Goal: Task Accomplishment & Management: Manage account settings

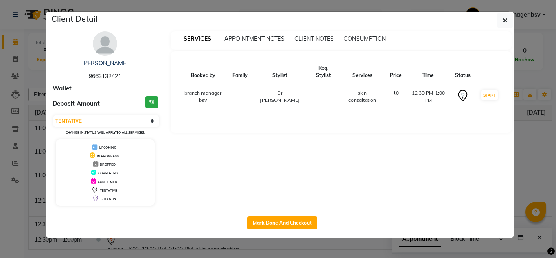
select select "7"
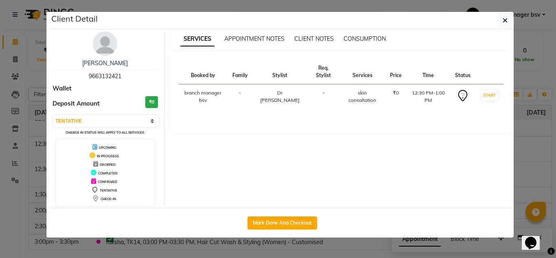
click at [35, 74] on ngb-modal-window "Client Detail [PERSON_NAME] 9663132421 Wallet Deposit Amount ₹0 Select IN SERVI…" at bounding box center [278, 129] width 556 height 258
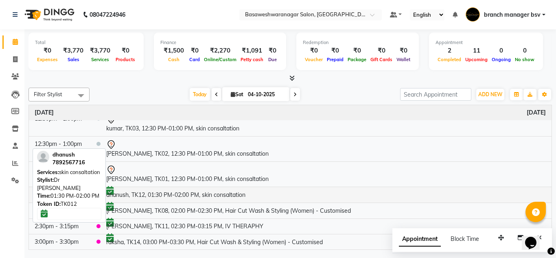
click at [171, 197] on td "dhanush, TK12, 01:30 PM-02:00 PM, skin consaltation" at bounding box center [326, 194] width 451 height 16
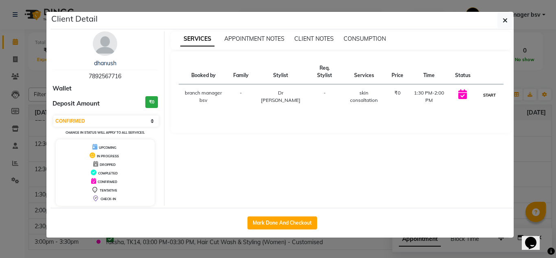
click at [482, 99] on button "START" at bounding box center [489, 95] width 17 height 10
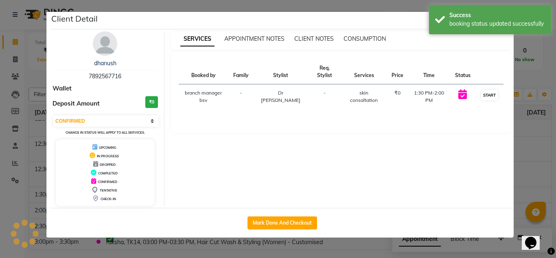
select select "1"
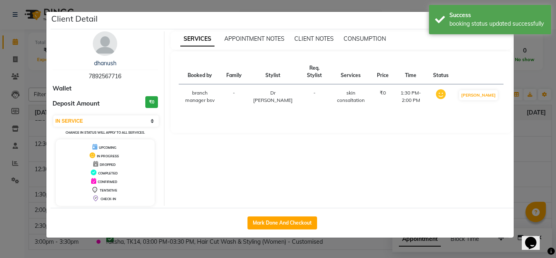
click at [528, 127] on ngb-modal-window "Client Detail dhanush 7892567716 Wallet Deposit Amount ₹0 Select IN SERVICE CON…" at bounding box center [278, 129] width 556 height 258
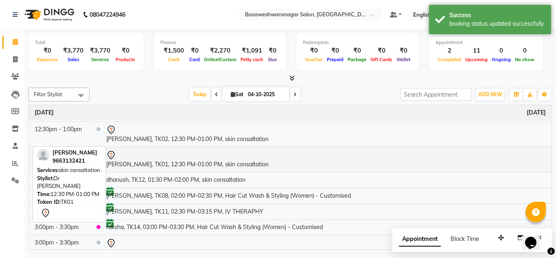
scroll to position [137, 0]
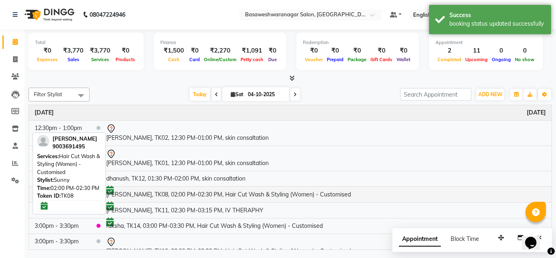
click at [274, 193] on td "[PERSON_NAME], TK08, 02:00 PM-02:30 PM, Hair Cut Wash & Styling (Women) - Custo…" at bounding box center [326, 194] width 451 height 16
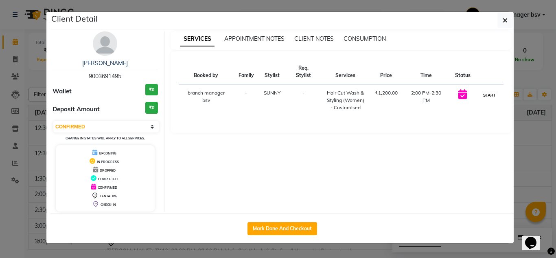
click at [482, 95] on button "START" at bounding box center [489, 95] width 17 height 10
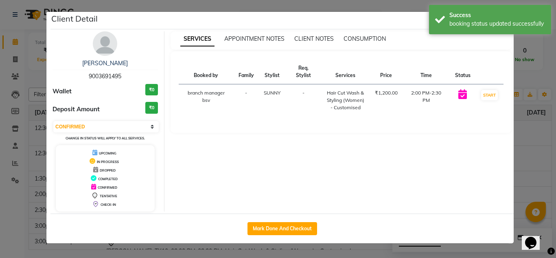
select select "1"
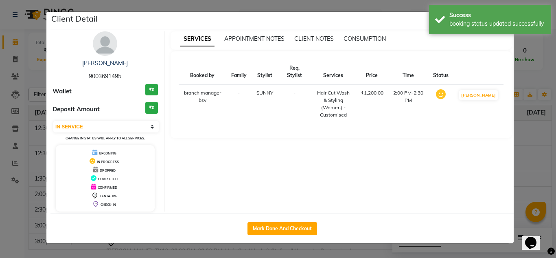
click at [539, 141] on ngb-modal-window "Client Detail [PERSON_NAME] 9003691495 Wallet ₹0 Deposit Amount ₹0 Select IN SE…" at bounding box center [278, 129] width 556 height 258
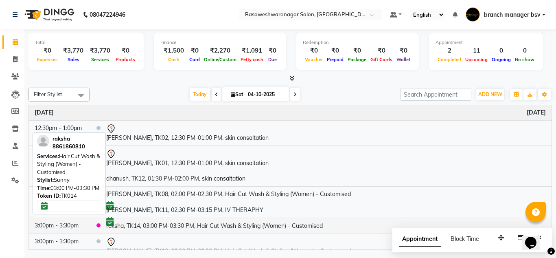
scroll to position [193, 0]
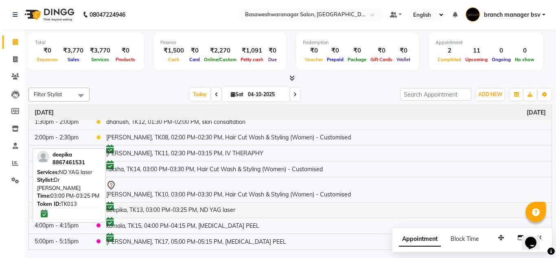
click at [219, 203] on td "deepika, TK13, 03:00 PM-03:25 PM, ND YAG laser" at bounding box center [326, 210] width 451 height 16
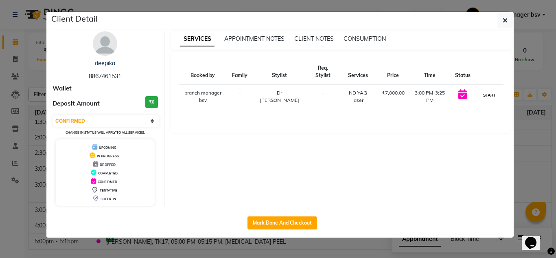
click at [482, 94] on button "START" at bounding box center [489, 95] width 17 height 10
select select "1"
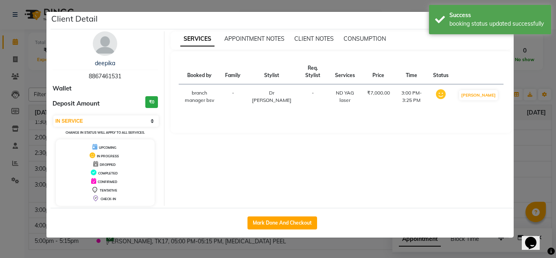
click at [525, 123] on ngb-modal-window "Client Detail deepika 8867461531 Wallet Deposit Amount ₹0 Select IN SERVICE CON…" at bounding box center [278, 129] width 556 height 258
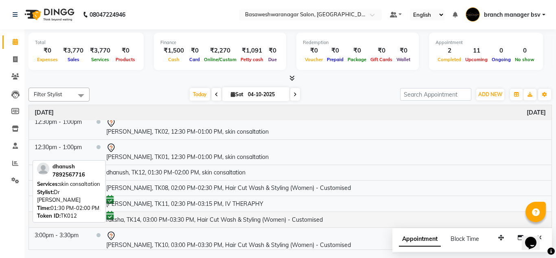
scroll to position [143, 0]
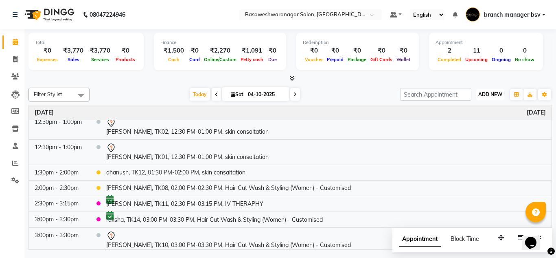
click at [492, 95] on span "ADD NEW" at bounding box center [490, 94] width 24 height 6
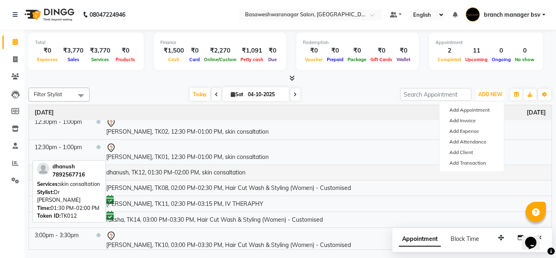
scroll to position [193, 0]
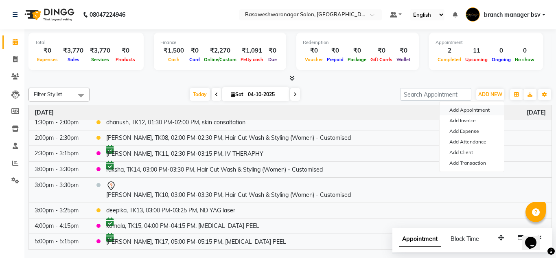
click at [456, 114] on button "Add Appointment" at bounding box center [472, 110] width 64 height 11
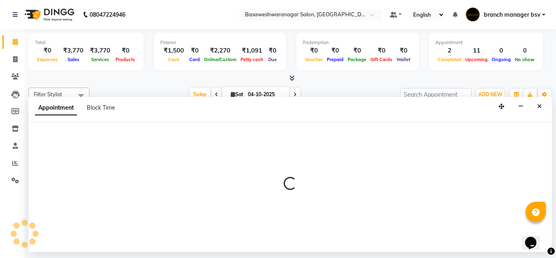
select select "540"
select select "tentative"
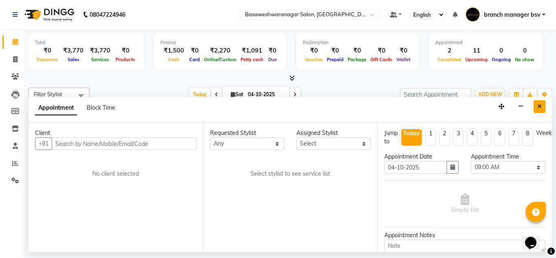
click at [537, 106] on button "Close" at bounding box center [540, 106] width 12 height 13
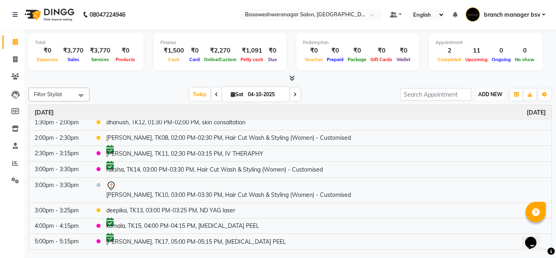
click at [492, 90] on button "ADD NEW Toggle Dropdown" at bounding box center [490, 94] width 28 height 11
click at [458, 132] on link "Add Expense" at bounding box center [472, 131] width 64 height 11
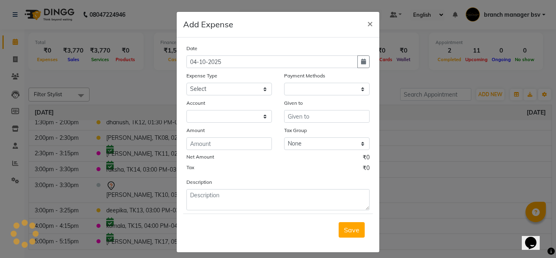
select select "1"
select select "2196"
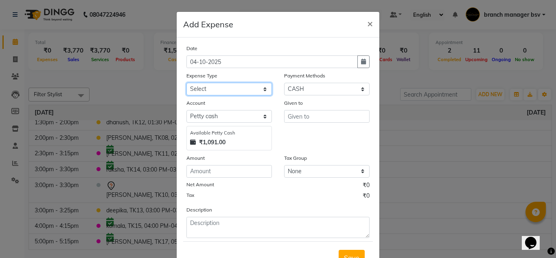
click at [234, 86] on select "Select AC SERVICE Beauty Center BLINKIT BPMP BUILDING MAINTENACE Building Rent …" at bounding box center [228, 89] width 85 height 13
select select "14841"
click at [186, 83] on select "Select AC SERVICE Beauty Center BLINKIT BPMP BUILDING MAINTENACE Building Rent …" at bounding box center [228, 89] width 85 height 13
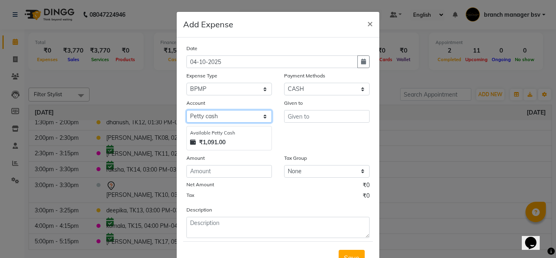
click at [223, 118] on select "Select [PERSON_NAME] cash Cash Settlement [PERSON_NAME] Bank MONTHLY EXPENSES" at bounding box center [228, 116] width 85 height 13
select select "6158"
click at [186, 110] on select "Select [PERSON_NAME] cash Cash Settlement [PERSON_NAME] Bank MONTHLY EXPENSES" at bounding box center [228, 116] width 85 height 13
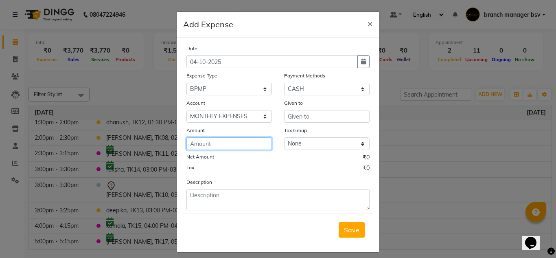
click at [203, 148] on input "number" at bounding box center [228, 143] width 85 height 13
type input "500"
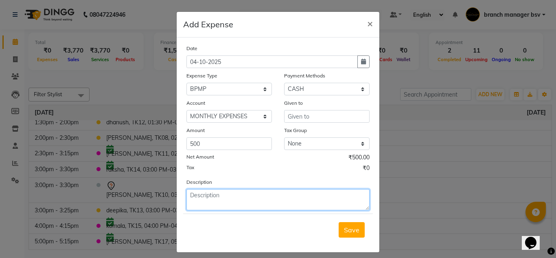
click at [209, 193] on textarea at bounding box center [277, 199] width 183 height 21
type textarea "PAID BPMP"
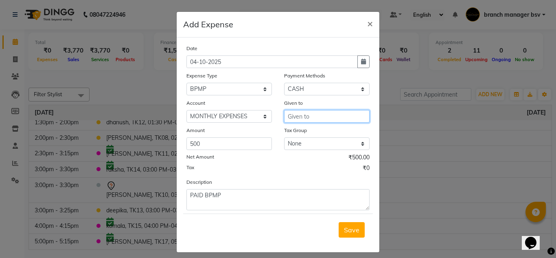
click at [291, 114] on input "text" at bounding box center [326, 116] width 85 height 13
type input "BPMP"
click at [344, 227] on span "Save" at bounding box center [351, 229] width 15 height 8
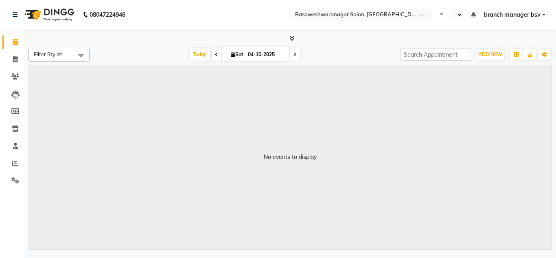
select select "en"
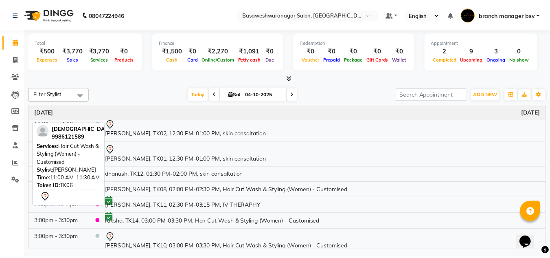
scroll to position [193, 0]
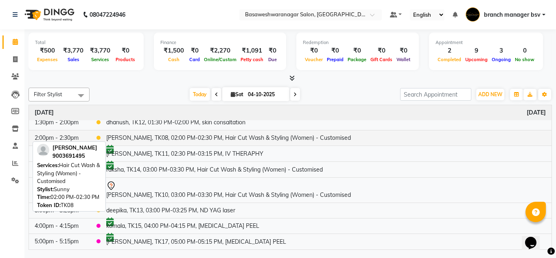
click at [212, 137] on td "[PERSON_NAME], TK08, 02:00 PM-02:30 PM, Hair Cut Wash & Styling (Women) - Custo…" at bounding box center [326, 137] width 451 height 15
select select "1"
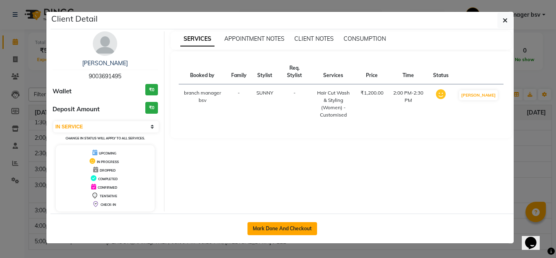
click at [268, 226] on button "Mark Done And Checkout" at bounding box center [282, 228] width 70 height 13
select select "service"
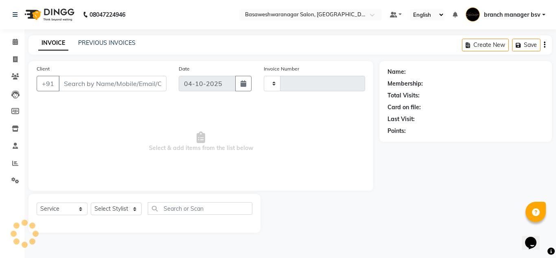
type input "1189"
select select "842"
type input "9003691495"
select select "64363"
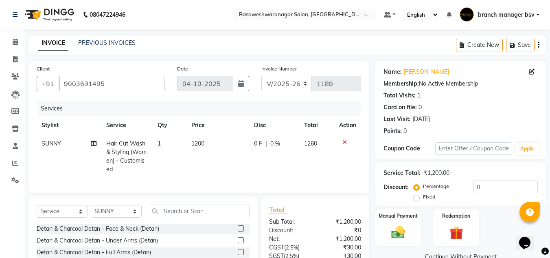
click at [210, 145] on td "1200" at bounding box center [217, 156] width 63 height 44
select select "64363"
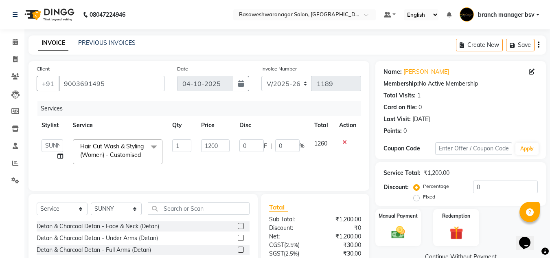
click at [210, 145] on input "1200" at bounding box center [215, 145] width 28 height 13
click at [214, 146] on input "1200" at bounding box center [215, 145] width 28 height 13
type input "1800"
click at [327, 210] on div "Total" at bounding box center [315, 207] width 92 height 10
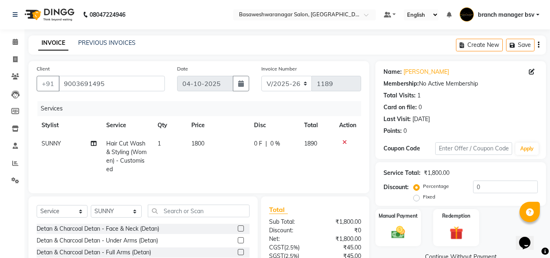
scroll to position [77, 0]
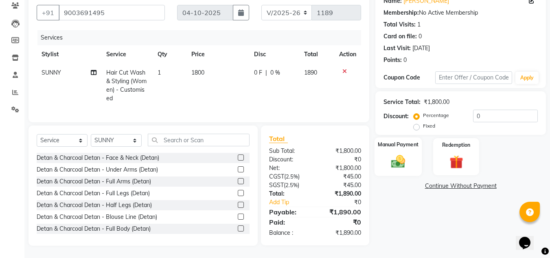
click at [406, 160] on img at bounding box center [398, 161] width 23 height 16
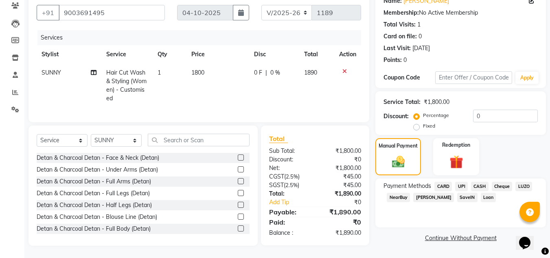
click at [465, 182] on span "UPI" at bounding box center [461, 186] width 13 height 9
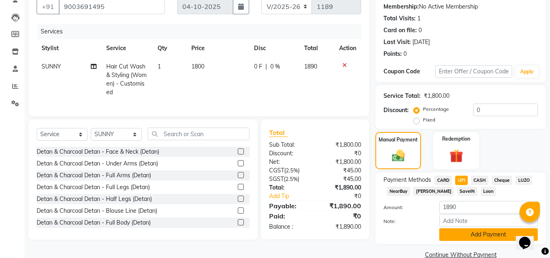
click at [468, 238] on button "Add Payment" at bounding box center [488, 234] width 98 height 13
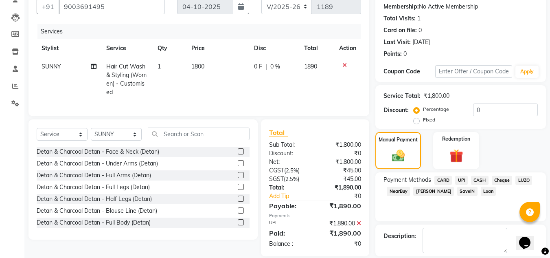
scroll to position [115, 0]
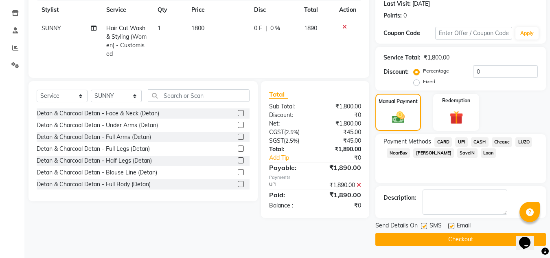
click at [445, 239] on button "Checkout" at bounding box center [460, 239] width 171 height 13
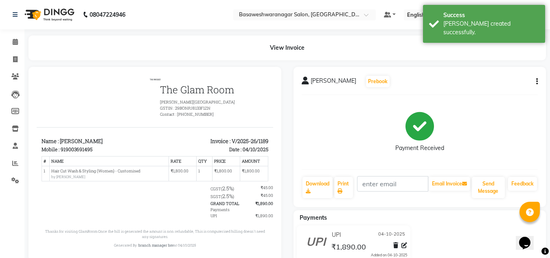
click at [333, 188] on div "Print" at bounding box center [343, 187] width 20 height 23
click at [344, 191] on link "Print" at bounding box center [343, 187] width 19 height 21
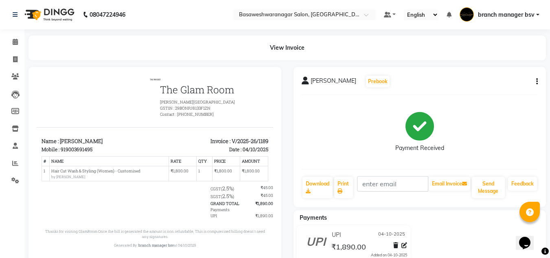
click at [531, 92] on div "JAYSHREE Prebook Payment Received Download Print Email Invoice Send Message Fee…" at bounding box center [419, 137] width 253 height 140
click at [19, 42] on span at bounding box center [15, 41] width 14 height 9
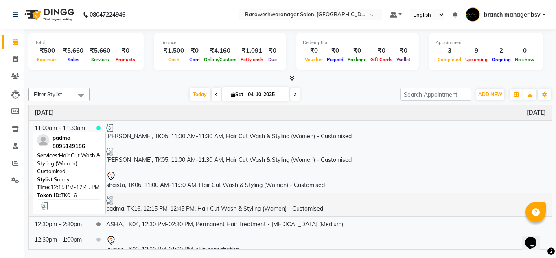
scroll to position [201, 0]
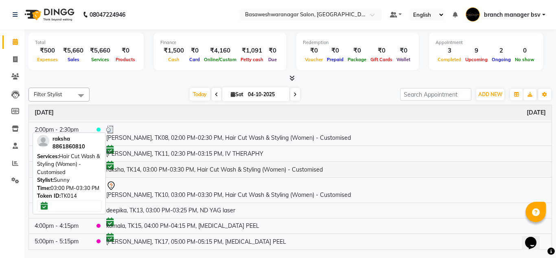
click at [154, 166] on td "raksha, TK14, 03:00 PM-03:30 PM, Hair Cut Wash & Styling (Women) - Customised" at bounding box center [326, 169] width 451 height 16
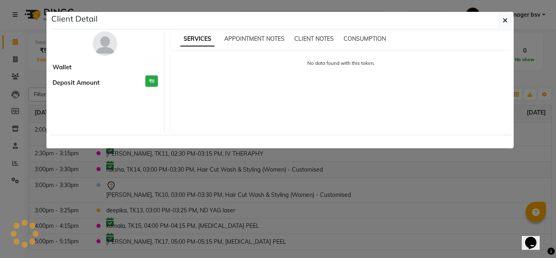
select select "6"
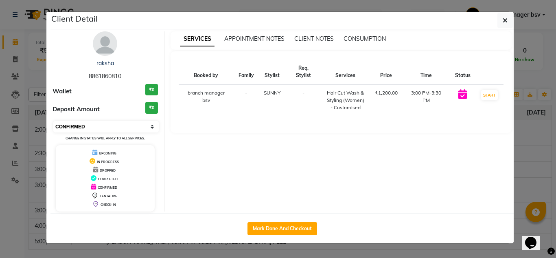
click at [94, 129] on select "Select IN SERVICE CONFIRMED TENTATIVE CHECK IN MARK DONE DROPPED UPCOMING" at bounding box center [105, 126] width 105 height 11
click at [41, 105] on ngb-modal-window "Client Detail raksha 8861860810 Wallet ₹0 Deposit Amount ₹0 Select IN SERVICE C…" at bounding box center [278, 129] width 556 height 258
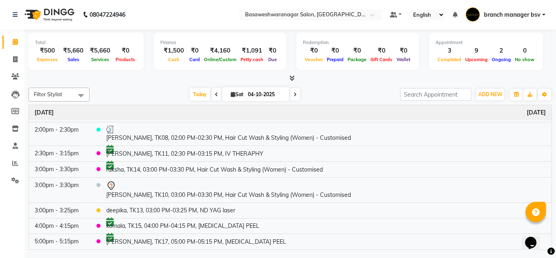
click at [293, 97] on span at bounding box center [295, 94] width 10 height 13
type input "05-10-2025"
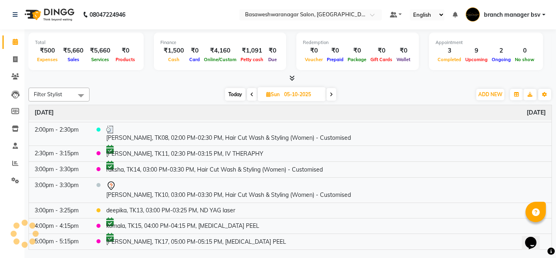
scroll to position [35, 0]
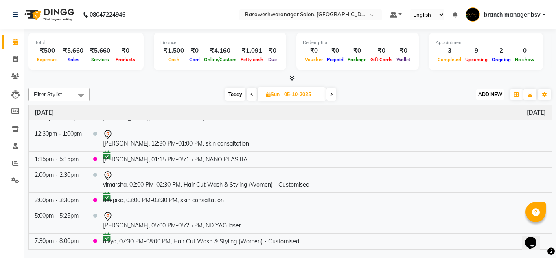
click at [493, 92] on span "ADD NEW" at bounding box center [490, 94] width 24 height 6
click at [477, 109] on button "Add Appointment" at bounding box center [472, 110] width 64 height 11
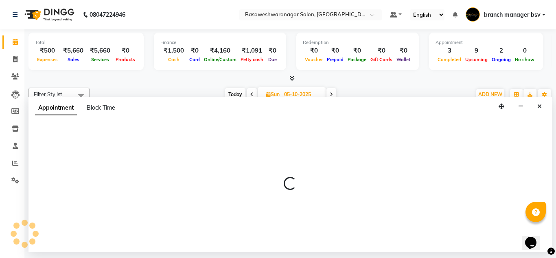
select select "tentative"
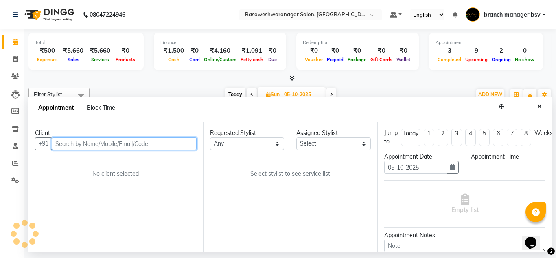
select select "540"
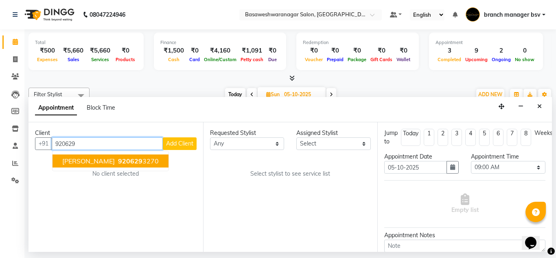
click at [107, 165] on button "ROOPA 920629 3270" at bounding box center [111, 160] width 116 height 13
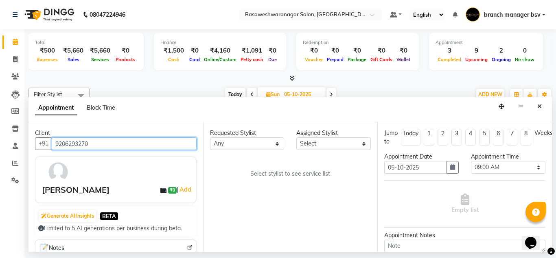
type input "9206293270"
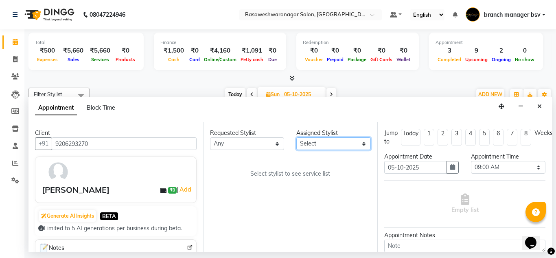
click at [312, 149] on select "Select branch manager bsv Dr.Jabin Dr mehzabin JASSI Jayshree Navya PRATIK RAJE…" at bounding box center [333, 143] width 74 height 13
select select "13737"
click at [296, 137] on select "Select branch manager bsv Dr.Jabin Dr mehzabin JASSI Jayshree Navya PRATIK RAJE…" at bounding box center [333, 143] width 74 height 13
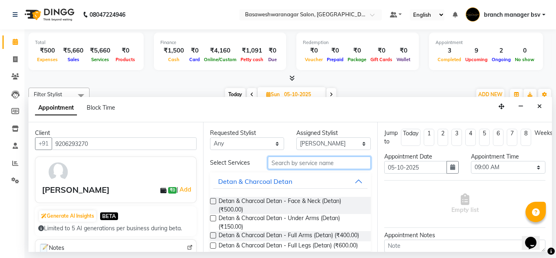
click at [273, 159] on input "text" at bounding box center [319, 162] width 103 height 13
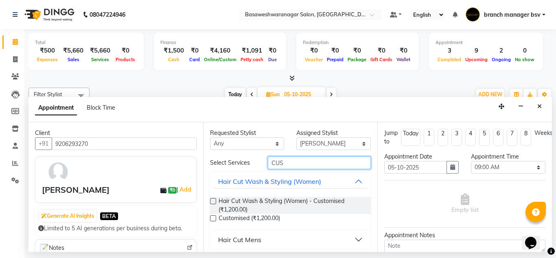
type input "CUS"
click at [212, 201] on label at bounding box center [213, 201] width 6 height 6
click at [212, 201] on input "checkbox" at bounding box center [212, 201] width 5 height 5
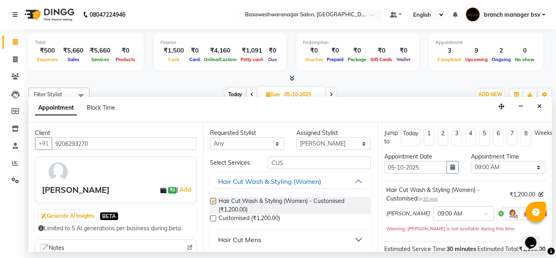
checkbox input "false"
click at [510, 169] on select "Select 09:00 AM 09:15 AM 09:30 AM 09:45 AM 10:00 AM 10:15 AM 10:30 AM 10:45 AM …" at bounding box center [508, 167] width 74 height 13
select select "750"
click at [471, 161] on select "Select 09:00 AM 09:15 AM 09:30 AM 09:45 AM 10:00 AM 10:15 AM 10:30 AM 10:45 AM …" at bounding box center [508, 167] width 74 height 13
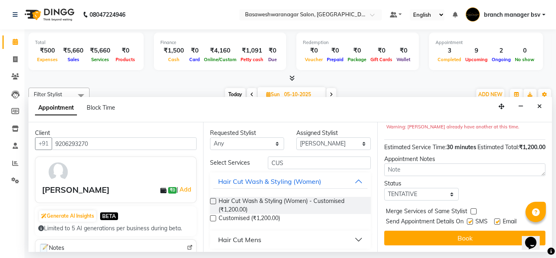
scroll to position [116, 0]
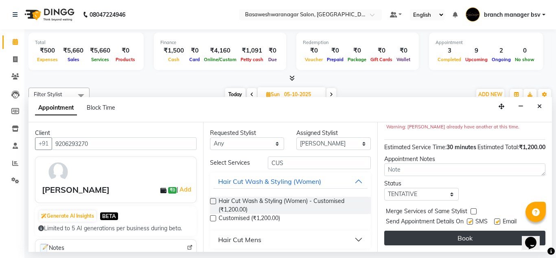
click at [405, 230] on button "Book" at bounding box center [464, 237] width 161 height 15
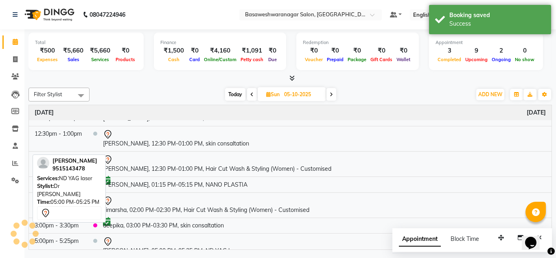
scroll to position [61, 0]
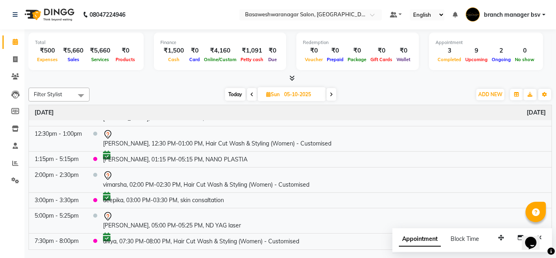
click at [253, 113] on div "Sunday October 5, 2025" at bounding box center [290, 112] width 523 height 15
click at [490, 94] on span "ADD NEW" at bounding box center [490, 94] width 24 height 6
click at [481, 109] on button "Add Appointment" at bounding box center [472, 110] width 64 height 11
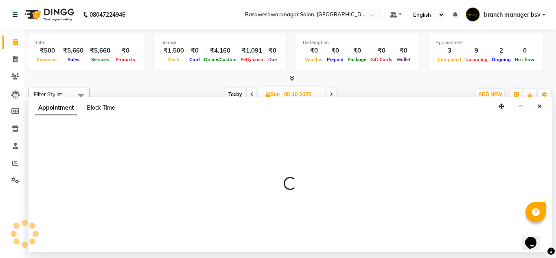
select select "tentative"
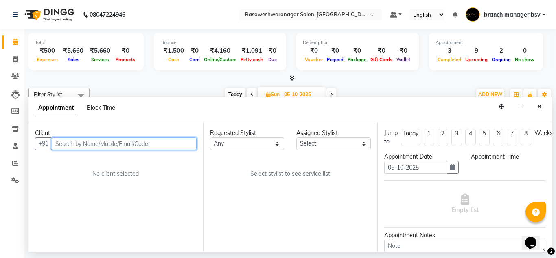
select select "540"
type input "9353129367"
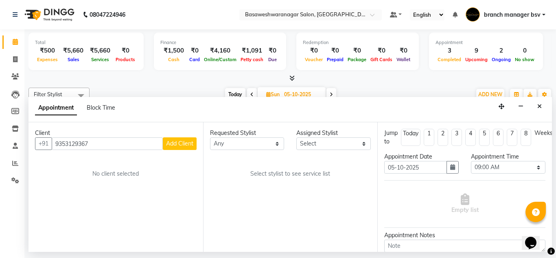
click at [173, 147] on button "Add Client" at bounding box center [180, 143] width 34 height 13
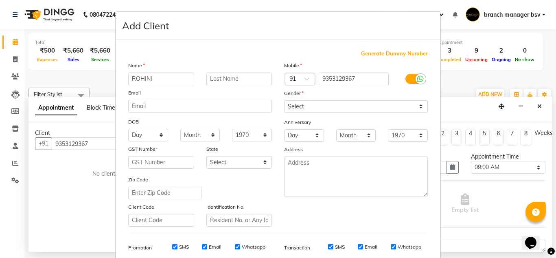
type input "ROHINI"
click at [346, 98] on div "Gender" at bounding box center [356, 94] width 156 height 11
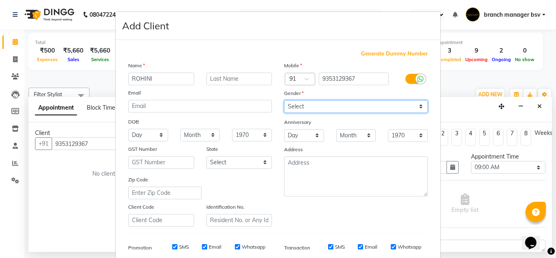
click at [332, 103] on select "Select Male Female Other Prefer Not To Say" at bounding box center [356, 106] width 144 height 13
select select "female"
click at [284, 100] on select "Select Male Female Other Prefer Not To Say" at bounding box center [356, 106] width 144 height 13
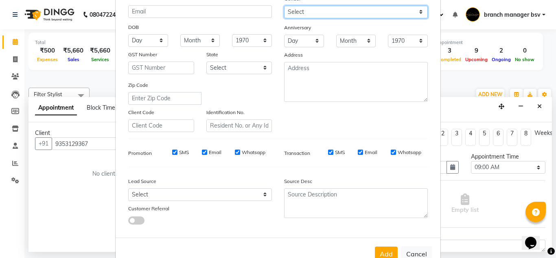
scroll to position [118, 0]
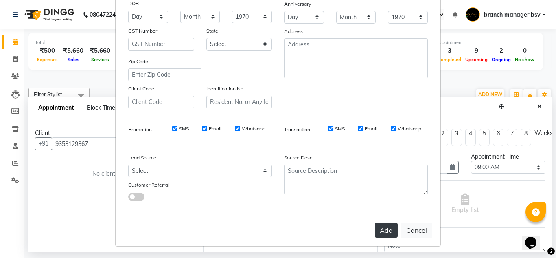
click at [383, 227] on button "Add" at bounding box center [386, 230] width 23 height 15
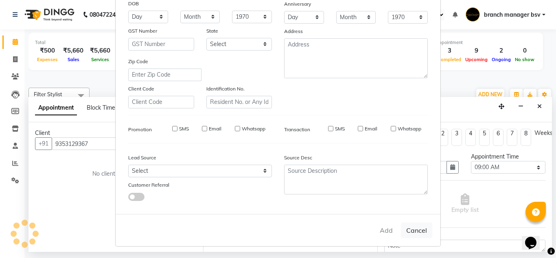
select select
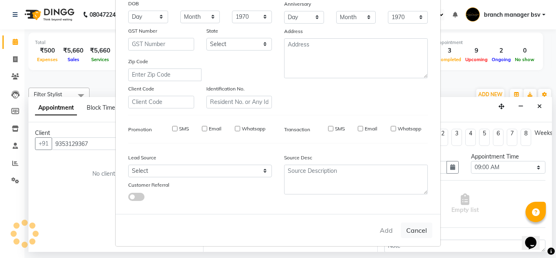
select select
checkbox input "false"
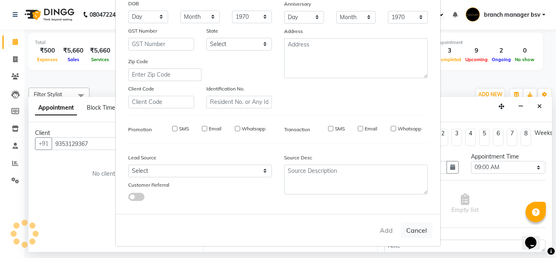
checkbox input "false"
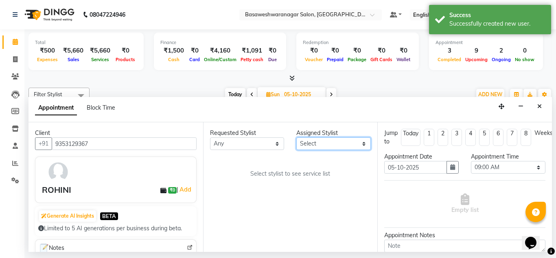
click at [329, 143] on select "Select branch manager bsv Dr.Jabin Dr mehzabin JASSI Jayshree Navya PRATIK RAJE…" at bounding box center [333, 143] width 74 height 13
select select "47930"
click at [296, 137] on select "Select branch manager bsv Dr.Jabin Dr mehzabin JASSI Jayshree Navya PRATIK RAJE…" at bounding box center [333, 143] width 74 height 13
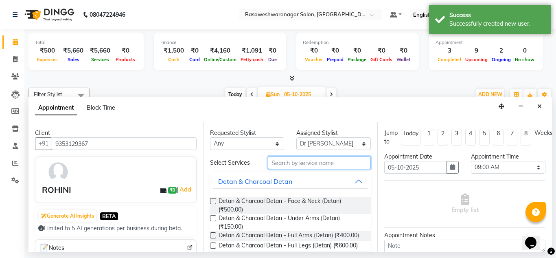
click at [293, 161] on input "text" at bounding box center [319, 162] width 103 height 13
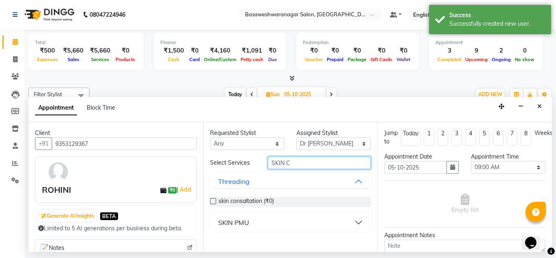
type input "SKIN C"
click at [213, 199] on label at bounding box center [213, 201] width 6 height 6
click at [213, 199] on input "checkbox" at bounding box center [212, 201] width 5 height 5
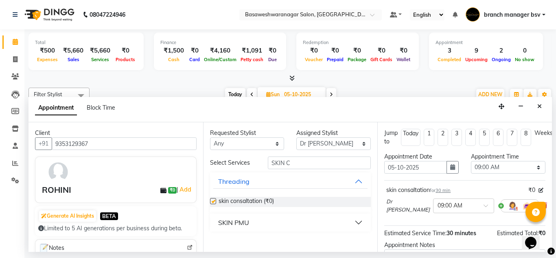
checkbox input "false"
click at [450, 168] on icon "button" at bounding box center [452, 167] width 5 height 6
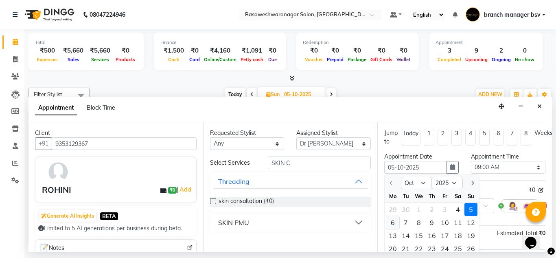
click at [389, 224] on div "6" at bounding box center [392, 222] width 13 height 13
type input "06-10-2025"
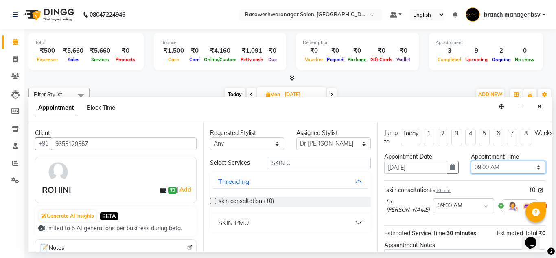
click at [492, 168] on select "Select 09:00 AM 09:15 AM 09:30 AM 09:45 AM 10:00 AM 10:15 AM 10:30 AM 10:45 AM …" at bounding box center [508, 167] width 74 height 13
select select "750"
click at [471, 161] on select "Select 09:00 AM 09:15 AM 09:30 AM 09:45 AM 10:00 AM 10:15 AM 10:30 AM 10:45 AM …" at bounding box center [508, 167] width 74 height 13
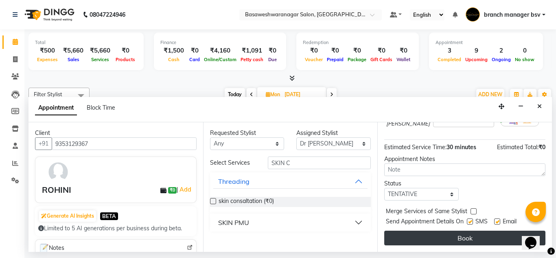
click at [424, 232] on button "Book" at bounding box center [464, 237] width 161 height 15
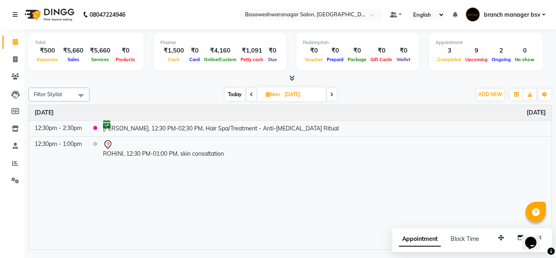
click at [278, 94] on span "Mon" at bounding box center [273, 94] width 18 height 6
select select "10"
select select "2025"
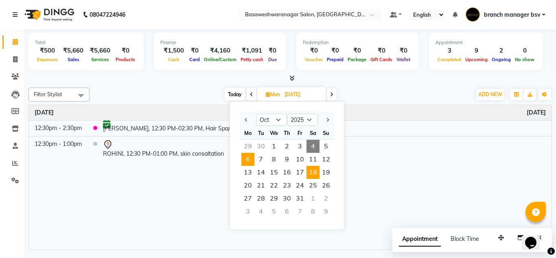
click at [313, 171] on span "18" at bounding box center [312, 172] width 13 height 13
type input "18-10-2025"
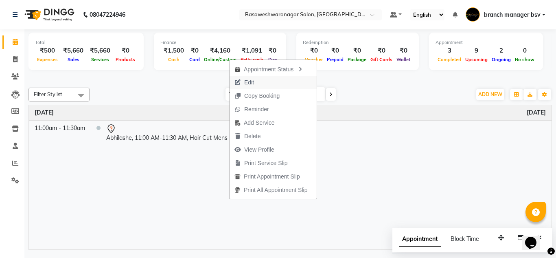
click at [243, 80] on span "Edit" at bounding box center [244, 82] width 29 height 13
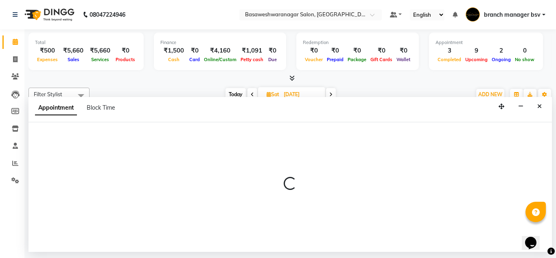
select select "660"
select select "tentative"
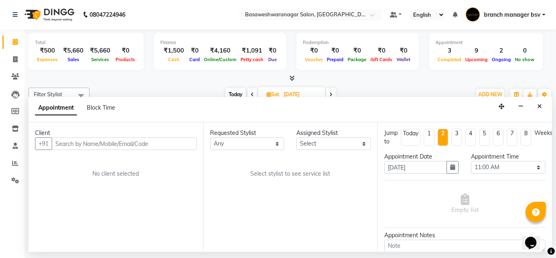
select select "64363"
select select "1239"
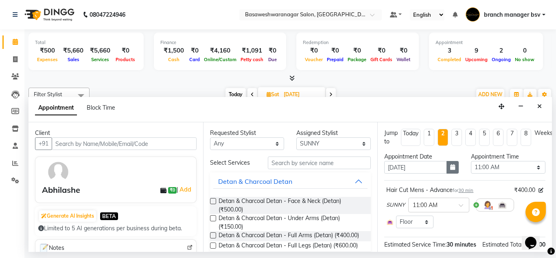
click at [452, 164] on button "button" at bounding box center [452, 167] width 12 height 13
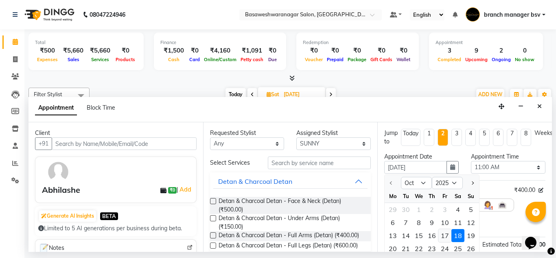
click at [448, 233] on div "17" at bounding box center [444, 235] width 13 height 13
type input "17-10-2025"
select select "660"
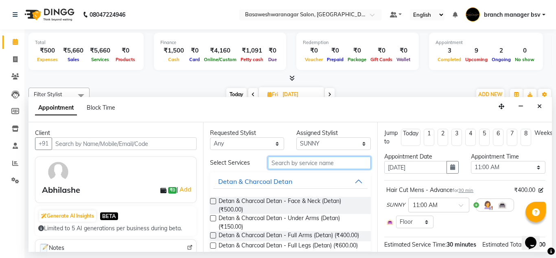
click at [312, 162] on input "text" at bounding box center [319, 162] width 103 height 13
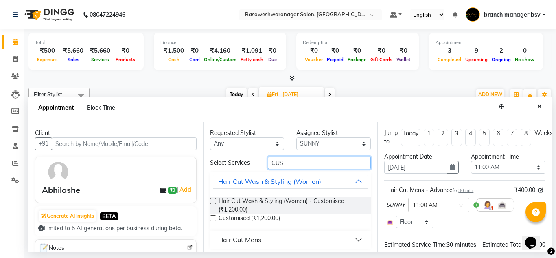
type input "CUST"
click at [212, 202] on label at bounding box center [213, 201] width 6 height 6
click at [212, 202] on input "checkbox" at bounding box center [212, 201] width 5 height 5
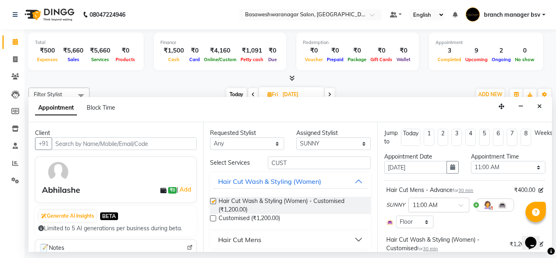
checkbox input "false"
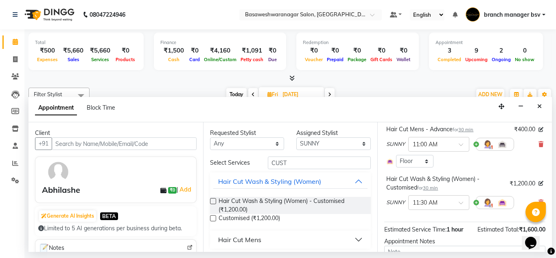
scroll to position [60, 0]
click at [538, 142] on icon at bounding box center [540, 145] width 5 height 6
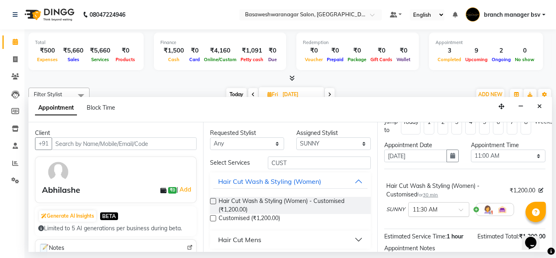
scroll to position [83, 0]
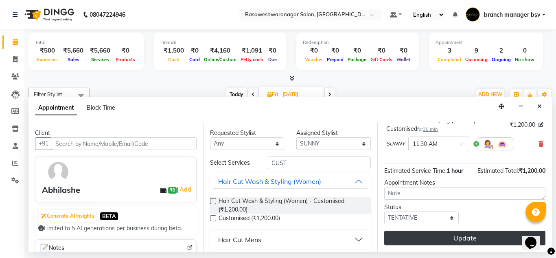
click at [409, 231] on button "Update" at bounding box center [464, 237] width 161 height 15
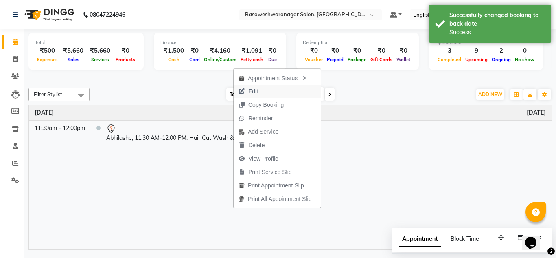
click at [263, 90] on button "Edit" at bounding box center [277, 91] width 87 height 13
select select "tentative"
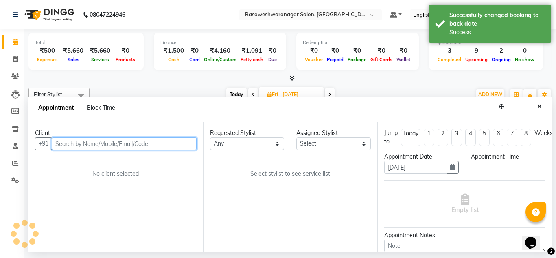
select select "64363"
select select "690"
select select "1239"
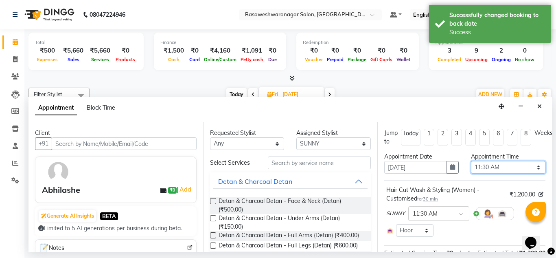
click at [484, 165] on select "Select 09:00 AM 09:15 AM 09:30 AM 09:45 AM 10:00 AM 10:15 AM 10:30 AM 10:45 AM …" at bounding box center [508, 167] width 74 height 13
select select "660"
click at [471, 161] on select "Select 09:00 AM 09:15 AM 09:30 AM 09:45 AM 10:00 AM 10:15 AM 10:30 AM 10:45 AM …" at bounding box center [508, 167] width 74 height 13
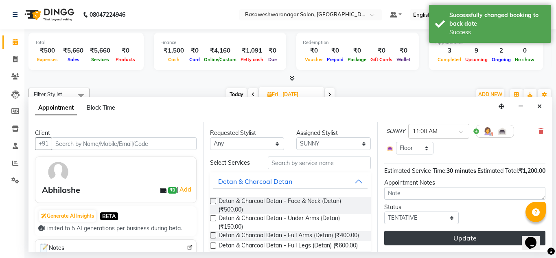
click at [407, 232] on button "Update" at bounding box center [464, 237] width 161 height 15
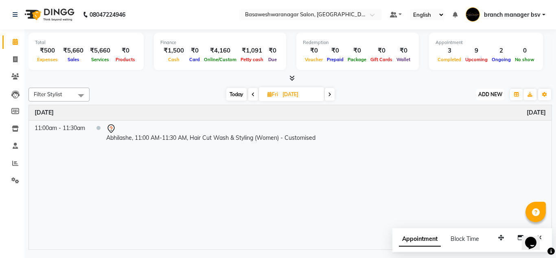
click at [486, 92] on span "ADD NEW" at bounding box center [490, 94] width 24 height 6
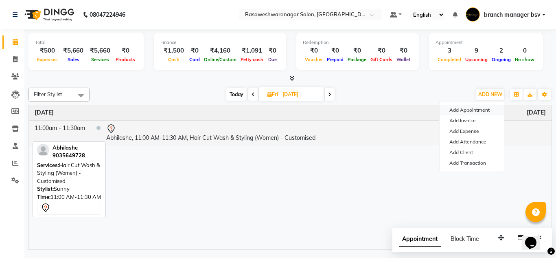
drag, startPoint x: 468, startPoint y: 110, endPoint x: 109, endPoint y: 140, distance: 360.2
click at [109, 140] on div "Filter Stylist Select All branch manager bsv Dr mehzabin Dr.Jabin JASSI Jayshre…" at bounding box center [289, 166] width 523 height 165
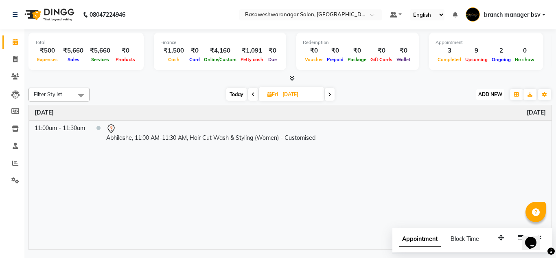
click at [491, 92] on span "ADD NEW" at bounding box center [490, 94] width 24 height 6
click at [466, 107] on button "Add Appointment" at bounding box center [472, 110] width 64 height 11
select select "tentative"
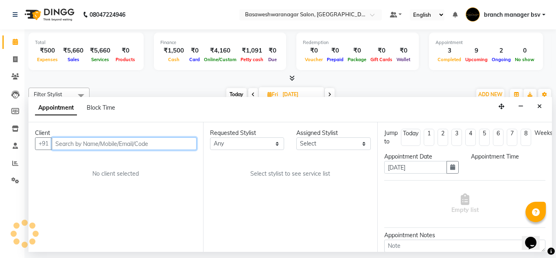
select select "540"
paste input "93531 29367"
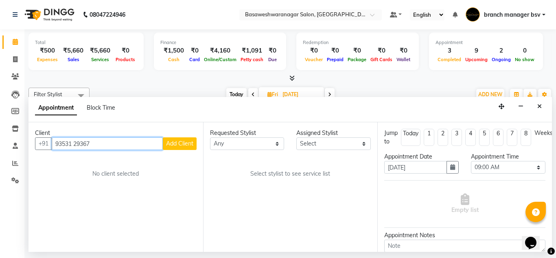
click at [75, 144] on input "93531 29367" at bounding box center [107, 143] width 111 height 13
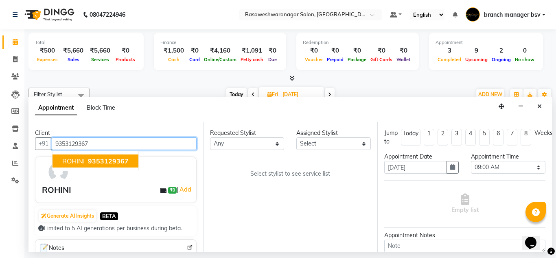
click at [128, 162] on button "ROHINI 9353129367" at bounding box center [96, 160] width 86 height 13
type input "9353129367"
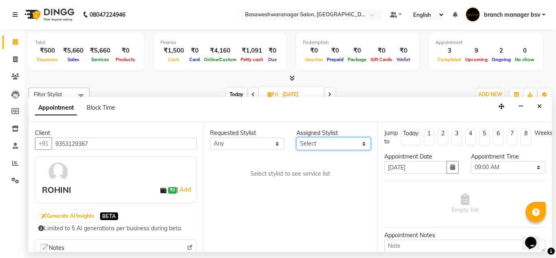
click at [336, 140] on select "Select branch manager bsv Dr.Jabin Dr mehzabin JASSI Jayshree Navya PRATIK RAJE…" at bounding box center [333, 143] width 74 height 13
select select "47930"
click at [296, 137] on select "Select branch manager bsv Dr.Jabin Dr mehzabin JASSI Jayshree Navya PRATIK RAJE…" at bounding box center [333, 143] width 74 height 13
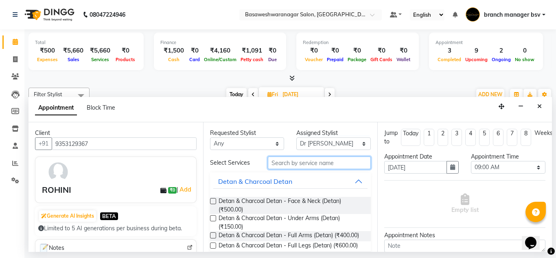
click at [278, 160] on input "text" at bounding box center [319, 162] width 103 height 13
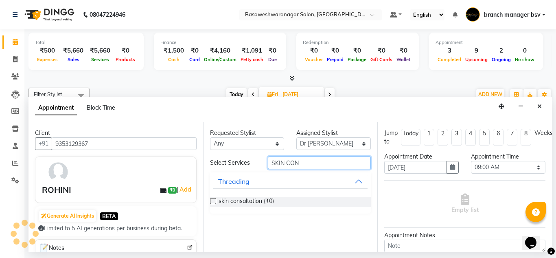
type input "SKIN CON"
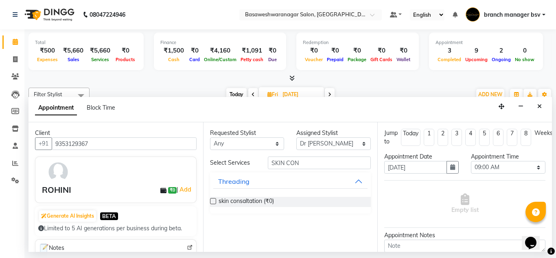
click at [214, 203] on label at bounding box center [213, 201] width 6 height 6
click at [214, 203] on input "checkbox" at bounding box center [212, 201] width 5 height 5
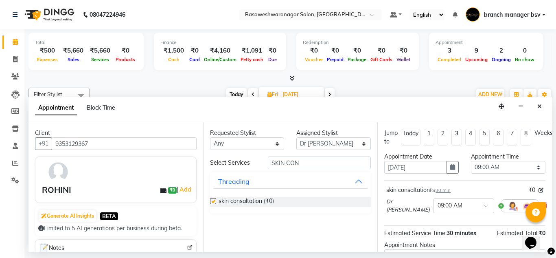
checkbox input "false"
click at [453, 169] on button "button" at bounding box center [452, 167] width 12 height 13
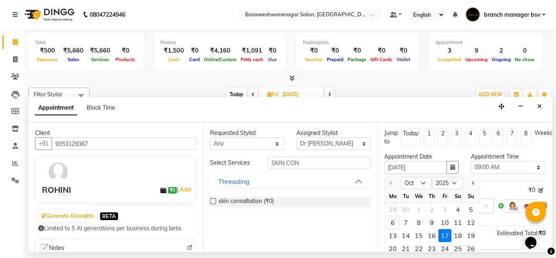
click at [389, 225] on div "6" at bounding box center [392, 222] width 13 height 13
type input "06-10-2025"
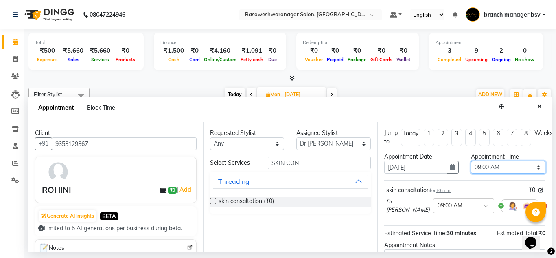
click at [510, 166] on select "Select 09:00 AM 09:15 AM 09:30 AM 09:45 AM 10:00 AM 10:15 AM 10:30 AM 10:45 AM …" at bounding box center [508, 167] width 74 height 13
select select "750"
click at [471, 161] on select "Select 09:00 AM 09:15 AM 09:30 AM 09:45 AM 10:00 AM 10:15 AM 10:30 AM 10:45 AM …" at bounding box center [508, 167] width 74 height 13
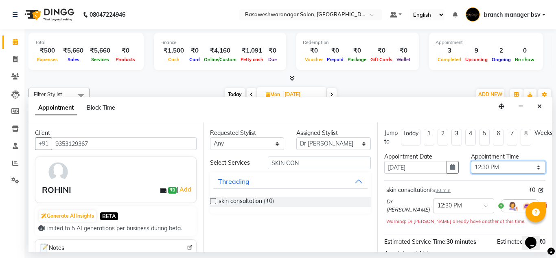
scroll to position [99, 0]
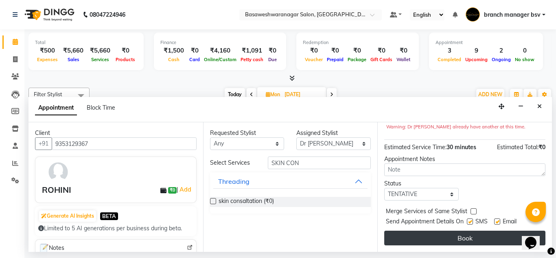
click at [402, 230] on button "Book" at bounding box center [464, 237] width 161 height 15
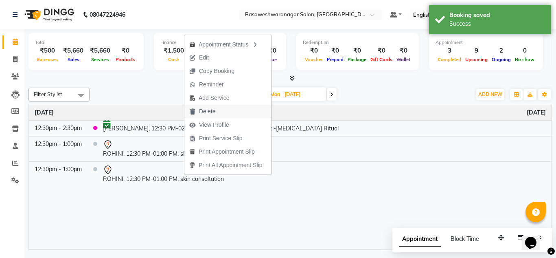
click at [210, 107] on span "Delete" at bounding box center [207, 111] width 16 height 9
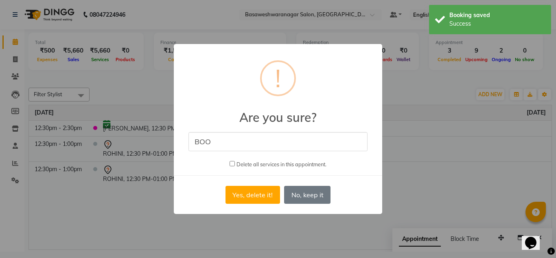
type input "booked twice"
click at [258, 188] on button "Yes, delete it!" at bounding box center [252, 195] width 55 height 18
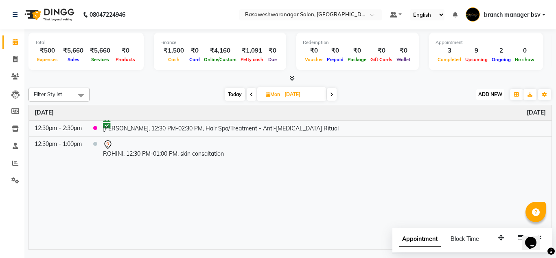
click at [484, 94] on span "ADD NEW" at bounding box center [490, 94] width 24 height 6
click at [484, 112] on button "Add Appointment" at bounding box center [472, 110] width 64 height 11
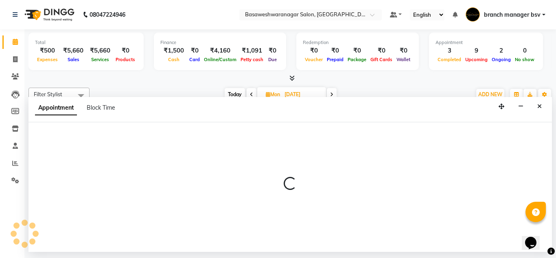
select select "540"
select select "tentative"
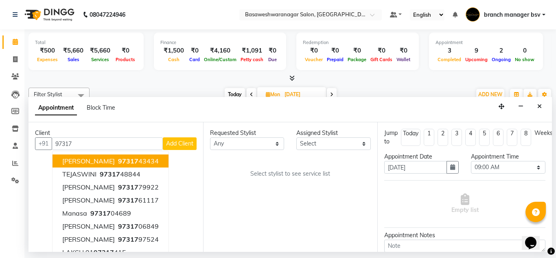
type input "97317"
click at [334, 144] on select "Select branch manager bsv Dr.Jabin Dr mehzabin JASSI Jayshree Navya PRATIK RAJE…" at bounding box center [333, 143] width 74 height 13
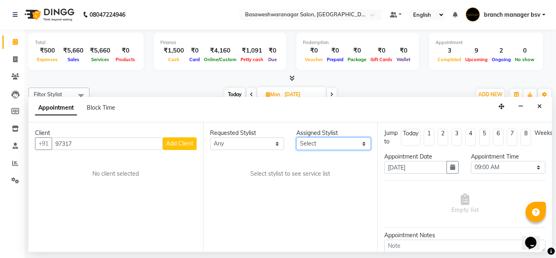
select select "47930"
click at [296, 137] on select "Select branch manager bsv Dr.Jabin Dr mehzabin JASSI Jayshree Navya PRATIK RAJE…" at bounding box center [333, 143] width 74 height 13
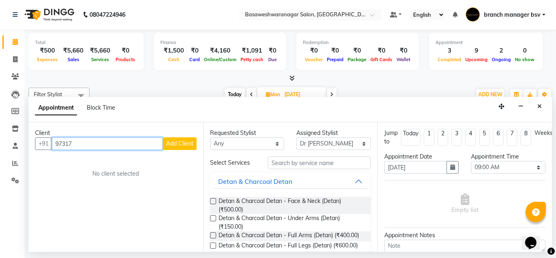
click at [89, 144] on input "97317" at bounding box center [107, 143] width 111 height 13
click at [123, 161] on ngb-highlight "97317194 09" at bounding box center [104, 161] width 42 height 8
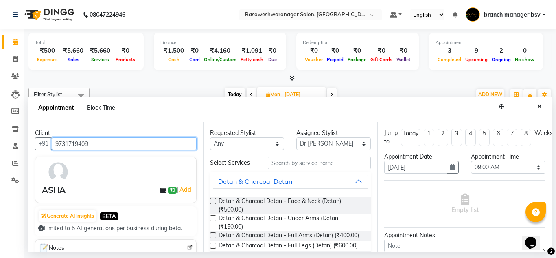
type input "9731719409"
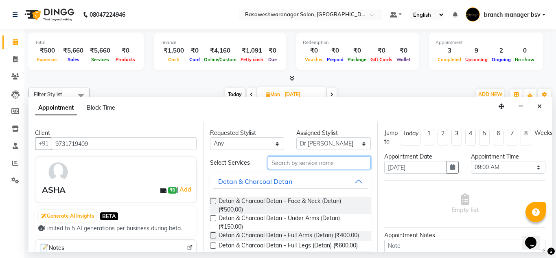
click at [317, 165] on input "text" at bounding box center [319, 162] width 103 height 13
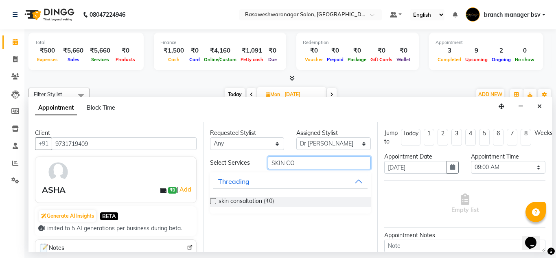
type input "SKIN CO"
click at [212, 203] on label at bounding box center [213, 201] width 6 height 6
click at [212, 203] on input "checkbox" at bounding box center [212, 201] width 5 height 5
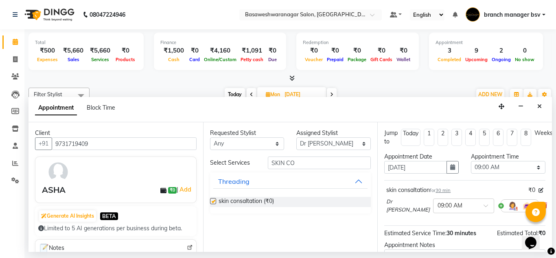
checkbox input "false"
click at [488, 169] on select "Select 09:00 AM 09:15 AM 09:30 AM 09:45 AM 10:00 AM 10:15 AM 10:30 AM 10:45 AM …" at bounding box center [508, 167] width 74 height 13
select select "960"
click at [471, 161] on select "Select 09:00 AM 09:15 AM 09:30 AM 09:45 AM 10:00 AM 10:15 AM 10:30 AM 10:45 AM …" at bounding box center [508, 167] width 74 height 13
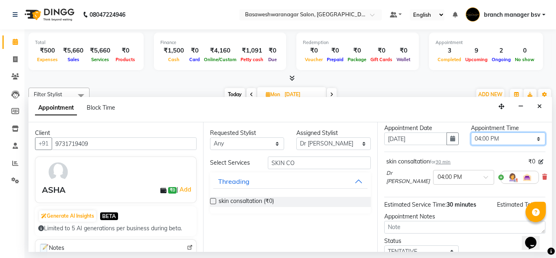
scroll to position [28, 0]
click at [453, 140] on button "button" at bounding box center [452, 139] width 12 height 13
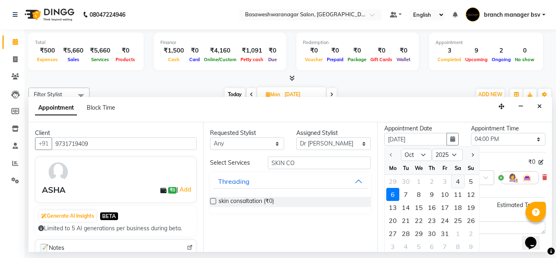
click at [461, 181] on div "4" at bounding box center [457, 181] width 13 height 13
type input "04-10-2025"
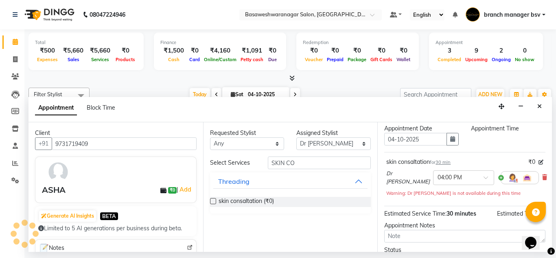
select select "960"
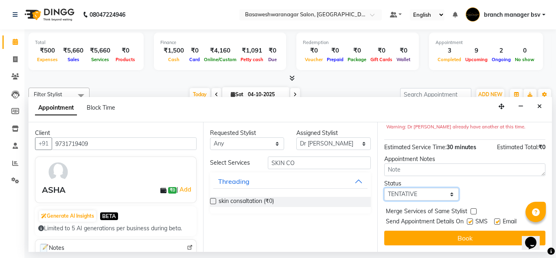
click at [424, 188] on select "Select TENTATIVE CONFIRM CHECK-IN UPCOMING" at bounding box center [421, 194] width 74 height 13
select select "confirm booking"
click at [384, 188] on select "Select TENTATIVE CONFIRM CHECK-IN UPCOMING" at bounding box center [421, 194] width 74 height 13
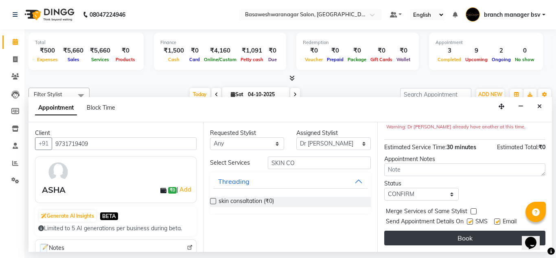
click at [431, 230] on button "Book" at bounding box center [464, 237] width 161 height 15
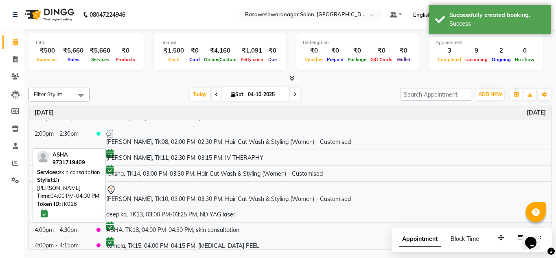
scroll to position [197, 0]
click at [240, 157] on td "[PERSON_NAME], TK11, 02:30 PM-03:15 PM, IV THERAPHY" at bounding box center [326, 157] width 451 height 16
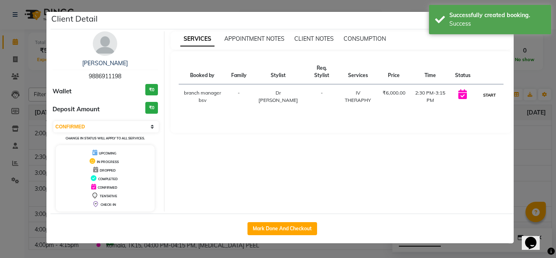
click at [483, 95] on button "START" at bounding box center [489, 95] width 17 height 10
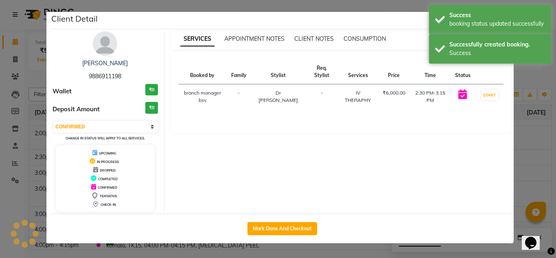
select select "1"
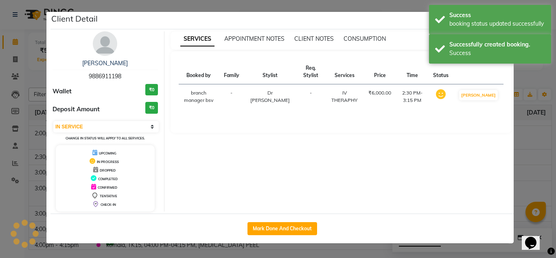
click at [533, 130] on ngb-modal-window "Client Detail preethi 9886911198 Wallet ₹0 Deposit Amount ₹0 Select IN SERVICE …" at bounding box center [278, 129] width 556 height 258
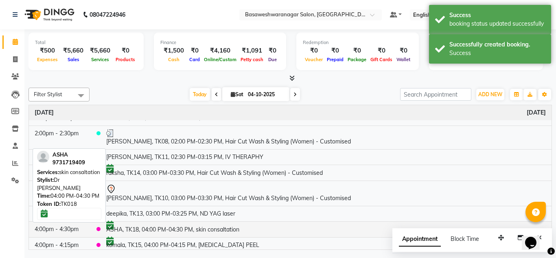
scroll to position [217, 0]
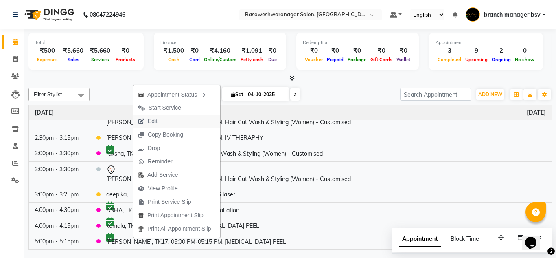
click at [171, 117] on button "Edit" at bounding box center [176, 120] width 87 height 13
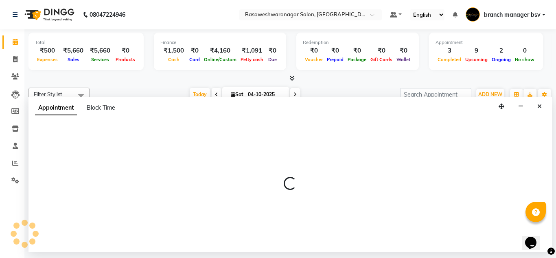
select select "tentative"
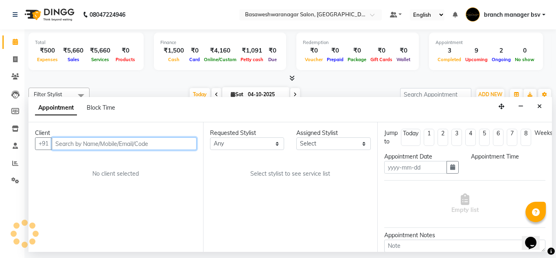
type input "04-10-2025"
select select "confirm booking"
select select "1020"
select select "47930"
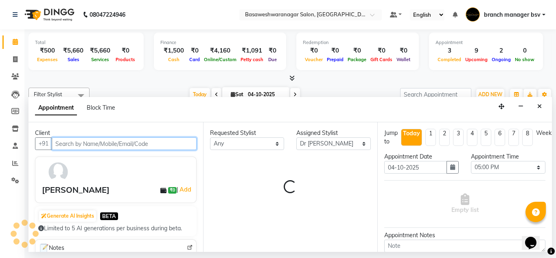
select select "1239"
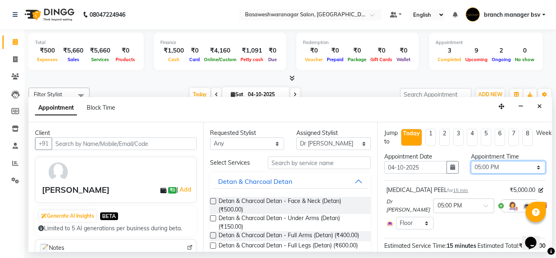
click at [488, 162] on select "Select 09:00 AM 09:15 AM 09:30 AM 09:45 AM 10:00 AM 10:15 AM 10:30 AM 10:45 AM …" at bounding box center [508, 167] width 74 height 13
select select "1080"
click at [471, 161] on select "Select 09:00 AM 09:15 AM 09:30 AM 09:45 AM 10:00 AM 10:15 AM 10:30 AM 10:45 AM …" at bounding box center [508, 167] width 74 height 13
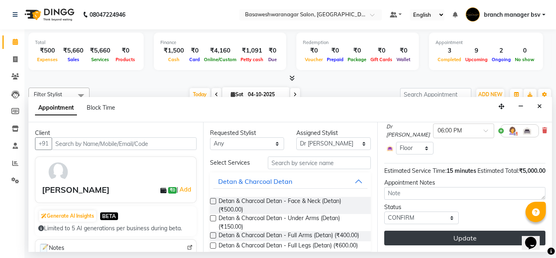
click at [408, 231] on button "Update" at bounding box center [464, 237] width 161 height 15
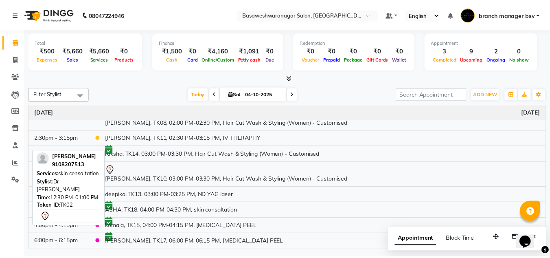
scroll to position [217, 0]
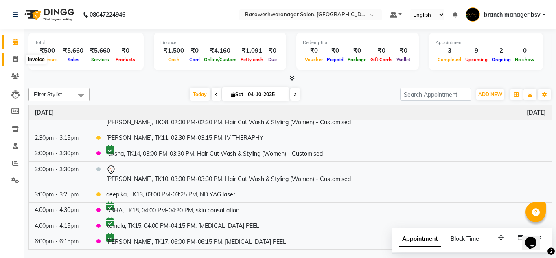
click at [22, 59] on span at bounding box center [15, 59] width 14 height 9
select select "service"
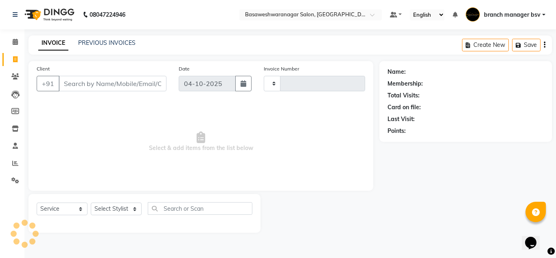
type input "1190"
select select "842"
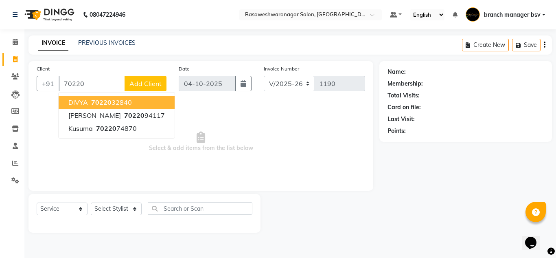
click at [135, 103] on button "DIVYA 70220 32840" at bounding box center [117, 102] width 116 height 13
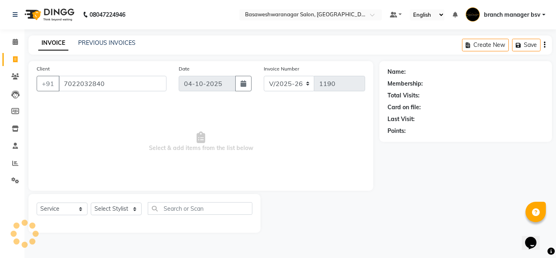
type input "7022032840"
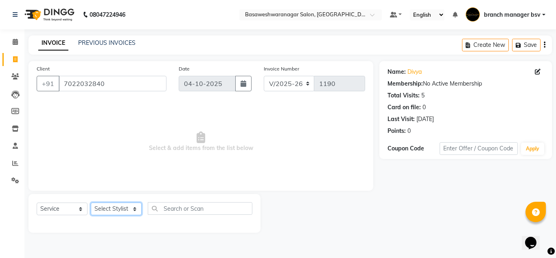
click at [118, 207] on select "Select Stylist branch manager bsv Dr.Jabin Dr mehzabin JASSI Jayshree Navya PRA…" at bounding box center [116, 208] width 51 height 13
click at [91, 202] on select "Select Stylist branch manager bsv Dr.Jabin Dr mehzabin JASSI Jayshree Navya PRA…" at bounding box center [116, 208] width 51 height 13
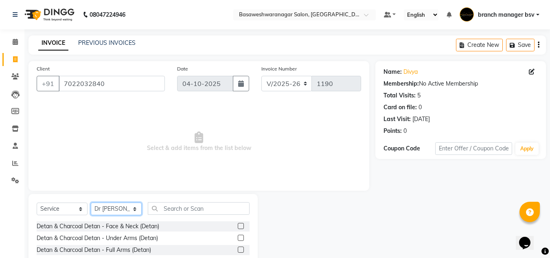
click at [118, 205] on select "Select Stylist branch manager bsv Dr.Jabin Dr mehzabin JASSI Jayshree Navya PRA…" at bounding box center [116, 208] width 51 height 13
select select "64363"
click at [91, 202] on select "Select Stylist branch manager bsv Dr.Jabin Dr mehzabin JASSI Jayshree Navya PRA…" at bounding box center [116, 208] width 51 height 13
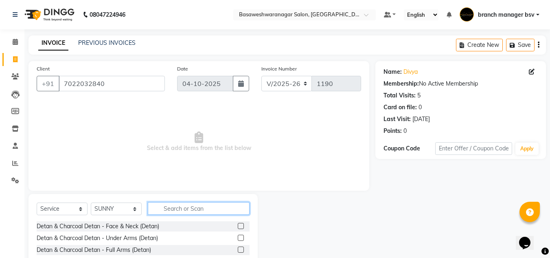
click at [210, 210] on input "text" at bounding box center [199, 208] width 102 height 13
type input "CUS"
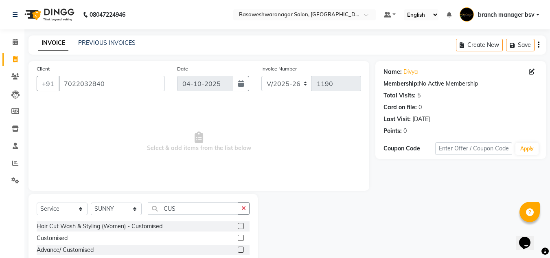
click at [239, 225] on label at bounding box center [241, 226] width 6 height 6
click at [239, 225] on input "checkbox" at bounding box center [240, 225] width 5 height 5
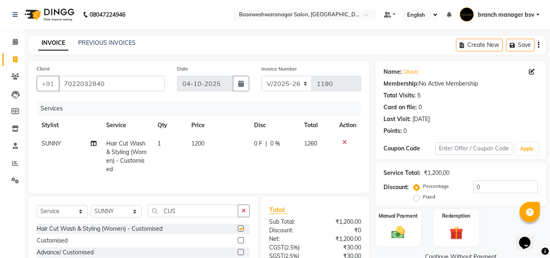
checkbox input "false"
click at [197, 215] on input "CUS" at bounding box center [193, 210] width 90 height 13
type input "C"
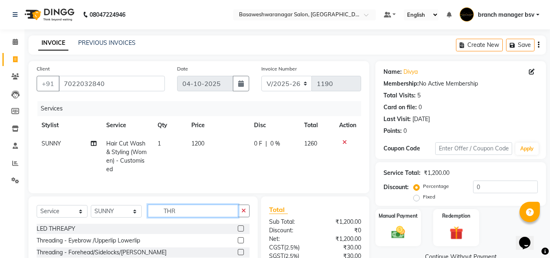
type input "THR"
click at [243, 243] on label at bounding box center [241, 240] width 6 height 6
click at [243, 243] on input "checkbox" at bounding box center [240, 240] width 5 height 5
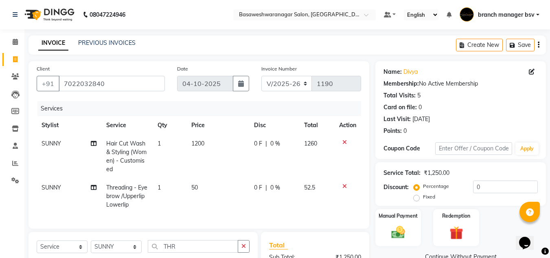
checkbox input "false"
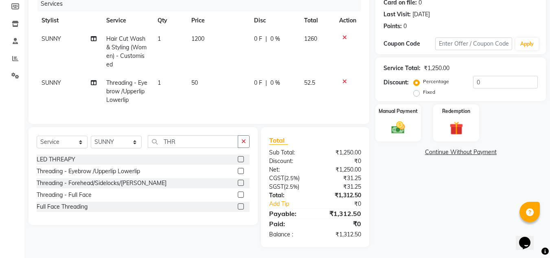
scroll to position [107, 0]
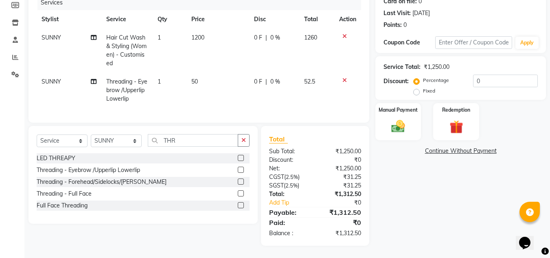
click at [243, 184] on label at bounding box center [241, 181] width 6 height 6
click at [243, 184] on input "checkbox" at bounding box center [240, 181] width 5 height 5
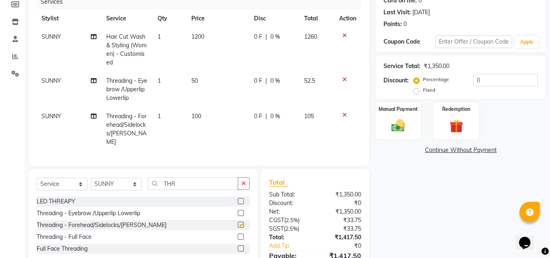
checkbox input "false"
click at [213, 117] on td "100" at bounding box center [217, 129] width 63 height 44
select select "64363"
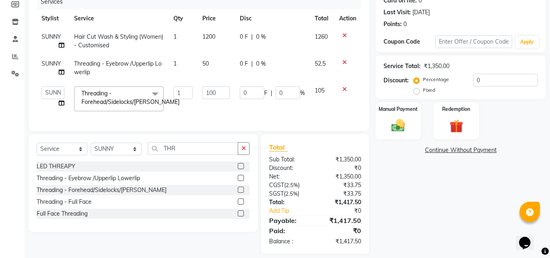
click at [213, 117] on div "Services Stylist Service Qty Price Disc Total Action SUNNY Hair Cut Wash & Styl…" at bounding box center [199, 58] width 324 height 128
click at [218, 93] on input "100" at bounding box center [215, 92] width 27 height 13
type input "1"
type input "200"
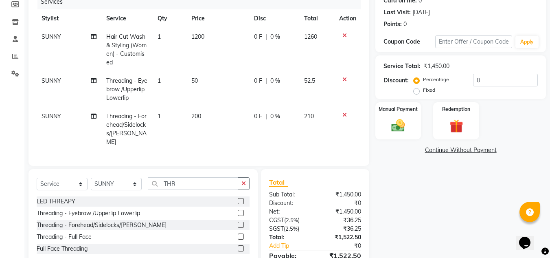
click at [220, 67] on tbody "SUNNY Hair Cut Wash & Styling (Women) - Customised 1 1200 0 F | 0 % 1260 SUNNY …" at bounding box center [199, 89] width 324 height 123
click at [220, 67] on td "1200" at bounding box center [217, 50] width 63 height 44
select select "64363"
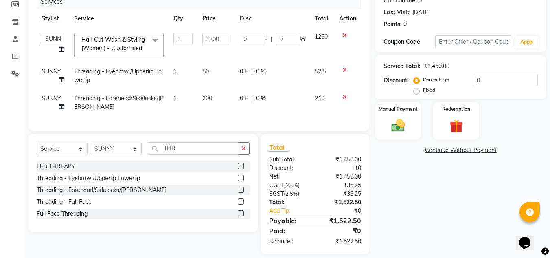
click at [220, 68] on td "50" at bounding box center [215, 75] width 37 height 27
select select "64363"
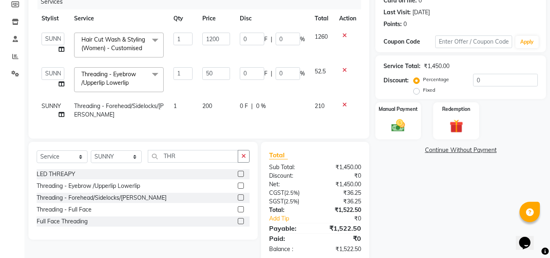
click at [220, 68] on input "50" at bounding box center [215, 73] width 27 height 13
type input "5"
type input "100"
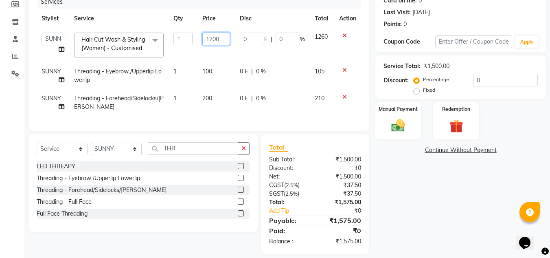
click at [222, 37] on input "1200" at bounding box center [215, 39] width 27 height 13
type input "1800"
click at [334, 184] on div "Total Sub Total: ₹1,500.00 Discount: ₹0 Net: ₹1,500.00 CGST ( 2.5% ) ₹37.50 SGS…" at bounding box center [315, 193] width 92 height 103
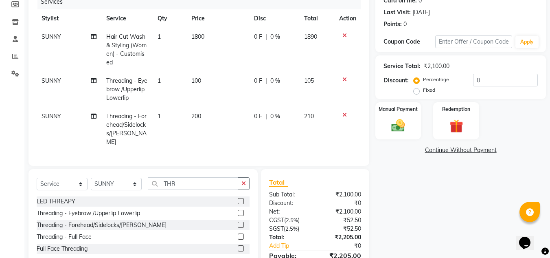
scroll to position [147, 0]
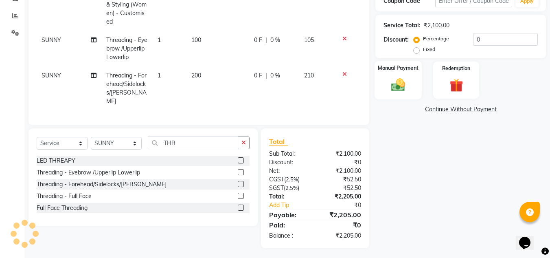
click at [412, 72] on div "Manual Payment" at bounding box center [398, 80] width 48 height 39
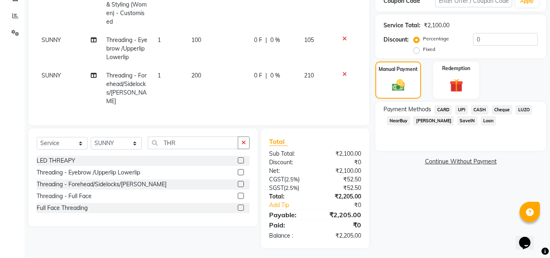
click at [462, 111] on span "UPI" at bounding box center [461, 109] width 13 height 9
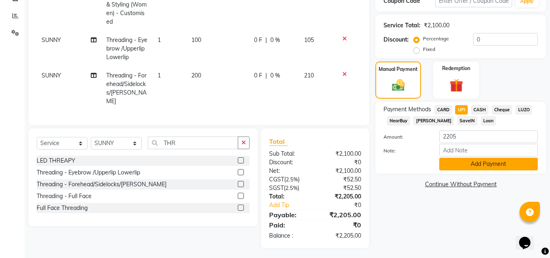
click at [466, 168] on button "Add Payment" at bounding box center [488, 164] width 98 height 13
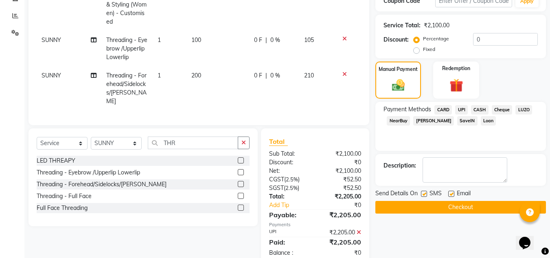
scroll to position [164, 0]
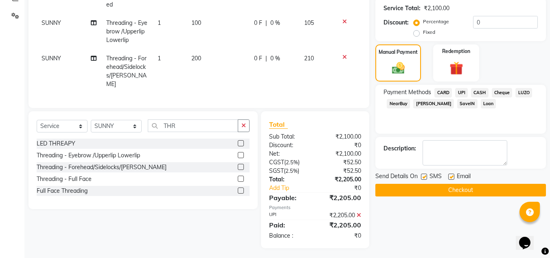
click at [460, 189] on button "Checkout" at bounding box center [460, 190] width 171 height 13
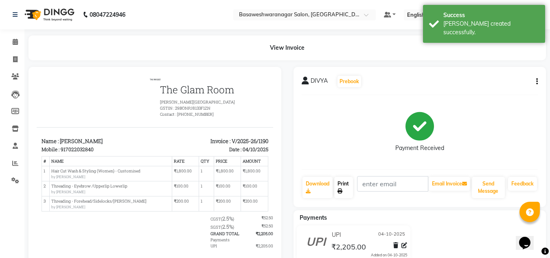
click at [342, 186] on link "Print" at bounding box center [343, 187] width 19 height 21
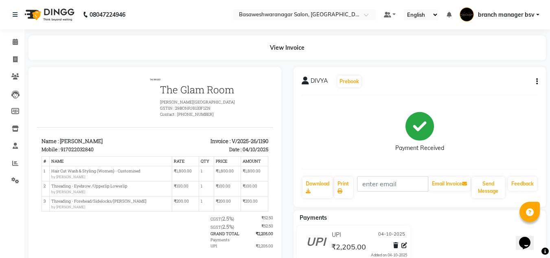
click at [523, 125] on div "Payment Received" at bounding box center [420, 131] width 236 height 61
click at [11, 39] on span at bounding box center [15, 41] width 14 height 9
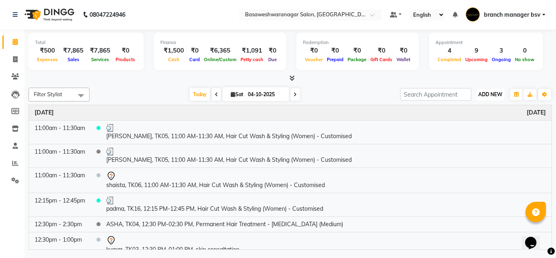
click at [494, 91] on span "ADD NEW" at bounding box center [490, 94] width 24 height 6
click at [468, 109] on button "Add Appointment" at bounding box center [472, 110] width 64 height 11
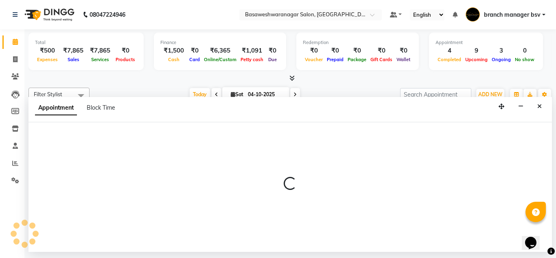
select select "540"
select select "tentative"
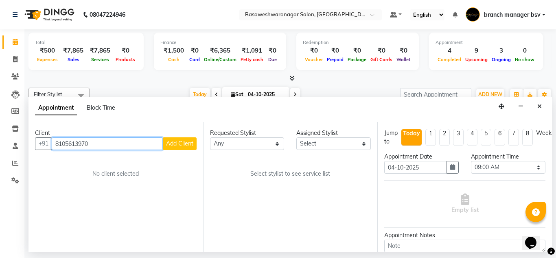
type input "8105613970"
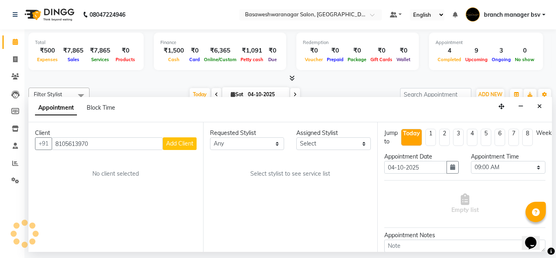
click at [177, 147] on span "Add Client" at bounding box center [179, 143] width 27 height 7
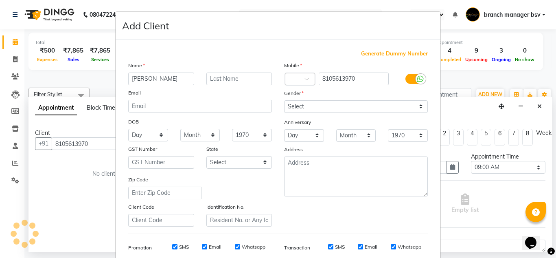
type input "CLARA"
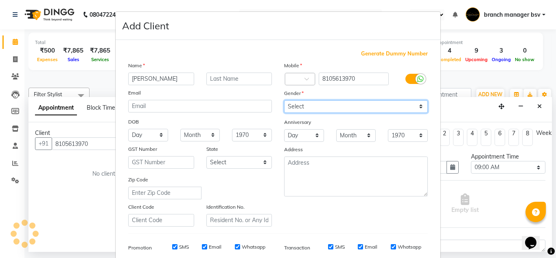
click at [343, 107] on select "Select Male Female Other Prefer Not To Say" at bounding box center [356, 106] width 144 height 13
select select "female"
click at [284, 100] on select "Select Male Female Other Prefer Not To Say" at bounding box center [356, 106] width 144 height 13
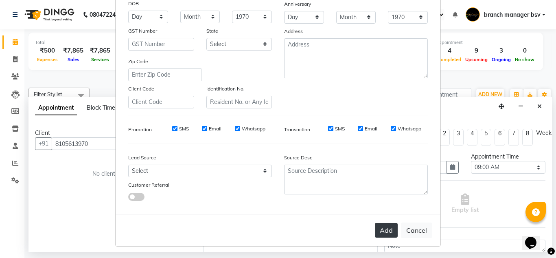
click at [382, 230] on button "Add" at bounding box center [386, 230] width 23 height 15
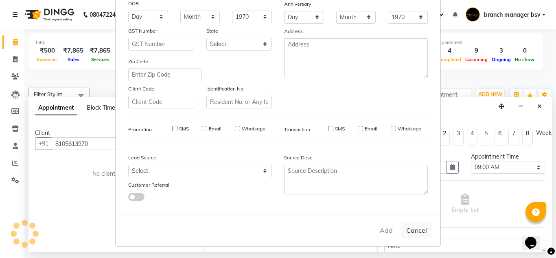
select select
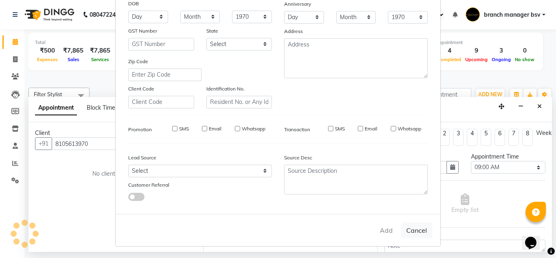
select select
checkbox input "false"
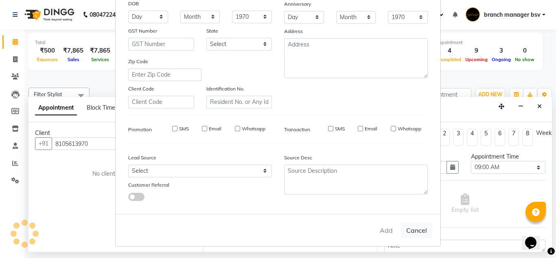
checkbox input "false"
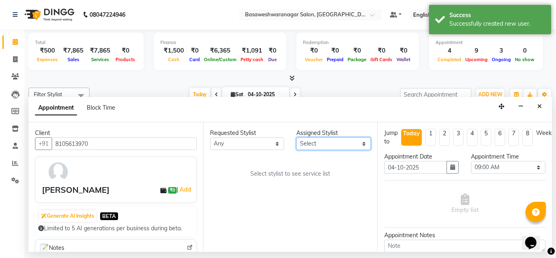
click at [341, 140] on select "Select branch manager bsv Dr.Jabin Dr mehzabin JASSI Jayshree Navya PRATIK RAJE…" at bounding box center [333, 143] width 74 height 13
select select "47930"
click at [296, 137] on select "Select branch manager bsv Dr.Jabin Dr mehzabin JASSI Jayshree Navya PRATIK RAJE…" at bounding box center [333, 143] width 74 height 13
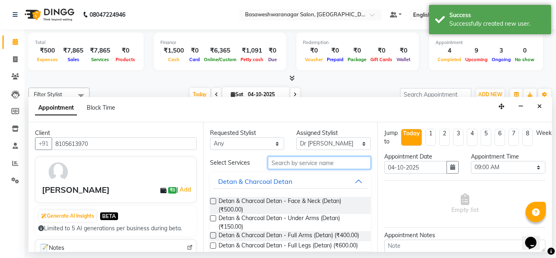
click at [274, 160] on input "text" at bounding box center [319, 162] width 103 height 13
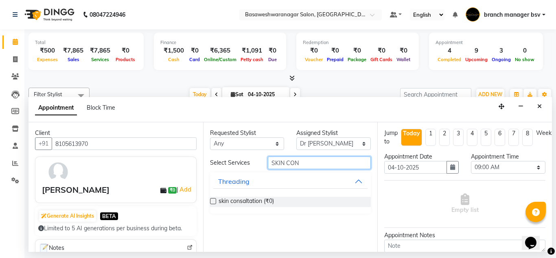
type input "SKIN CON"
click at [212, 201] on label at bounding box center [213, 201] width 6 height 6
click at [212, 201] on input "checkbox" at bounding box center [212, 201] width 5 height 5
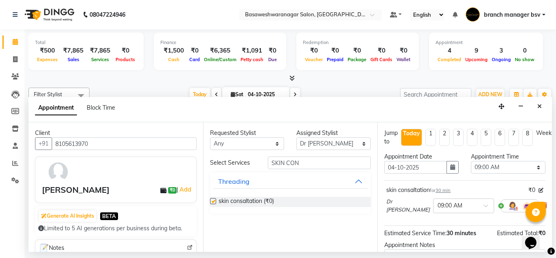
checkbox input "false"
click at [479, 166] on select "Select 09:00 AM 09:15 AM 09:30 AM 09:45 AM 10:00 AM 10:15 AM 10:30 AM 10:45 AM …" at bounding box center [508, 167] width 74 height 13
select select "750"
click at [471, 161] on select "Select 09:00 AM 09:15 AM 09:30 AM 09:45 AM 10:00 AM 10:15 AM 10:30 AM 10:45 AM …" at bounding box center [508, 167] width 74 height 13
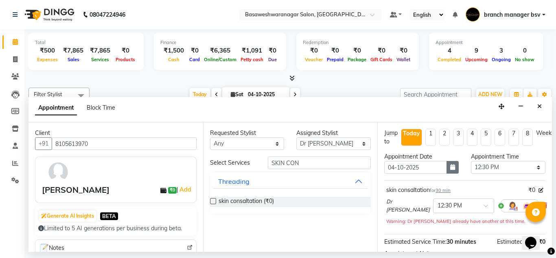
click at [450, 166] on icon "button" at bounding box center [452, 167] width 5 height 6
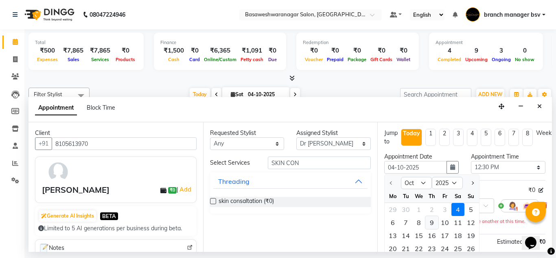
click at [433, 221] on div "9" at bounding box center [431, 222] width 13 height 13
type input "09-10-2025"
select select "750"
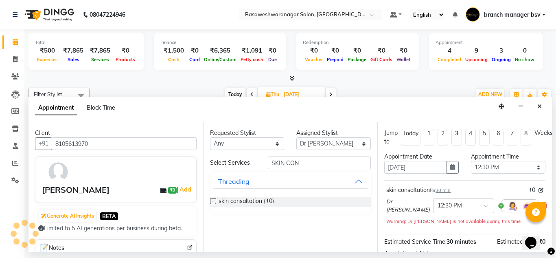
scroll to position [99, 0]
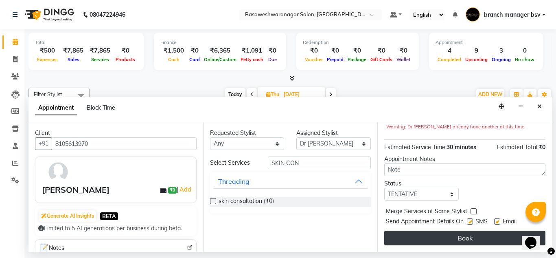
click at [417, 230] on button "Book" at bounding box center [464, 237] width 161 height 15
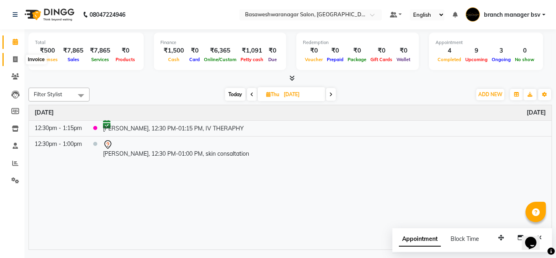
click at [19, 59] on span at bounding box center [15, 59] width 14 height 9
select select "service"
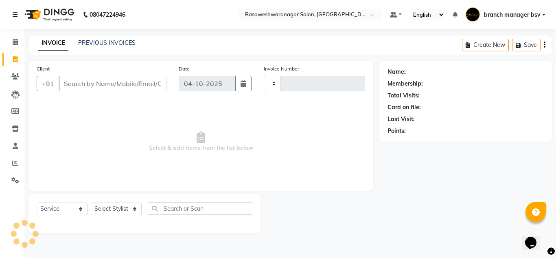
type input "1191"
select select "842"
click at [12, 45] on span at bounding box center [15, 41] width 14 height 9
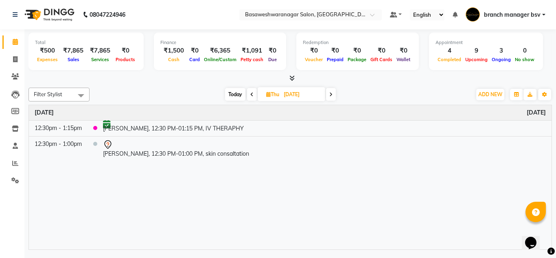
click at [233, 95] on span "Today" at bounding box center [235, 94] width 20 height 13
type input "04-10-2025"
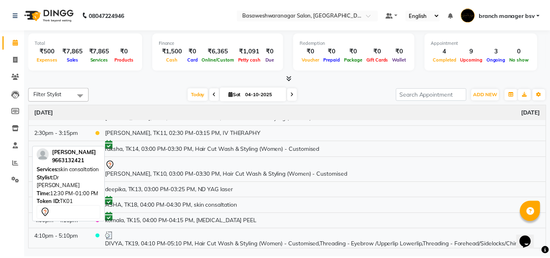
scroll to position [240, 0]
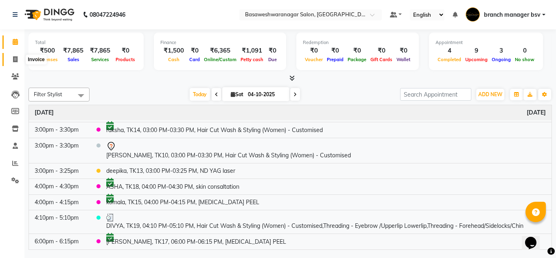
click at [14, 62] on span at bounding box center [15, 59] width 14 height 9
select select "842"
select select "service"
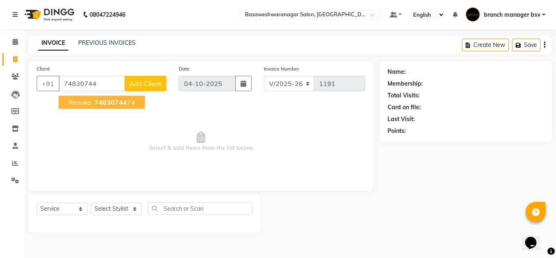
click at [123, 103] on span "74830744" at bounding box center [110, 102] width 33 height 8
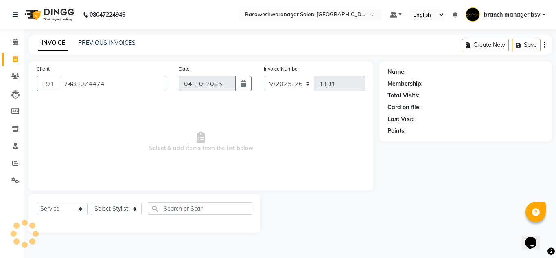
type input "7483074474"
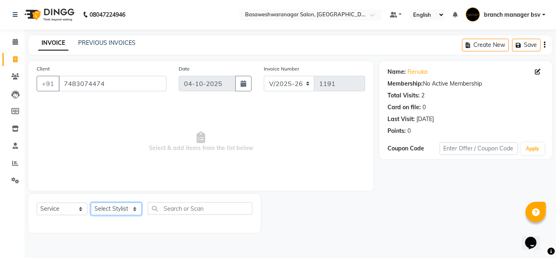
click at [111, 210] on select "Select Stylist branch manager bsv Dr.Jabin Dr mehzabin JASSI Jayshree Navya PRA…" at bounding box center [116, 208] width 51 height 13
select select "64364"
click at [91, 202] on select "Select Stylist branch manager bsv Dr.Jabin Dr mehzabin JASSI Jayshree Navya PRA…" at bounding box center [116, 208] width 51 height 13
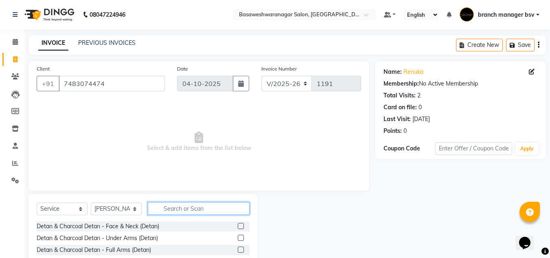
click at [206, 206] on input "text" at bounding box center [199, 208] width 102 height 13
type input "CUST"
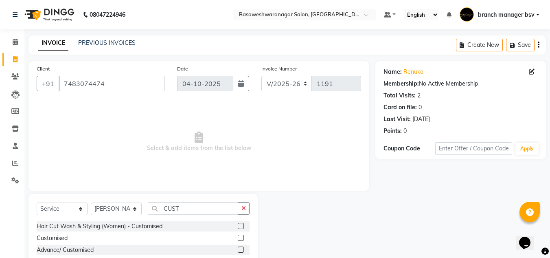
click at [241, 225] on label at bounding box center [241, 226] width 6 height 6
click at [241, 225] on input "checkbox" at bounding box center [240, 225] width 5 height 5
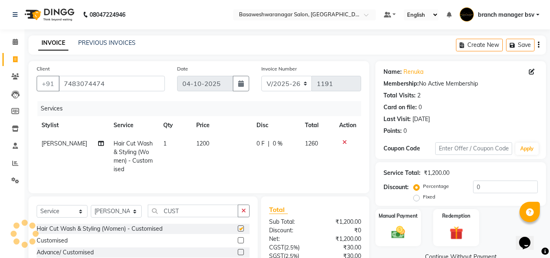
checkbox input "false"
click at [215, 142] on td "1200" at bounding box center [221, 156] width 60 height 44
select select "64364"
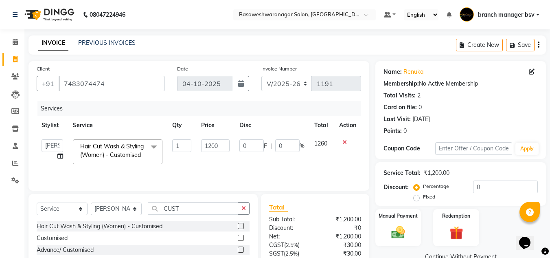
click at [215, 142] on input "1200" at bounding box center [215, 145] width 28 height 13
type input "2000"
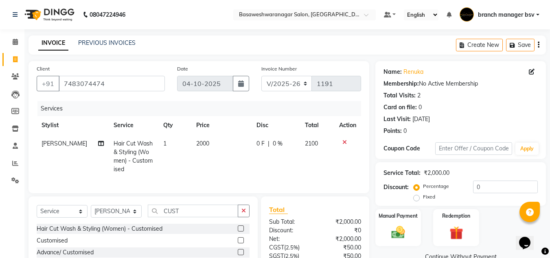
click at [317, 210] on div "Total Sub Total: ₹2,000.00 Discount: ₹0 Net: ₹2,000.00 CGST ( 2.5% ) ₹50.00 SGS…" at bounding box center [315, 256] width 108 height 120
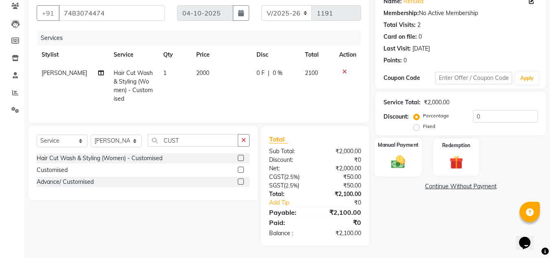
click at [398, 166] on div "Manual Payment" at bounding box center [398, 157] width 48 height 39
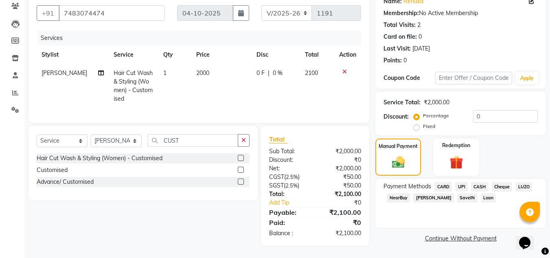
click at [446, 182] on span "CARD" at bounding box center [443, 186] width 18 height 9
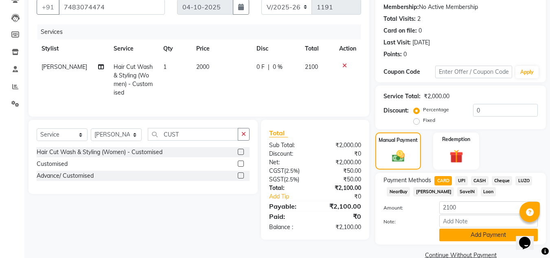
click at [470, 230] on button "Add Payment" at bounding box center [488, 234] width 98 height 13
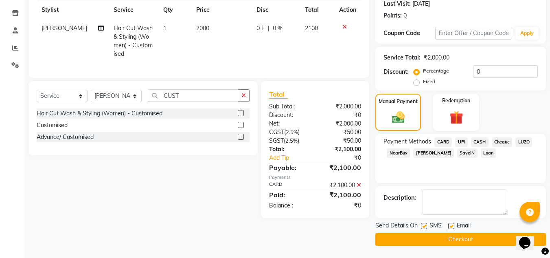
click at [438, 239] on button "Checkout" at bounding box center [460, 239] width 171 height 13
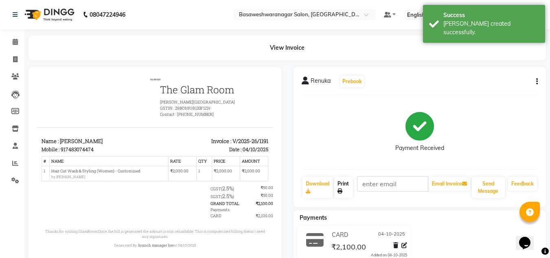
click at [344, 195] on link "Print" at bounding box center [343, 187] width 19 height 21
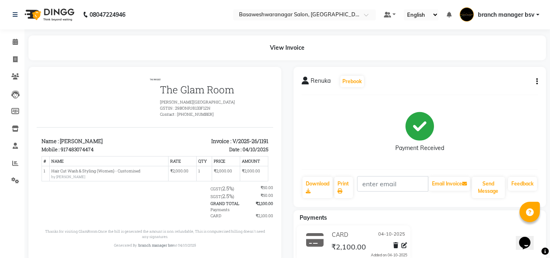
click at [476, 88] on div "Renuka Prebook" at bounding box center [420, 81] width 236 height 13
click at [16, 43] on icon at bounding box center [15, 42] width 5 height 6
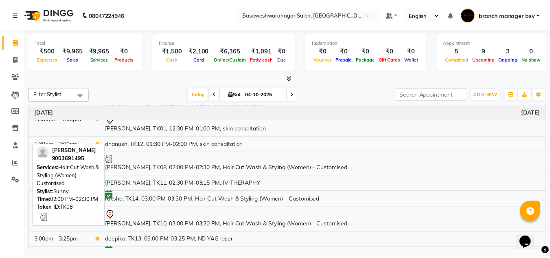
scroll to position [171, 0]
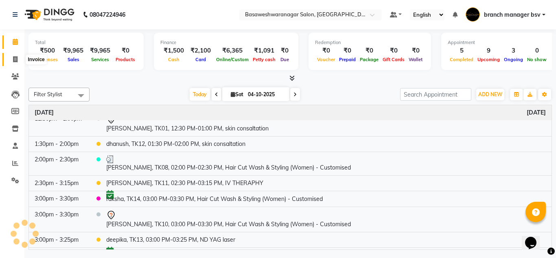
click at [20, 59] on span at bounding box center [15, 59] width 14 height 9
select select "service"
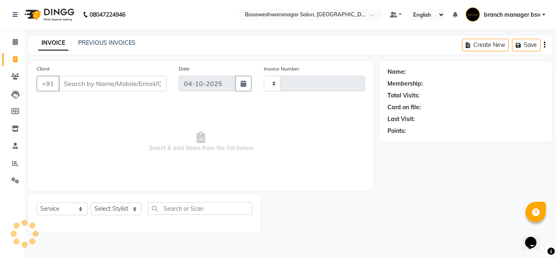
type input "1192"
select select "842"
click at [107, 42] on link "PREVIOUS INVOICES" at bounding box center [106, 42] width 57 height 7
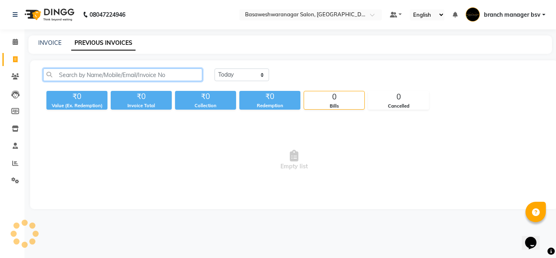
click at [101, 77] on input "text" at bounding box center [122, 74] width 159 height 13
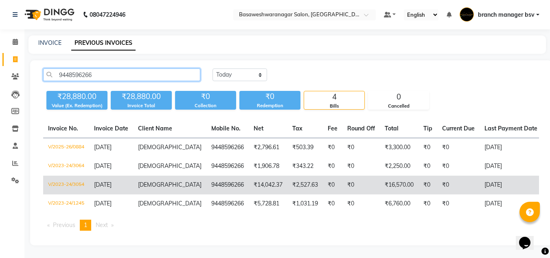
type input "9448596266"
click at [206, 179] on td "9448596266" at bounding box center [227, 184] width 42 height 19
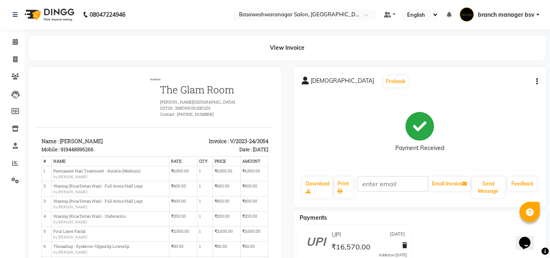
click at [68, 151] on div "919448596266" at bounding box center [77, 148] width 33 height 7
copy div "919448596266"
click at [13, 56] on icon at bounding box center [15, 59] width 4 height 6
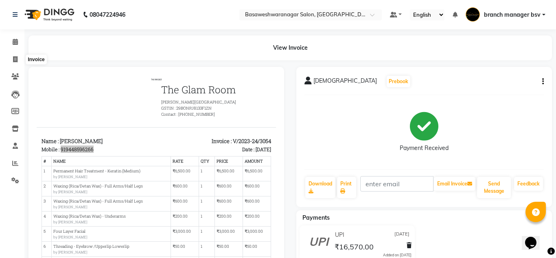
select select "service"
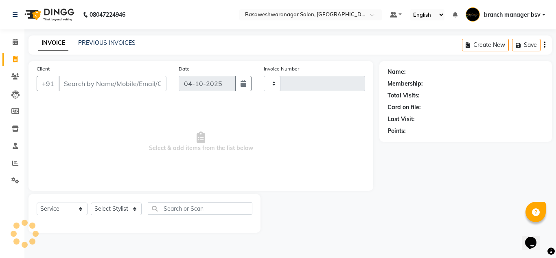
type input "1192"
select select "842"
type input "919448596266"
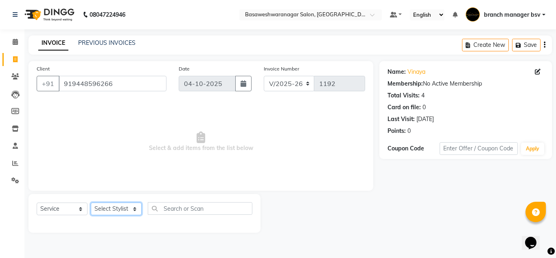
click at [112, 211] on select "Select Stylist branch manager bsv Dr.Jabin Dr mehzabin JASSI Jayshree Navya PRA…" at bounding box center [116, 208] width 51 height 13
select select "78674"
click at [91, 202] on select "Select Stylist branch manager bsv Dr.Jabin Dr mehzabin JASSI Jayshree Navya PRA…" at bounding box center [116, 208] width 51 height 13
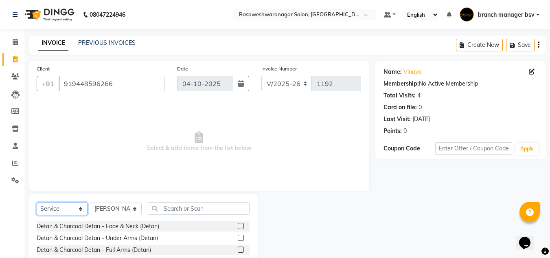
click at [57, 210] on select "Select Service Product Membership Package Voucher Prepaid Gift Card" at bounding box center [62, 208] width 51 height 13
select select "product"
click at [37, 202] on select "Select Service Product Membership Package Voucher Prepaid Gift Card" at bounding box center [62, 208] width 51 height 13
click at [238, 237] on label at bounding box center [241, 237] width 6 height 6
click at [238, 237] on input "checkbox" at bounding box center [240, 237] width 5 height 5
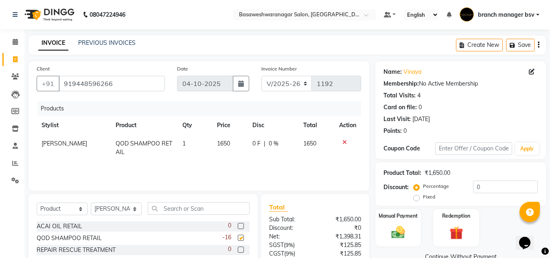
checkbox input "false"
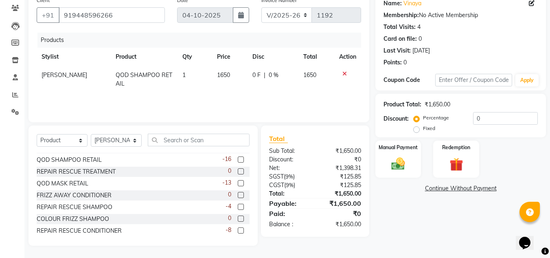
scroll to position [3, 0]
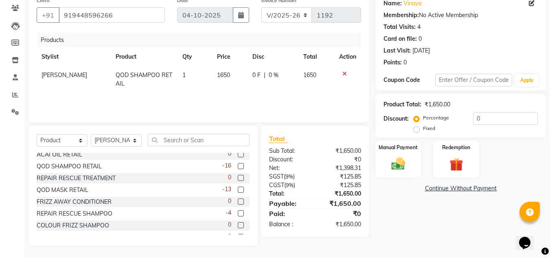
click at [238, 188] on label at bounding box center [241, 189] width 6 height 6
click at [238, 188] on input "checkbox" at bounding box center [240, 189] width 5 height 5
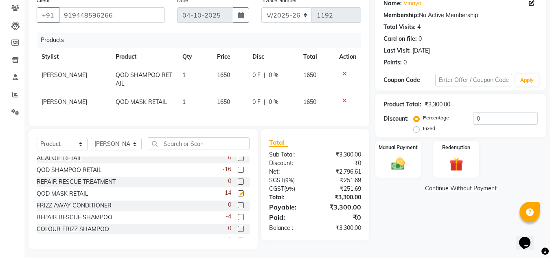
checkbox input "false"
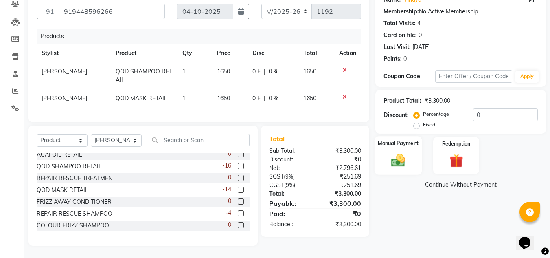
click at [401, 152] on img at bounding box center [398, 160] width 23 height 16
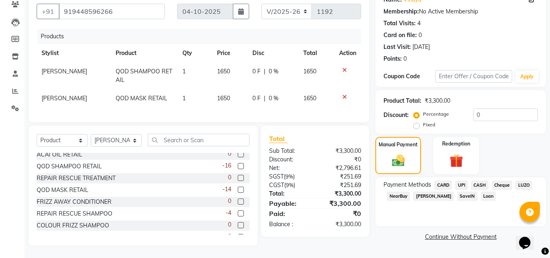
click at [462, 180] on span "UPI" at bounding box center [461, 184] width 13 height 9
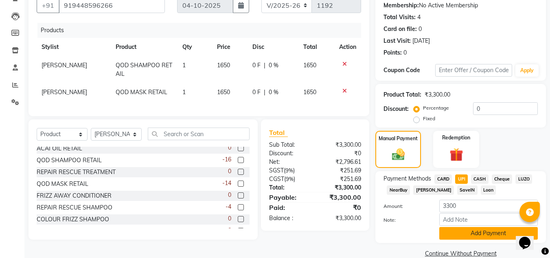
click at [455, 229] on button "Add Payment" at bounding box center [488, 233] width 98 height 13
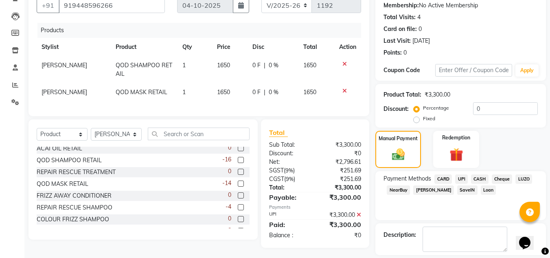
scroll to position [115, 0]
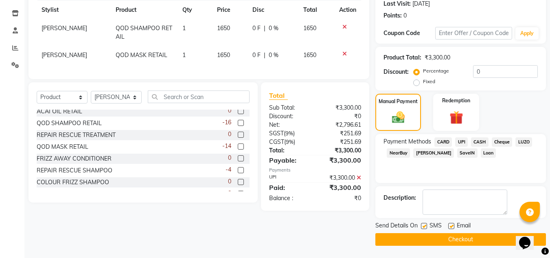
click at [420, 238] on button "Checkout" at bounding box center [460, 239] width 171 height 13
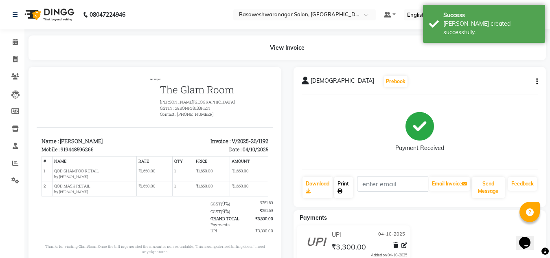
click at [347, 186] on link "Print" at bounding box center [343, 187] width 19 height 21
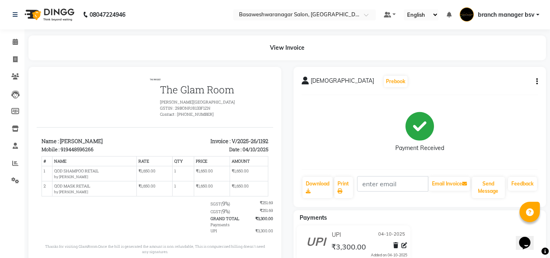
click at [464, 159] on div "Payment Received" at bounding box center [420, 131] width 236 height 61
click at [13, 39] on icon at bounding box center [15, 42] width 5 height 6
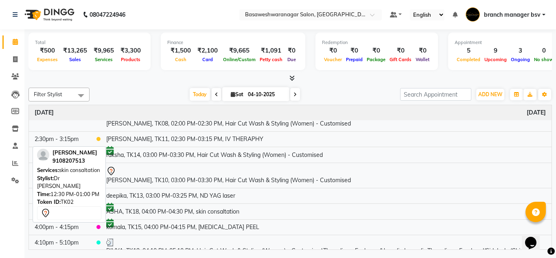
scroll to position [264, 0]
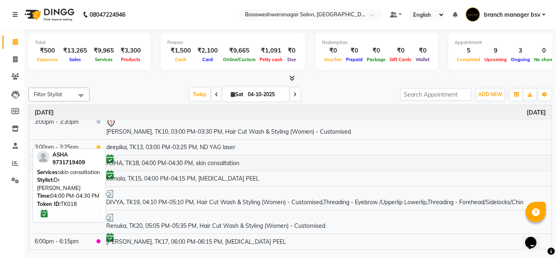
click at [173, 158] on td "ASHA, TK18, 04:00 PM-04:30 PM, skin consaltation" at bounding box center [326, 163] width 451 height 16
select select "6"
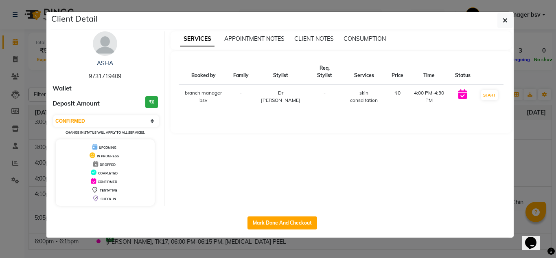
click at [108, 74] on span "9731719409" at bounding box center [105, 75] width 33 height 7
copy span "9731719409"
drag, startPoint x: 108, startPoint y: 74, endPoint x: 192, endPoint y: 134, distance: 102.4
click at [108, 74] on span "9731719409" at bounding box center [105, 75] width 33 height 7
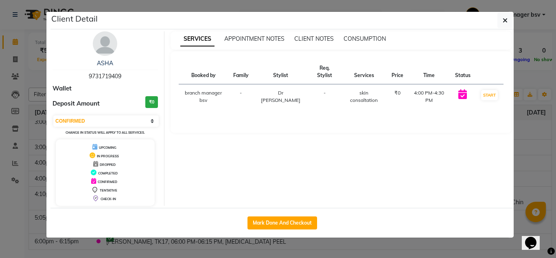
click at [7, 181] on ngb-modal-window "Client Detail ASHA 9731719409 Wallet Deposit Amount ₹0 Select IN SERVICE CONFIR…" at bounding box center [278, 129] width 556 height 258
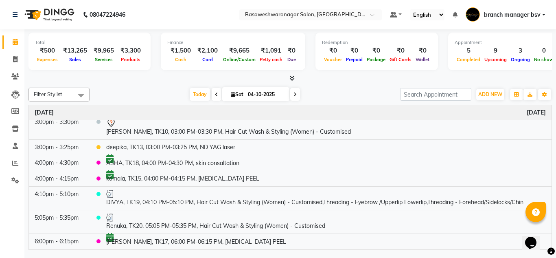
click at [295, 94] on icon at bounding box center [294, 94] width 3 height 5
type input "05-10-2025"
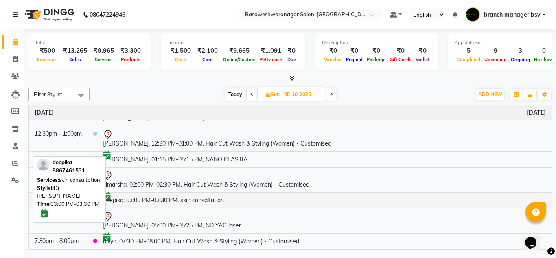
scroll to position [60, 0]
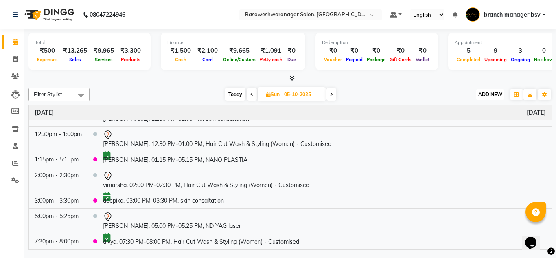
click at [490, 96] on span "ADD NEW" at bounding box center [490, 94] width 24 height 6
click at [468, 109] on button "Add Appointment" at bounding box center [472, 110] width 64 height 11
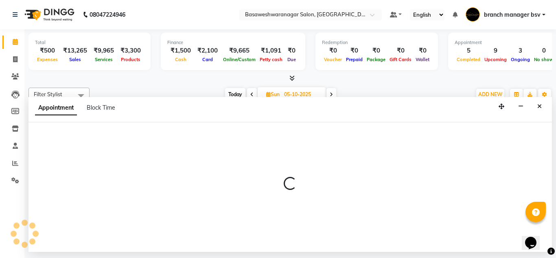
select select "540"
select select "tentative"
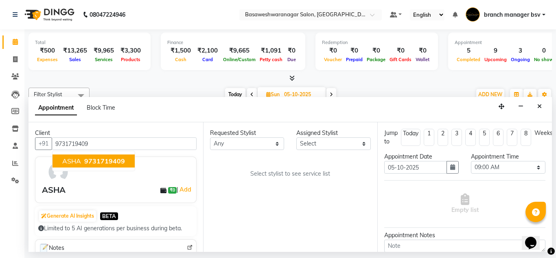
type input "9731719409"
click at [324, 143] on select "Select branch manager bsv Dr.Jabin Dr mehzabin JASSI Jayshree Navya PRATIK RAJE…" at bounding box center [333, 143] width 74 height 13
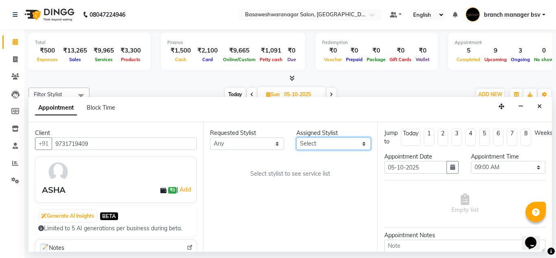
select select "47930"
click at [296, 137] on select "Select branch manager bsv Dr.Jabin Dr mehzabin JASSI Jayshree Navya PRATIK RAJE…" at bounding box center [333, 143] width 74 height 13
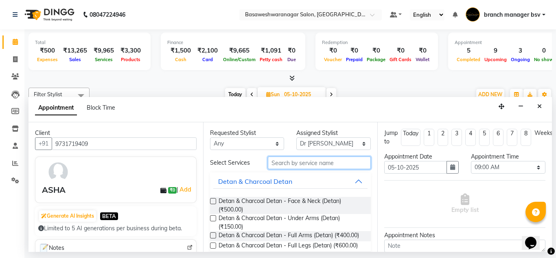
click at [290, 164] on input "text" at bounding box center [319, 162] width 103 height 13
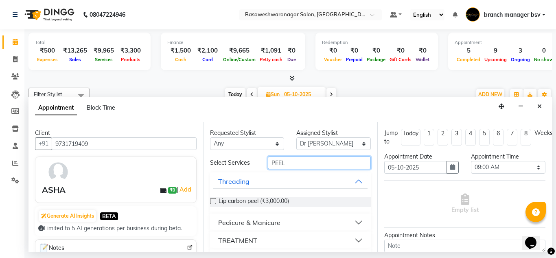
type input "PEEL"
click at [263, 239] on button "TREATMENT" at bounding box center [290, 240] width 155 height 15
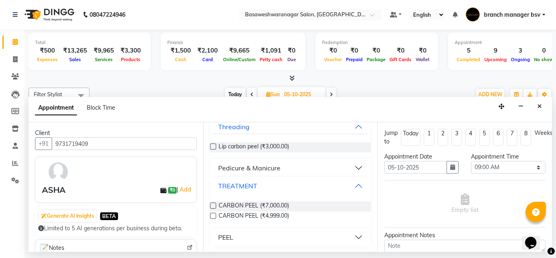
scroll to position [55, 0]
click at [232, 235] on div "PEEL" at bounding box center [225, 236] width 15 height 10
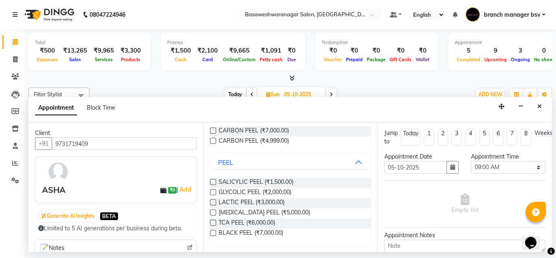
click at [212, 213] on label at bounding box center [213, 212] width 6 height 6
click at [212, 213] on input "checkbox" at bounding box center [212, 212] width 5 height 5
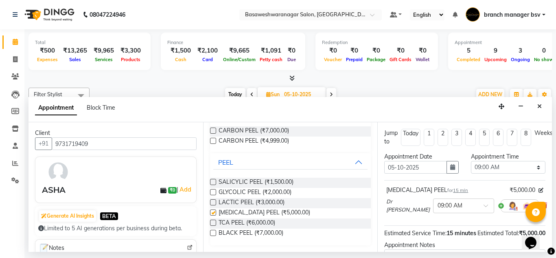
checkbox input "false"
click at [489, 168] on select "Select 09:00 AM 09:15 AM 09:30 AM 09:45 AM 10:00 AM 10:15 AM 10:30 AM 10:45 AM …" at bounding box center [508, 167] width 74 height 13
select select "960"
click at [471, 161] on select "Select 09:00 AM 09:15 AM 09:30 AM 09:45 AM 10:00 AM 10:15 AM 10:30 AM 10:45 AM …" at bounding box center [508, 167] width 74 height 13
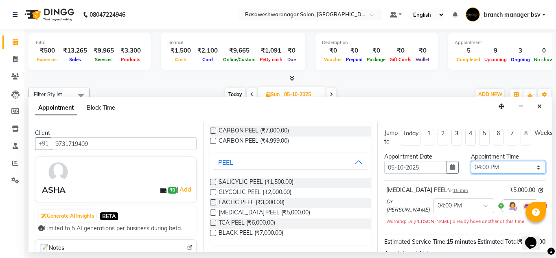
scroll to position [108, 0]
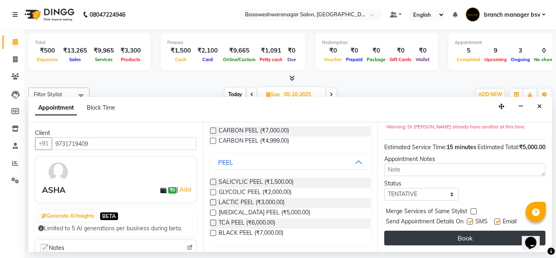
click at [450, 230] on button "Book" at bounding box center [464, 237] width 161 height 15
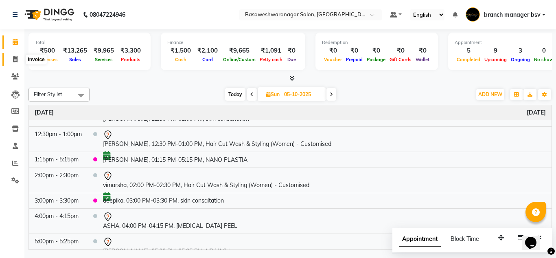
click at [16, 60] on icon at bounding box center [15, 59] width 4 height 6
select select "842"
select select "service"
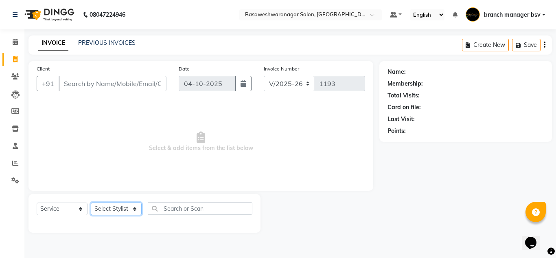
click at [112, 209] on select "Select Stylist branch manager bsv Dr.Jabin Dr mehzabin JASSI Jayshree Navya PRA…" at bounding box center [116, 208] width 51 height 13
select select "64363"
click at [91, 202] on select "Select Stylist branch manager bsv Dr.Jabin Dr mehzabin JASSI Jayshree Navya PRA…" at bounding box center [116, 208] width 51 height 13
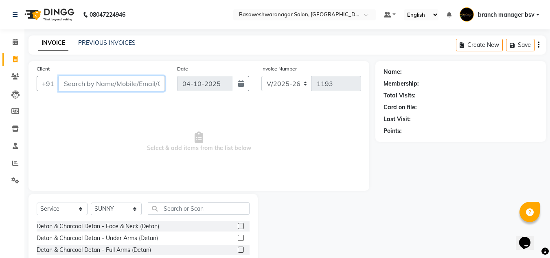
click at [105, 86] on input "Client" at bounding box center [112, 83] width 106 height 15
type input "9535674426"
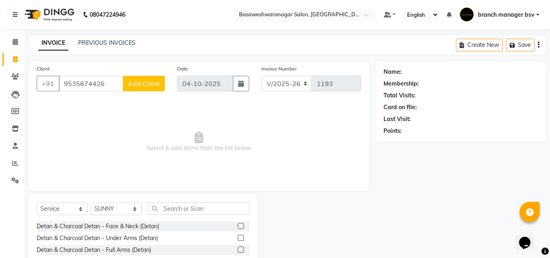
click at [146, 77] on button "Add Client" at bounding box center [144, 83] width 42 height 15
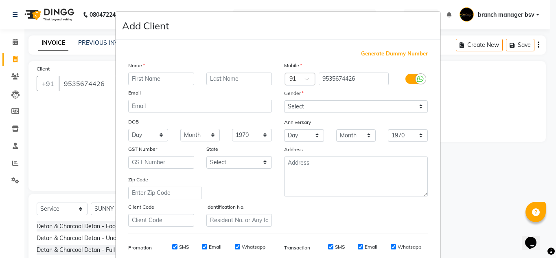
click at [149, 78] on input "text" at bounding box center [161, 78] width 66 height 13
type input "SWITHA"
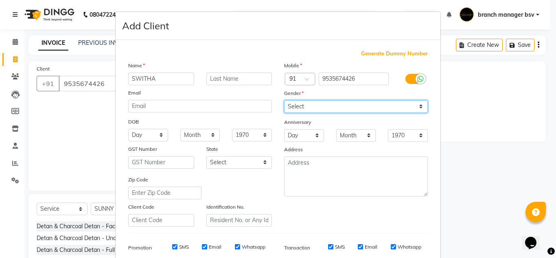
click at [300, 104] on select "Select Male Female Other Prefer Not To Say" at bounding box center [356, 106] width 144 height 13
select select "female"
click at [284, 100] on select "Select Male Female Other Prefer Not To Say" at bounding box center [356, 106] width 144 height 13
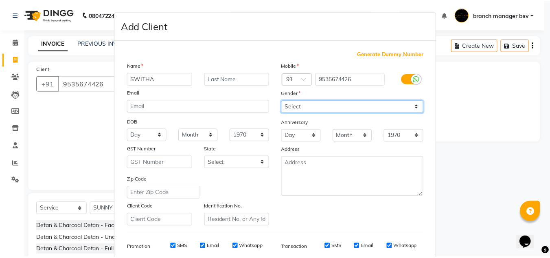
scroll to position [118, 0]
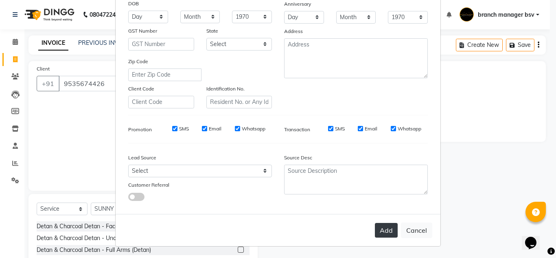
click at [383, 231] on button "Add" at bounding box center [386, 230] width 23 height 15
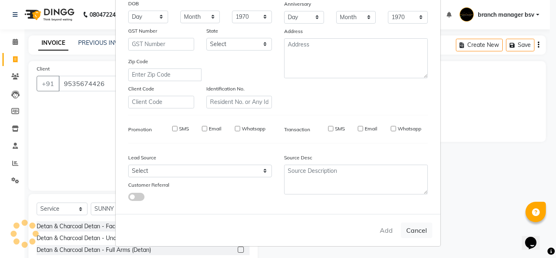
select select
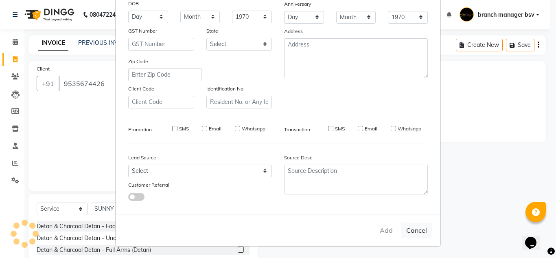
select select
checkbox input "false"
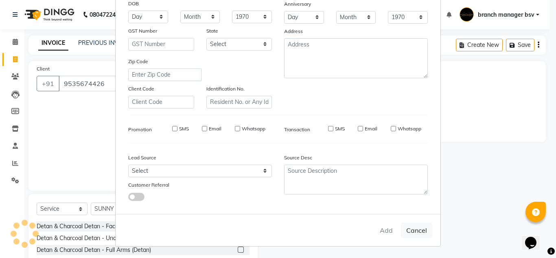
checkbox input "false"
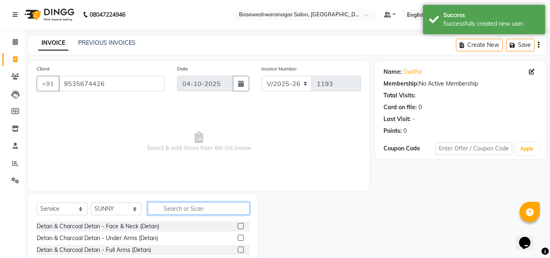
click at [174, 212] on input "text" at bounding box center [199, 208] width 102 height 13
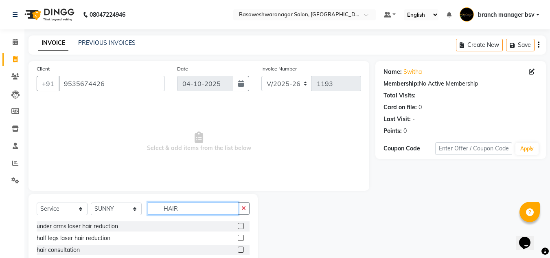
drag, startPoint x: 174, startPoint y: 212, endPoint x: 190, endPoint y: 209, distance: 15.7
click at [190, 209] on input "HAIR" at bounding box center [193, 208] width 90 height 13
type input "H"
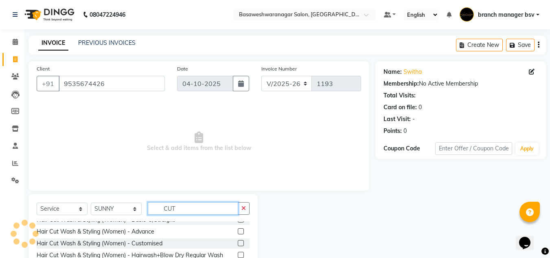
scroll to position [31, 0]
type input "CUT"
click at [238, 230] on label at bounding box center [241, 231] width 6 height 6
click at [238, 230] on input "checkbox" at bounding box center [240, 230] width 5 height 5
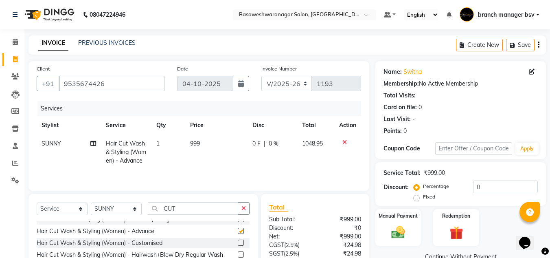
checkbox input "false"
click at [200, 146] on span "999" at bounding box center [195, 143] width 10 height 7
select select "64363"
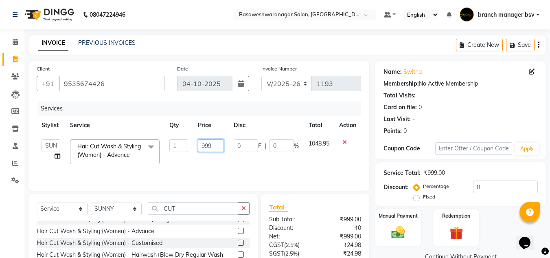
click at [213, 142] on input "999" at bounding box center [211, 145] width 26 height 13
type input "9"
type input "1800"
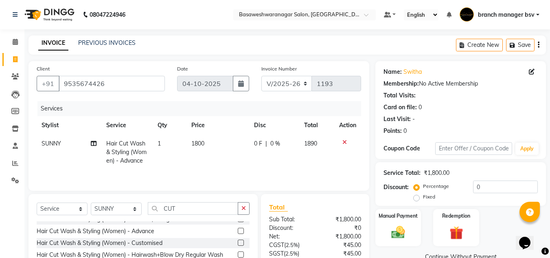
click at [218, 162] on td "1800" at bounding box center [217, 151] width 63 height 35
select select "64363"
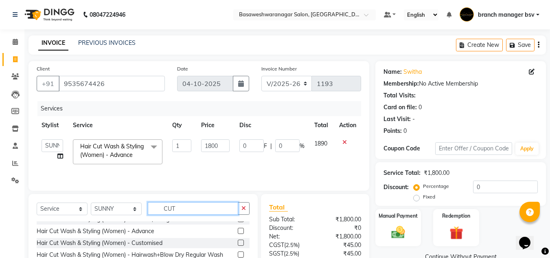
click at [215, 206] on input "CUT" at bounding box center [193, 208] width 90 height 13
type input "CUT"
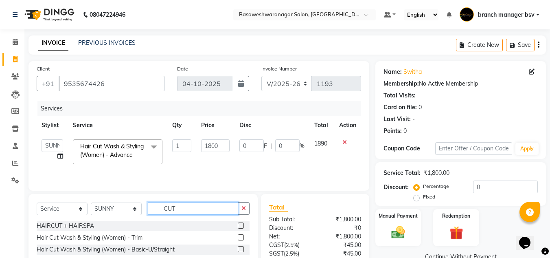
scroll to position [0, 0]
click at [238, 236] on label at bounding box center [241, 237] width 6 height 6
click at [238, 236] on input "checkbox" at bounding box center [240, 237] width 5 height 5
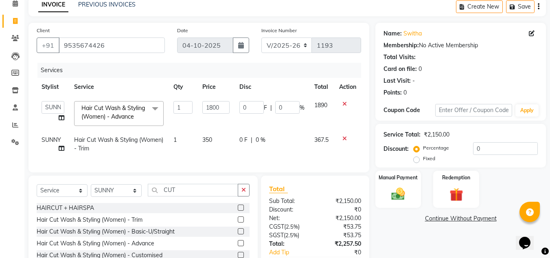
scroll to position [39, 0]
click at [238, 222] on label at bounding box center [241, 219] width 6 height 6
click at [238, 222] on input "checkbox" at bounding box center [240, 219] width 5 height 5
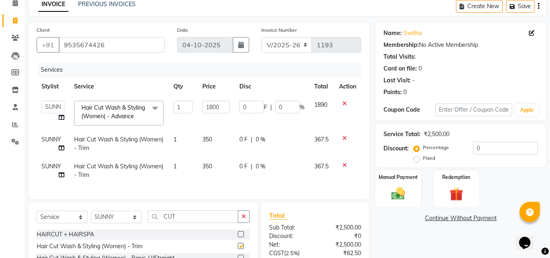
checkbox input "false"
click at [212, 140] on span "350" at bounding box center [207, 139] width 10 height 7
select select "64363"
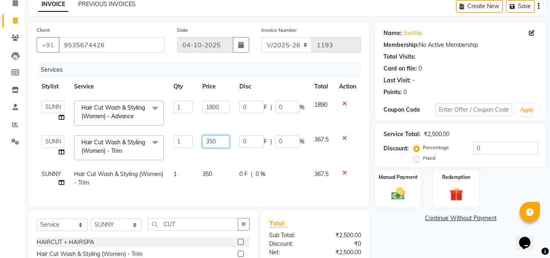
click at [225, 144] on input "350" at bounding box center [215, 141] width 27 height 13
type input "3"
type input "700"
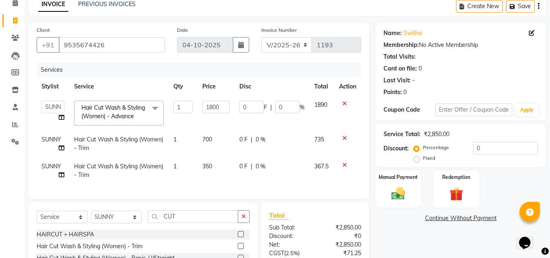
click at [220, 172] on td "350" at bounding box center [215, 170] width 37 height 27
select select "64363"
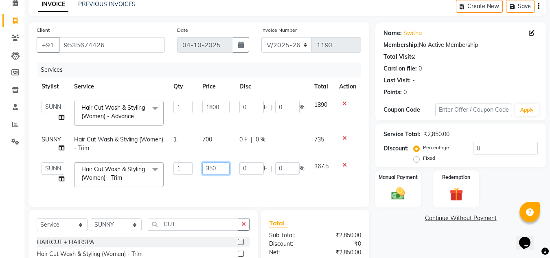
click at [220, 168] on input "350" at bounding box center [215, 168] width 27 height 13
type input "3"
type input "700"
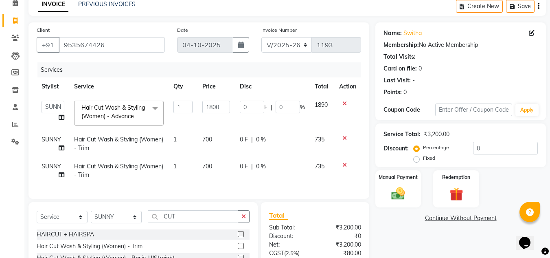
click at [232, 185] on div "Services Stylist Service Qty Price Disc Total Action branch manager bsv Dr.Jabi…" at bounding box center [199, 126] width 324 height 128
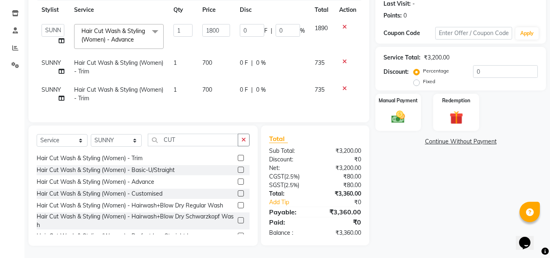
scroll to position [13, 0]
click at [420, 119] on div "Manual Payment" at bounding box center [398, 112] width 48 height 39
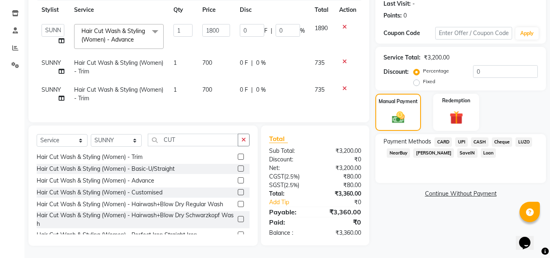
click at [460, 137] on span "UPI" at bounding box center [461, 141] width 13 height 9
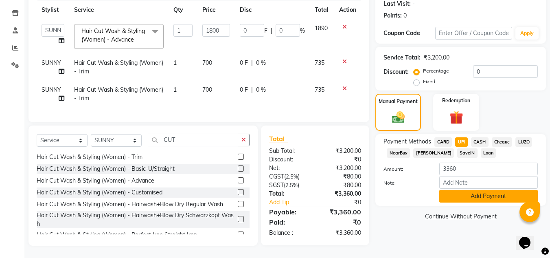
click at [486, 190] on button "Add Payment" at bounding box center [488, 196] width 98 height 13
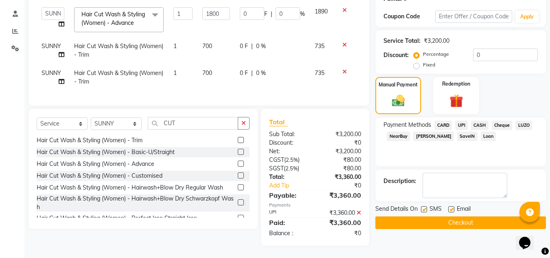
click at [434, 216] on button "Checkout" at bounding box center [460, 222] width 171 height 13
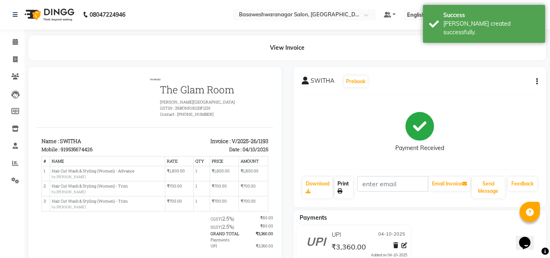
click at [345, 188] on link "Print" at bounding box center [343, 187] width 19 height 21
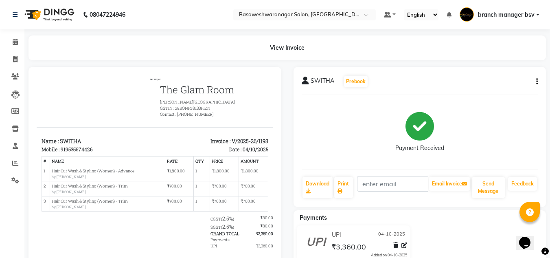
click at [515, 87] on div "SWITHA Prebook" at bounding box center [420, 81] width 236 height 13
click at [15, 43] on icon at bounding box center [15, 42] width 5 height 6
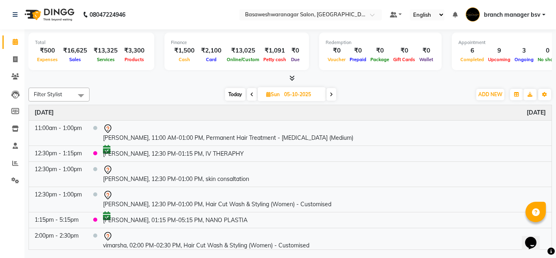
click at [235, 92] on span "Today" at bounding box center [235, 94] width 20 height 13
type input "04-10-2025"
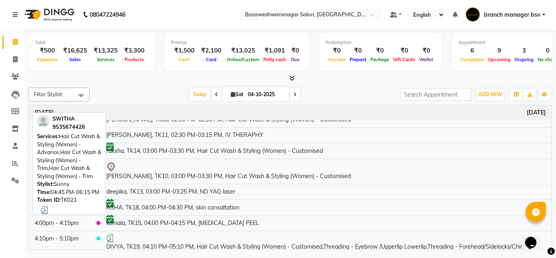
scroll to position [296, 0]
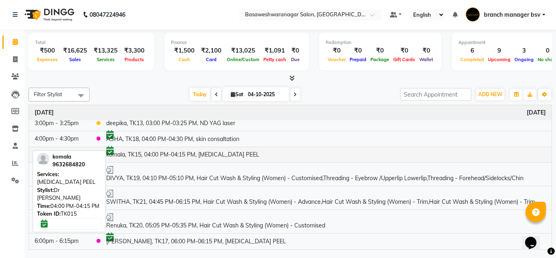
click at [146, 147] on td "komala, TK15, 04:00 PM-04:15 PM, [MEDICAL_DATA] PEEL" at bounding box center [326, 155] width 451 height 16
select select "6"
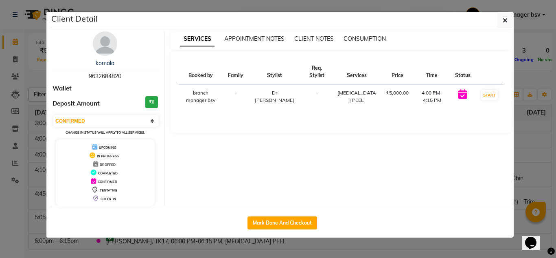
click at [494, 89] on td "START" at bounding box center [489, 96] width 28 height 25
click at [545, 129] on ngb-modal-window "Client Detail komala 9632684820 Wallet Deposit Amount ₹0 Select IN SERVICE CONF…" at bounding box center [278, 129] width 556 height 258
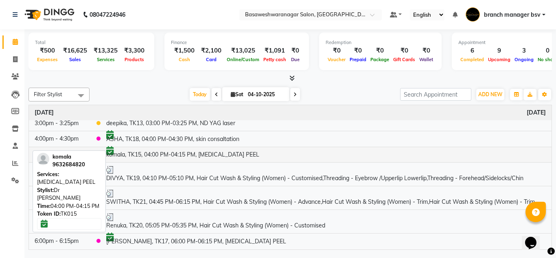
click at [278, 147] on td "komala, TK15, 04:00 PM-04:15 PM, [MEDICAL_DATA] PEEL" at bounding box center [326, 155] width 451 height 16
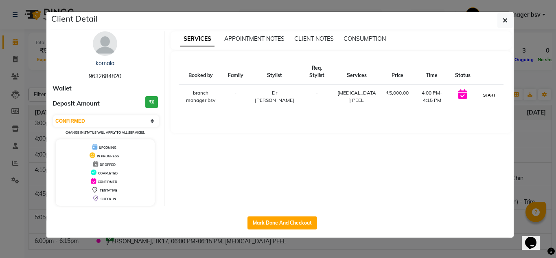
click at [486, 95] on button "START" at bounding box center [489, 95] width 17 height 10
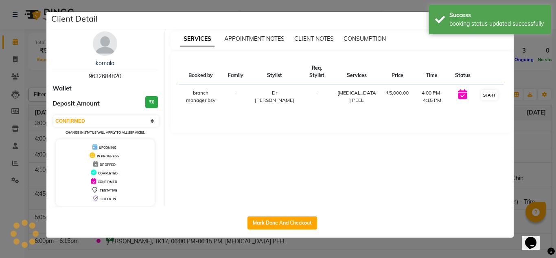
select select "1"
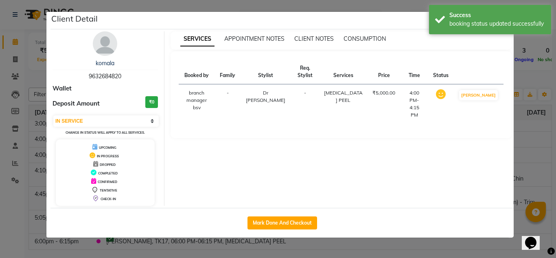
click at [549, 166] on ngb-modal-window "Client Detail komala 9632684820 Wallet Deposit Amount ₹0 Select IN SERVICE CONF…" at bounding box center [278, 129] width 556 height 258
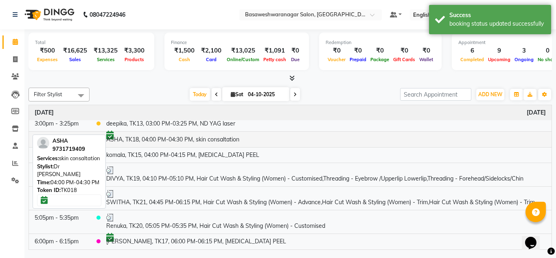
click at [239, 131] on td "ASHA, TK18, 04:00 PM-04:30 PM, skin consaltation" at bounding box center [326, 139] width 451 height 16
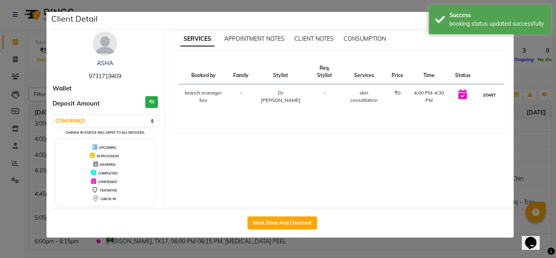
click at [483, 93] on button "START" at bounding box center [489, 95] width 17 height 10
click at [514, 126] on div "SERVICES APPOINTMENT NOTES CLIENT NOTES CONSUMPTION Booked by Family Stylist Re…" at bounding box center [341, 118] width 354 height 174
select select "1"
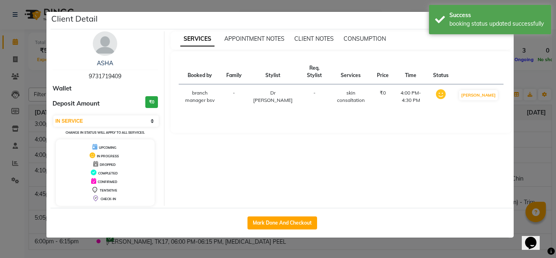
click at [541, 140] on ngb-modal-window "Client Detail ASHA 9731719409 Wallet Deposit Amount ₹0 Select IN SERVICE CONFIR…" at bounding box center [278, 129] width 556 height 258
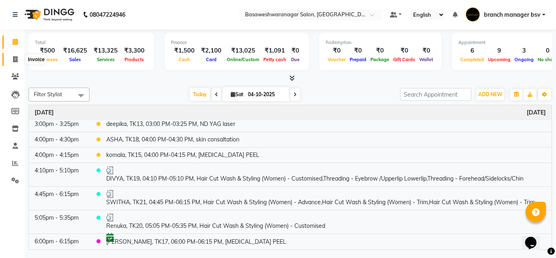
click at [20, 56] on span at bounding box center [15, 59] width 14 height 9
select select "service"
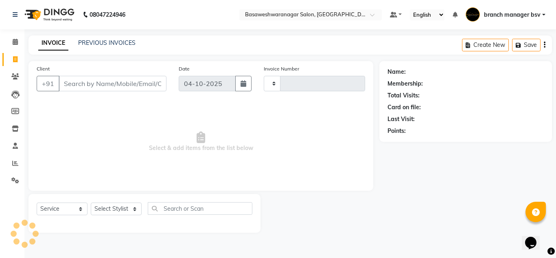
type input "1194"
select select "842"
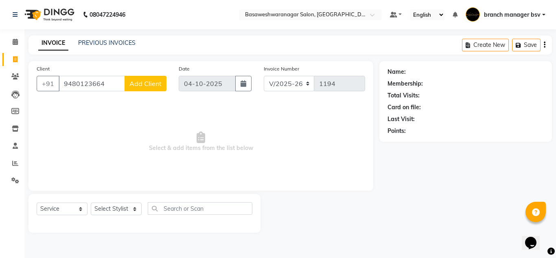
type input "9480123664"
click at [146, 83] on span "Add Client" at bounding box center [145, 83] width 32 height 8
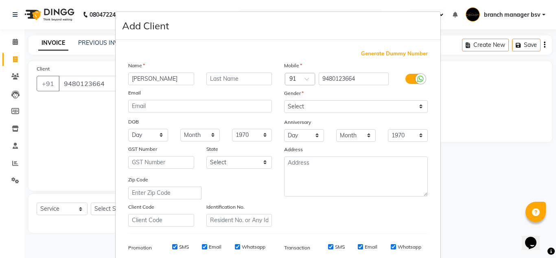
type input "PAVITHRA"
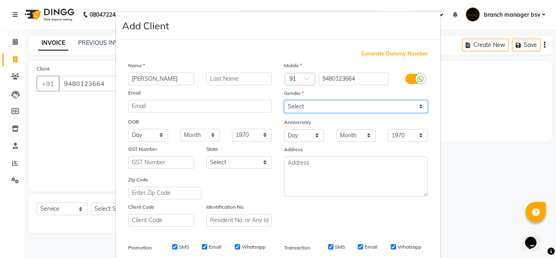
click at [304, 107] on select "Select Male Female Other Prefer Not To Say" at bounding box center [356, 106] width 144 height 13
select select "female"
click at [284, 100] on select "Select Male Female Other Prefer Not To Say" at bounding box center [356, 106] width 144 height 13
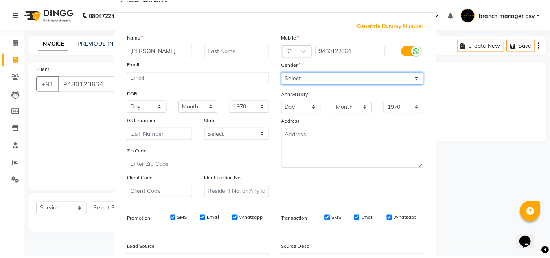
scroll to position [118, 0]
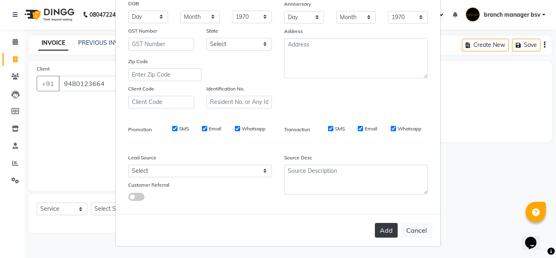
click at [383, 231] on button "Add" at bounding box center [386, 230] width 23 height 15
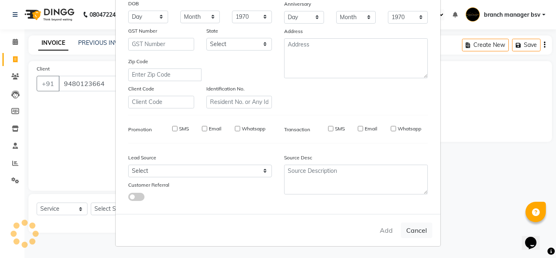
select select
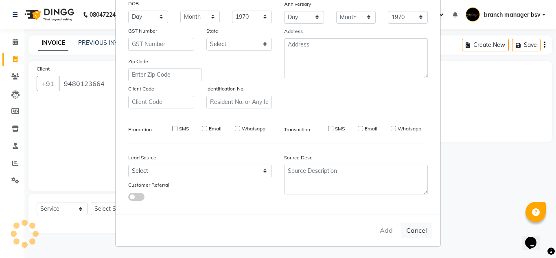
select select
checkbox input "false"
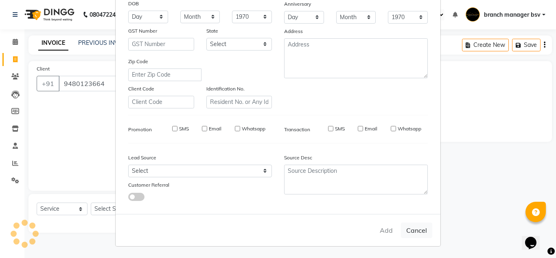
checkbox input "false"
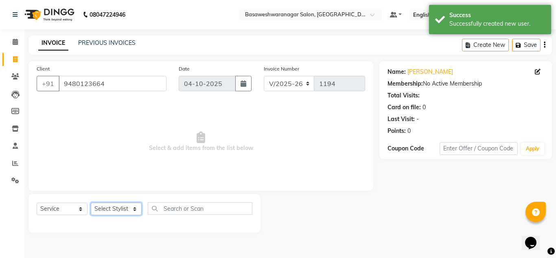
click at [108, 210] on select "Select Stylist branch manager bsv Dr.Jabin Dr mehzabin JASSI Jayshree Navya PRA…" at bounding box center [116, 208] width 51 height 13
select select "64364"
click at [91, 202] on select "Select Stylist branch manager bsv Dr.Jabin Dr mehzabin JASSI Jayshree Navya PRA…" at bounding box center [116, 208] width 51 height 13
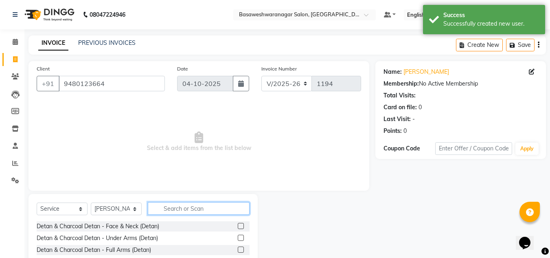
click at [177, 208] on input "text" at bounding box center [199, 208] width 102 height 13
type input "CUST"
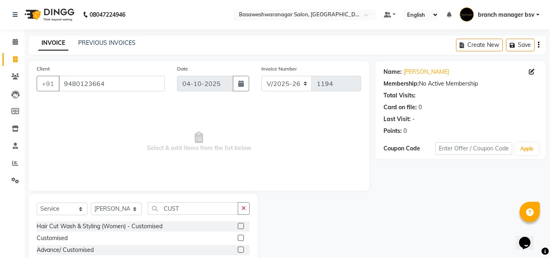
click at [237, 225] on div "Hair Cut Wash & Styling (Women) - Customised" at bounding box center [143, 226] width 213 height 10
click at [241, 227] on label at bounding box center [241, 226] width 6 height 6
click at [241, 227] on input "checkbox" at bounding box center [240, 225] width 5 height 5
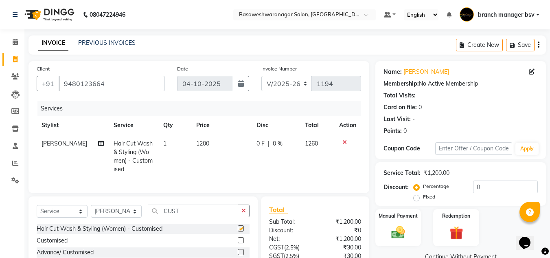
checkbox input "false"
click at [214, 149] on td "1200" at bounding box center [221, 156] width 60 height 44
select select "64364"
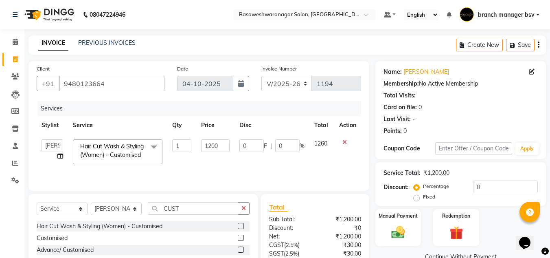
click at [214, 149] on input "1200" at bounding box center [215, 145] width 28 height 13
type input "2000"
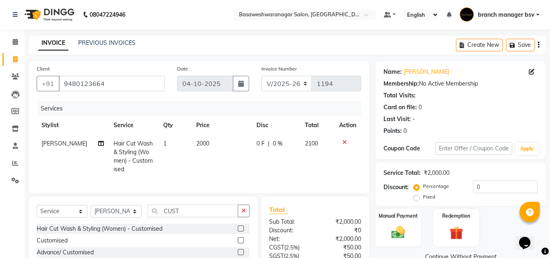
click at [316, 217] on div "Total Sub Total: ₹2,000.00 Discount: ₹0 Net: ₹2,000.00 CGST ( 2.5% ) ₹50.00 SGS…" at bounding box center [315, 255] width 92 height 103
click at [69, 215] on select "Select Service Product Membership Package Voucher Prepaid Gift Card" at bounding box center [62, 211] width 51 height 13
select select "product"
click at [37, 211] on select "Select Service Product Membership Package Voucher Prepaid Gift Card" at bounding box center [62, 211] width 51 height 13
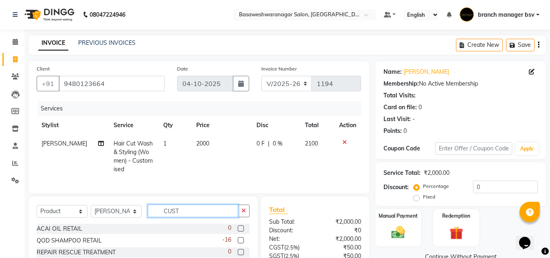
click at [198, 217] on input "CUST" at bounding box center [193, 210] width 90 height 13
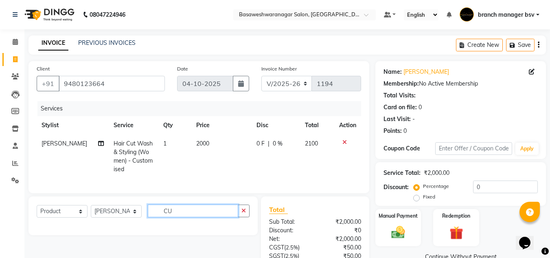
type input "C"
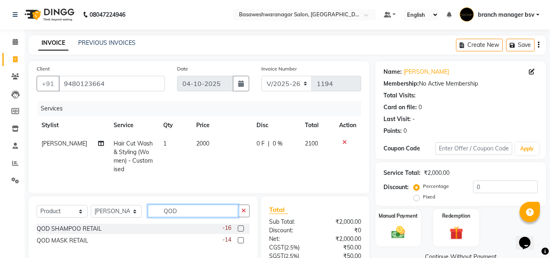
type input "QOD"
click at [242, 243] on label at bounding box center [241, 240] width 6 height 6
click at [242, 243] on input "checkbox" at bounding box center [240, 240] width 5 height 5
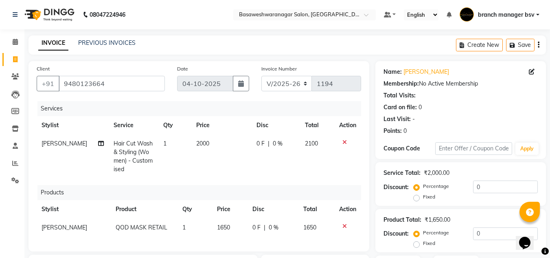
checkbox input "false"
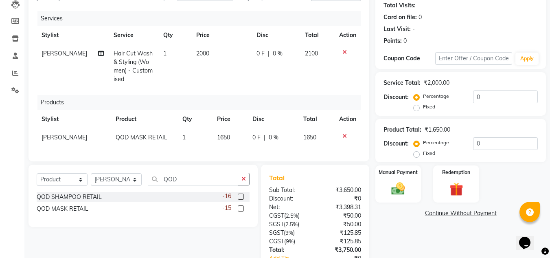
scroll to position [93, 0]
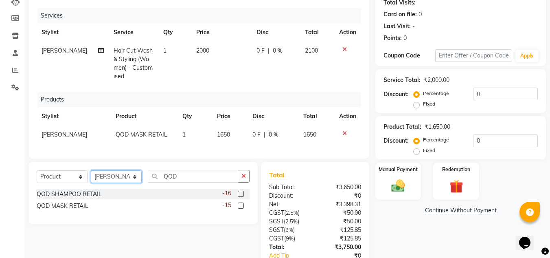
click at [102, 183] on select "Select Stylist branch manager bsv Dr.Jabin Dr mehzabin JASSI Jayshree Navya PRA…" at bounding box center [116, 176] width 51 height 13
select select "30333"
click at [91, 176] on select "Select Stylist branch manager bsv Dr.Jabin Dr mehzabin JASSI Jayshree Navya PRA…" at bounding box center [116, 176] width 51 height 13
click at [43, 183] on select "Select Service Product Membership Package Voucher Prepaid Gift Card" at bounding box center [62, 176] width 51 height 13
select select "service"
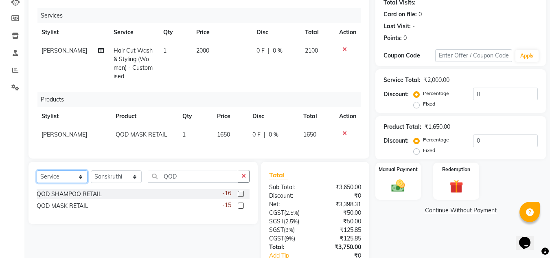
click at [37, 176] on select "Select Service Product Membership Package Voucher Prepaid Gift Card" at bounding box center [62, 176] width 51 height 13
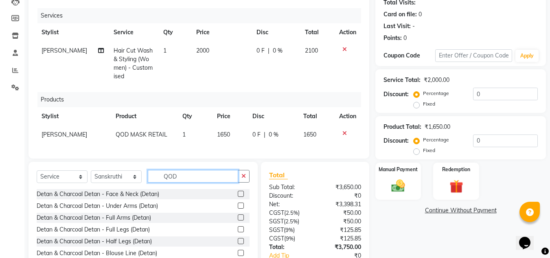
click at [193, 180] on input "QOD" at bounding box center [193, 176] width 90 height 13
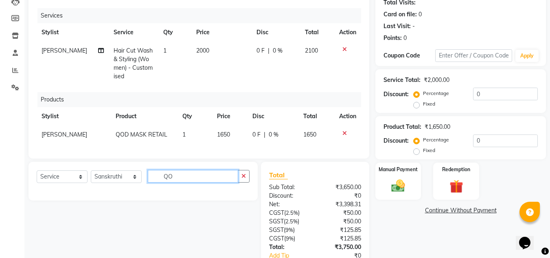
type input "Q"
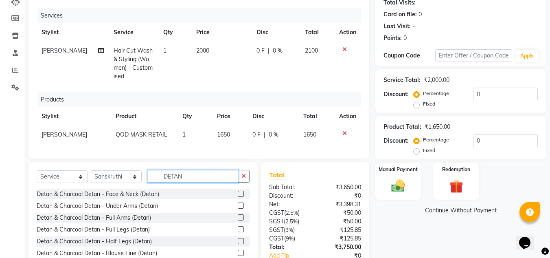
type input "DETAN"
click at [238, 197] on label at bounding box center [241, 193] width 6 height 6
click at [238, 197] on input "checkbox" at bounding box center [240, 193] width 5 height 5
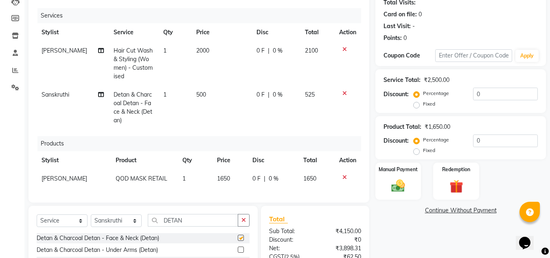
checkbox input "false"
click at [212, 96] on td "500" at bounding box center [221, 107] width 60 height 44
select select "30333"
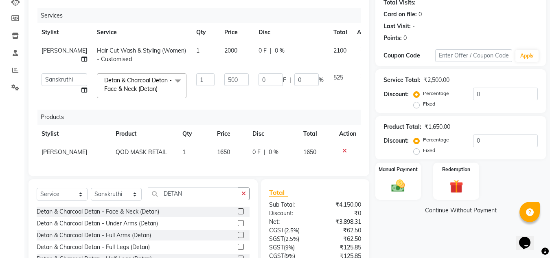
click at [219, 96] on td "500" at bounding box center [236, 85] width 34 height 35
click at [224, 78] on input "500" at bounding box center [236, 79] width 24 height 13
type input "5"
type input "900"
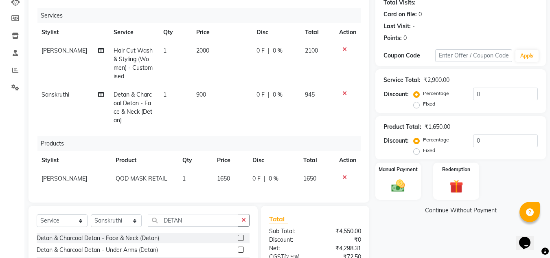
click at [313, 206] on div "Client +91 9480123664 Date 04-10-2025 Invoice Number V/2025 V/2025-26 1194 Serv…" at bounding box center [198, 155] width 353 height 374
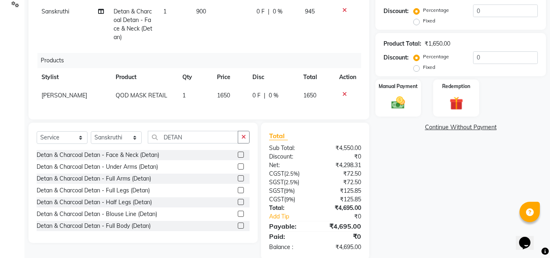
scroll to position [196, 0]
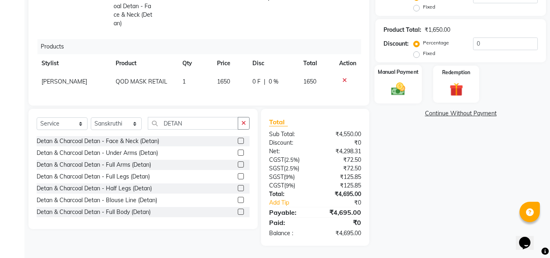
click at [403, 85] on img at bounding box center [398, 89] width 23 height 16
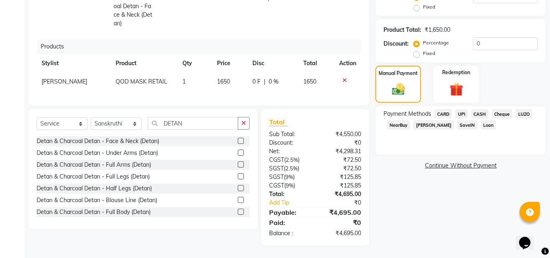
click at [459, 109] on span "UPI" at bounding box center [461, 113] width 13 height 9
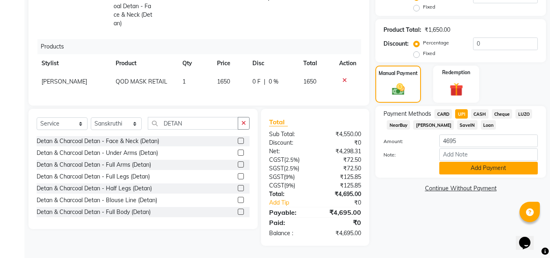
click at [449, 162] on button "Add Payment" at bounding box center [488, 168] width 98 height 13
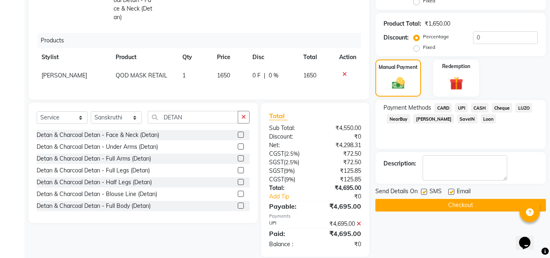
scroll to position [213, 0]
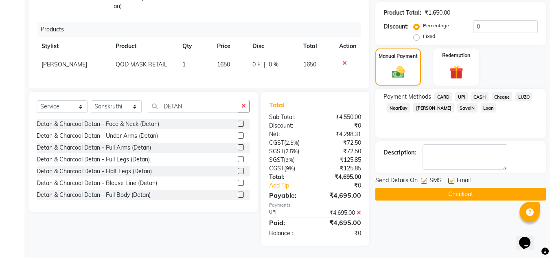
click at [441, 188] on button "Checkout" at bounding box center [460, 194] width 171 height 13
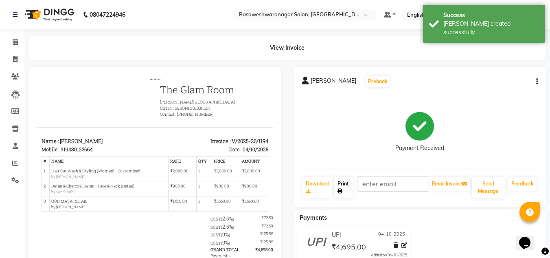
click at [346, 193] on link "Print" at bounding box center [343, 187] width 19 height 21
click at [466, 124] on div "Payment Received" at bounding box center [420, 131] width 236 height 61
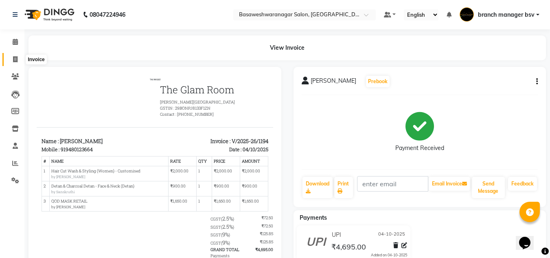
click at [10, 57] on span at bounding box center [15, 59] width 14 height 9
select select "service"
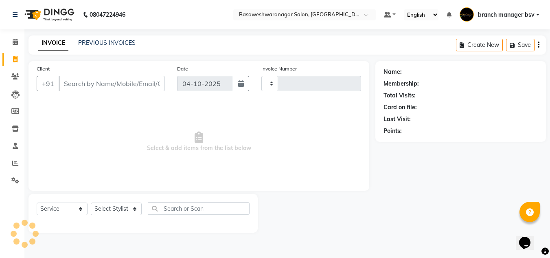
type input "1195"
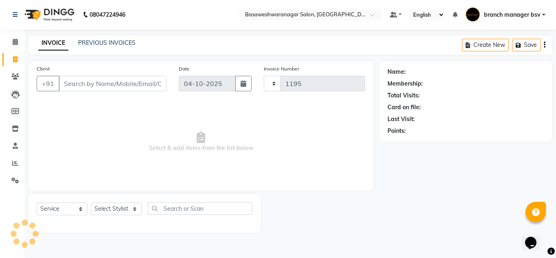
select select "842"
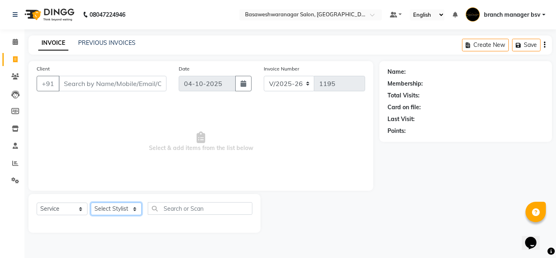
click at [111, 208] on select "Select Stylist" at bounding box center [116, 208] width 51 height 13
select select "30333"
click at [91, 202] on select "Select Stylist branch manager bsv Dr.Jabin Dr mehzabin JASSI Jayshree Navya PRA…" at bounding box center [116, 208] width 51 height 13
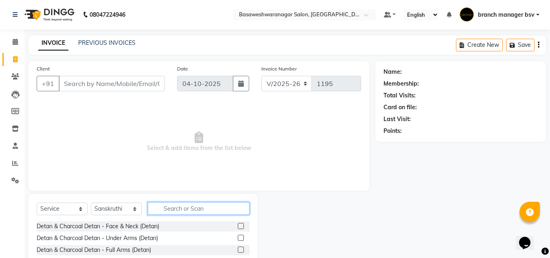
click at [184, 203] on input "text" at bounding box center [199, 208] width 102 height 13
type input "THR"
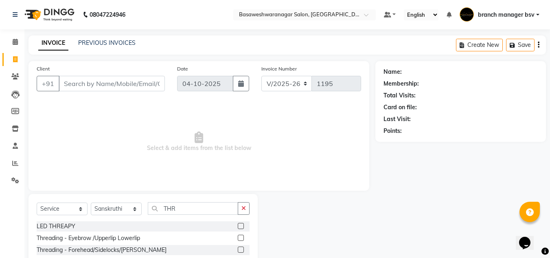
click at [241, 238] on label at bounding box center [241, 237] width 6 height 6
click at [241, 238] on input "checkbox" at bounding box center [240, 237] width 5 height 5
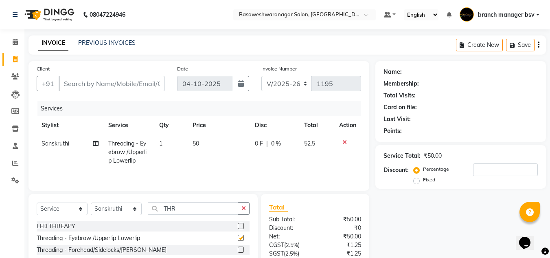
checkbox input "false"
click at [202, 142] on td "50" at bounding box center [219, 151] width 62 height 35
select select "30333"
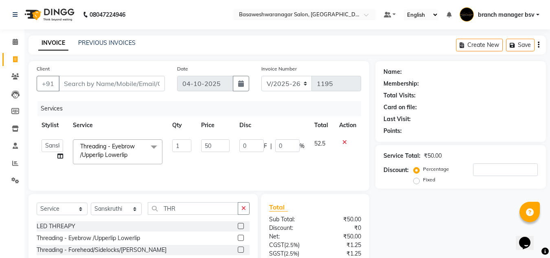
click at [202, 142] on input "50" at bounding box center [215, 145] width 28 height 13
type input "150"
click at [199, 205] on input "THR" at bounding box center [193, 208] width 90 height 13
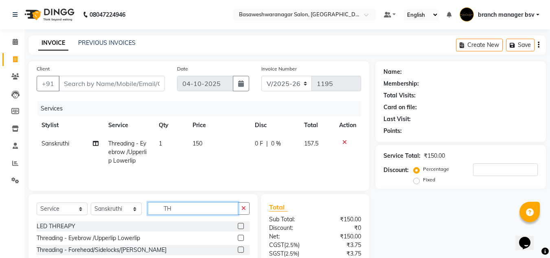
type input "T"
type input "WAX"
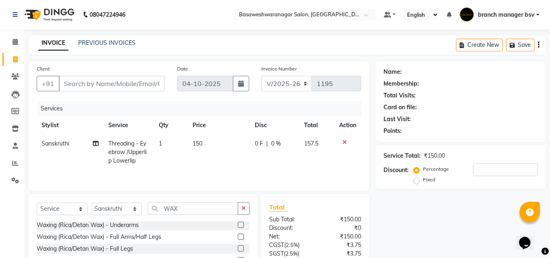
click at [238, 235] on label at bounding box center [241, 236] width 6 height 6
click at [238, 235] on input "checkbox" at bounding box center [240, 236] width 5 height 5
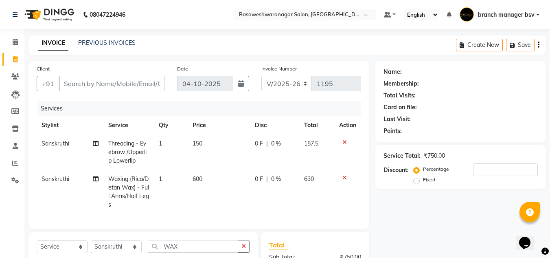
checkbox input "false"
click at [217, 177] on td "600" at bounding box center [219, 192] width 62 height 44
select select "30333"
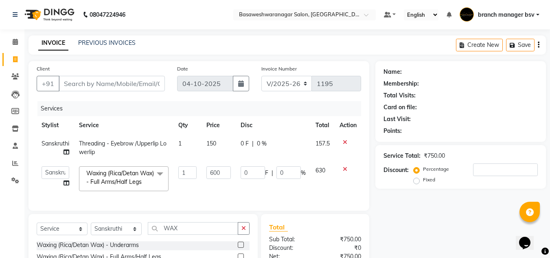
click at [217, 177] on input "600" at bounding box center [218, 172] width 24 height 13
type input "1200"
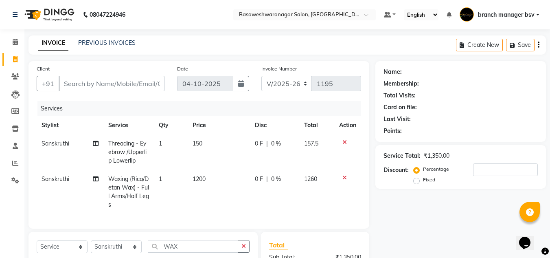
click at [301, 233] on div "Client +91 Date 04-10-2025 Invoice Number V/2025 V/2025-26 1195 Services Stylis…" at bounding box center [198, 206] width 353 height 291
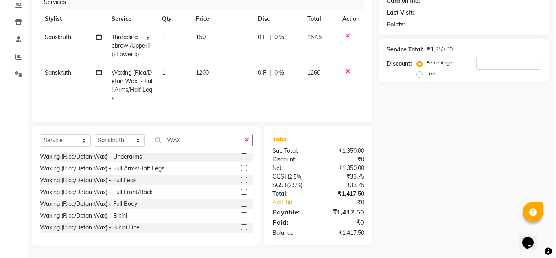
scroll to position [0, 0]
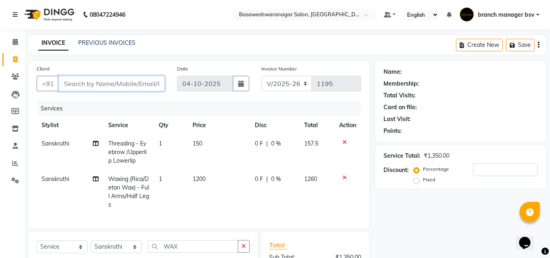
click at [110, 85] on input "Client" at bounding box center [112, 83] width 106 height 15
type input "7"
type input "0"
type input "7259603869"
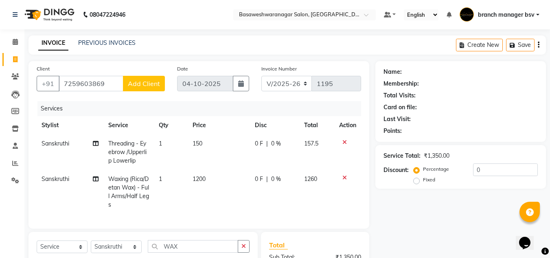
click at [142, 84] on span "Add Client" at bounding box center [144, 83] width 32 height 8
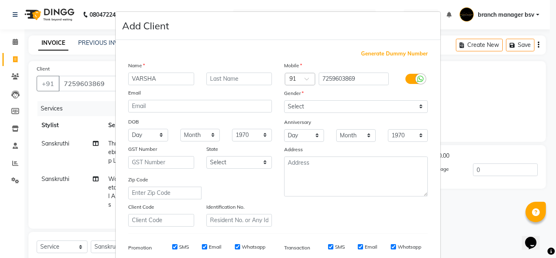
type input "VARSHA"
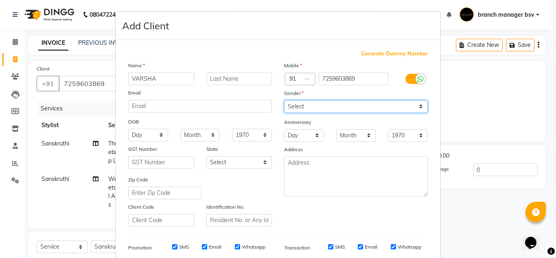
click at [317, 101] on select "Select Male Female Other Prefer Not To Say" at bounding box center [356, 106] width 144 height 13
select select "female"
click at [284, 100] on select "Select Male Female Other Prefer Not To Say" at bounding box center [356, 106] width 144 height 13
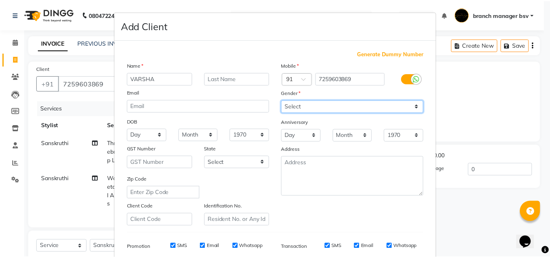
scroll to position [118, 0]
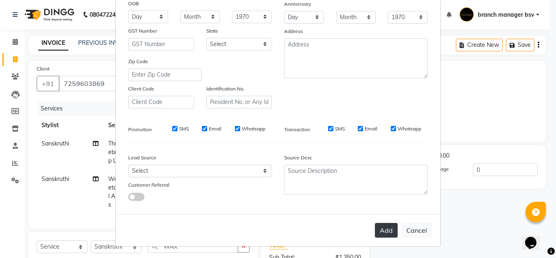
click at [377, 233] on button "Add" at bounding box center [386, 230] width 23 height 15
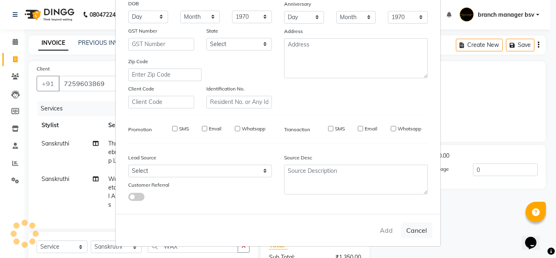
select select
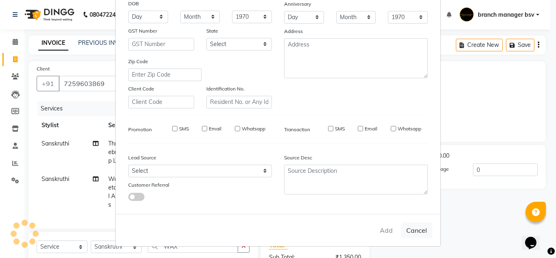
select select
checkbox input "false"
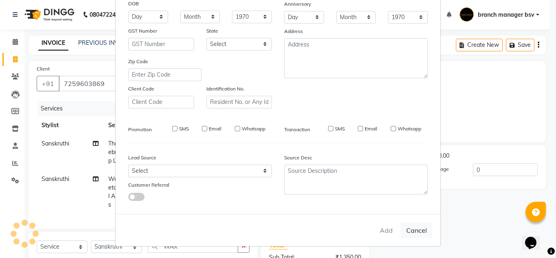
checkbox input "false"
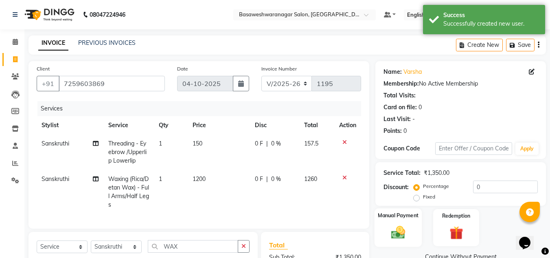
click at [400, 226] on img at bounding box center [398, 232] width 23 height 16
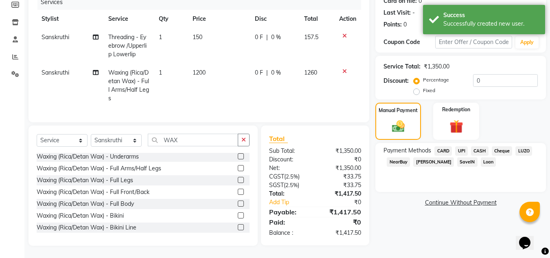
click at [464, 146] on span "UPI" at bounding box center [461, 150] width 13 height 9
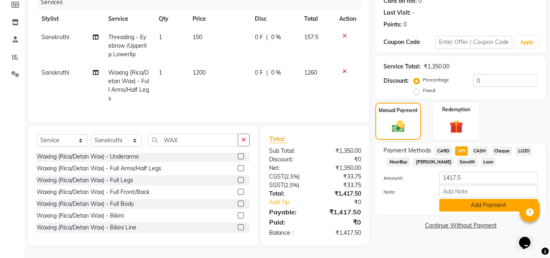
click at [481, 199] on button "Add Payment" at bounding box center [488, 205] width 98 height 13
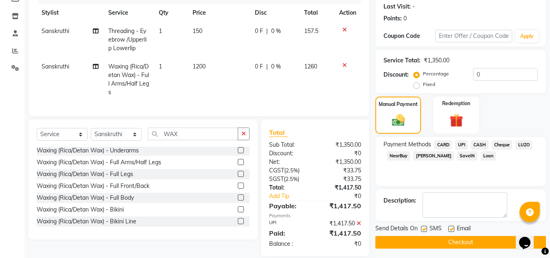
click at [456, 240] on button "Checkout" at bounding box center [460, 242] width 171 height 13
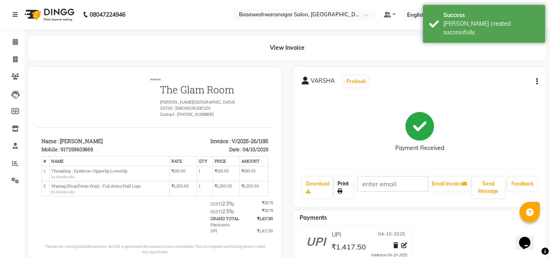
click at [342, 184] on link "Print" at bounding box center [343, 187] width 19 height 21
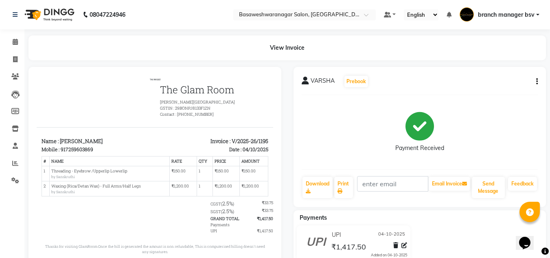
click at [483, 132] on div "Payment Received" at bounding box center [420, 131] width 236 height 61
click at [10, 43] on span at bounding box center [15, 41] width 14 height 9
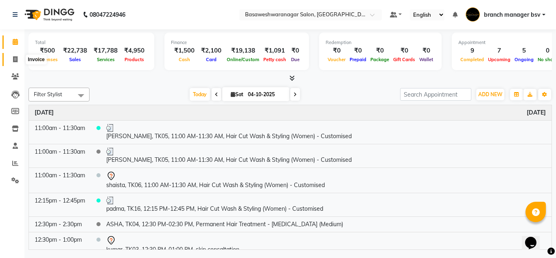
click at [20, 59] on span at bounding box center [15, 59] width 14 height 9
select select "service"
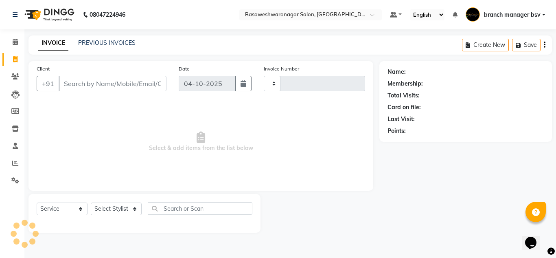
type input "1196"
select select "842"
click at [105, 44] on link "PREVIOUS INVOICES" at bounding box center [106, 42] width 57 height 7
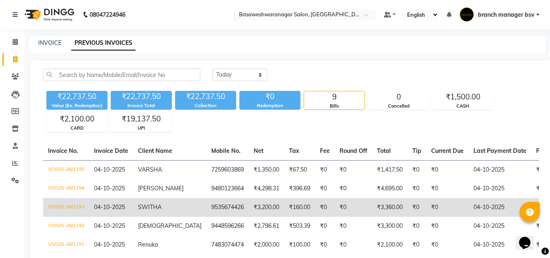
scroll to position [122, 0]
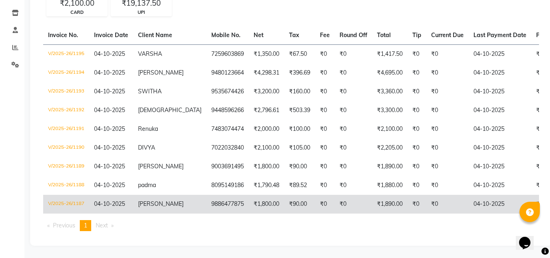
click at [206, 197] on td "9886477875" at bounding box center [227, 204] width 42 height 19
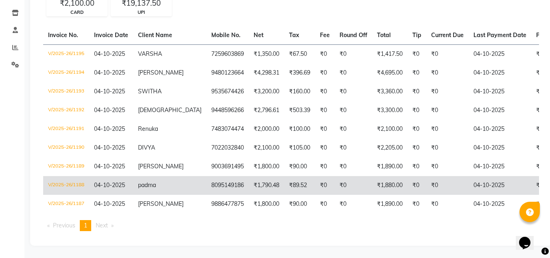
click at [284, 176] on td "₹89.52" at bounding box center [299, 185] width 31 height 19
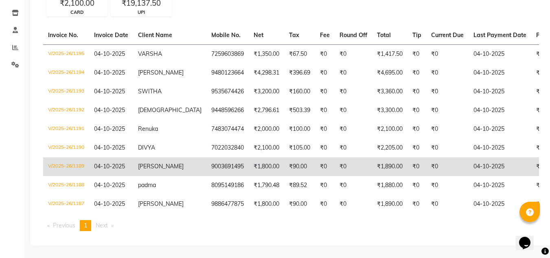
click at [284, 157] on td "₹90.00" at bounding box center [299, 166] width 31 height 19
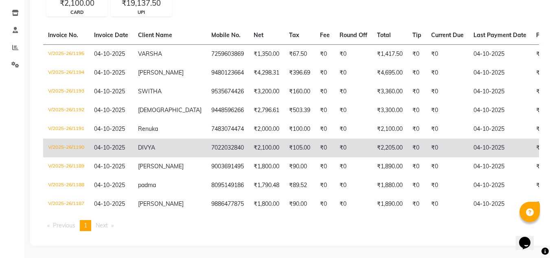
click at [249, 138] on td "₹2,100.00" at bounding box center [266, 147] width 35 height 19
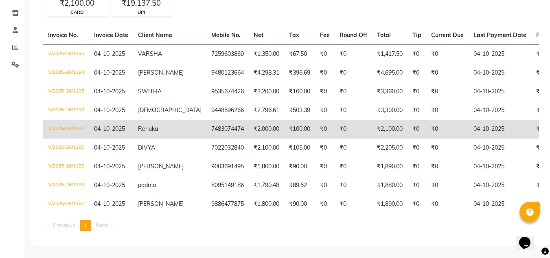
click at [206, 120] on td "7483074474" at bounding box center [227, 129] width 42 height 19
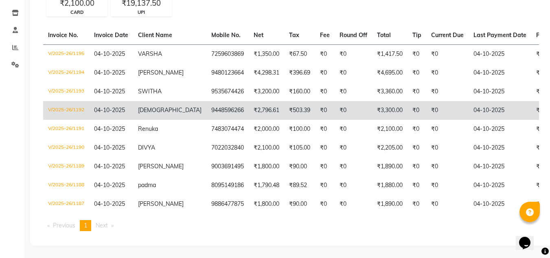
click at [206, 102] on td "9448596266" at bounding box center [227, 110] width 42 height 19
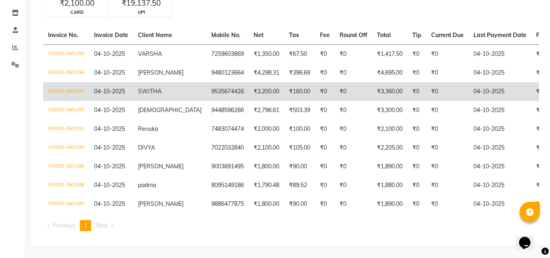
click at [206, 90] on td "9535674426" at bounding box center [227, 91] width 42 height 19
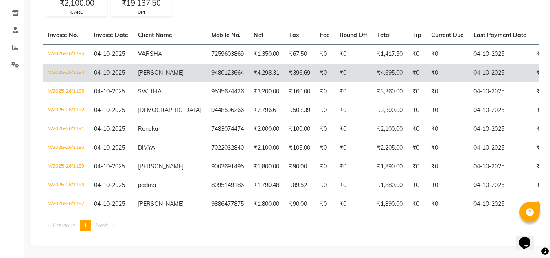
click at [206, 68] on td "9480123664" at bounding box center [227, 72] width 42 height 19
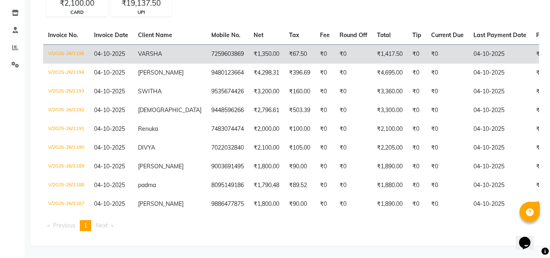
click at [206, 52] on td "7259603869" at bounding box center [227, 53] width 42 height 19
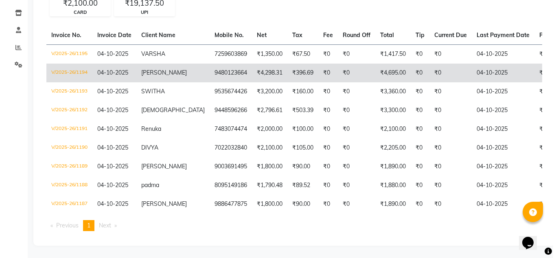
scroll to position [0, 0]
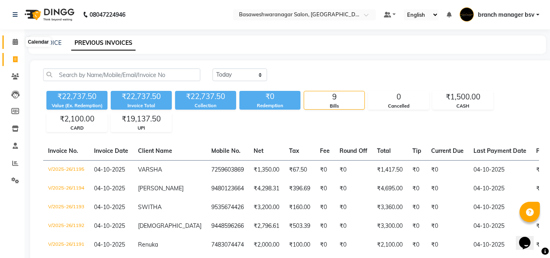
click at [15, 42] on icon at bounding box center [15, 42] width 5 height 6
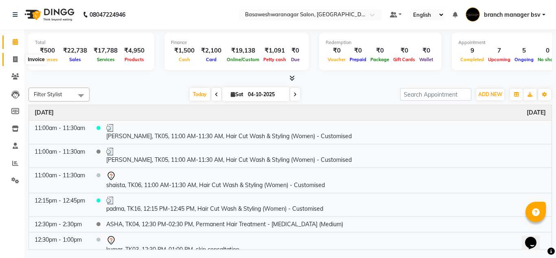
click at [13, 59] on icon at bounding box center [15, 59] width 4 height 6
select select "service"
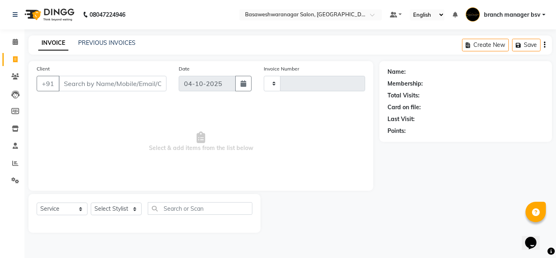
type input "1196"
select select "842"
type input "9606701403"
click at [131, 76] on button "Add Client" at bounding box center [146, 83] width 42 height 15
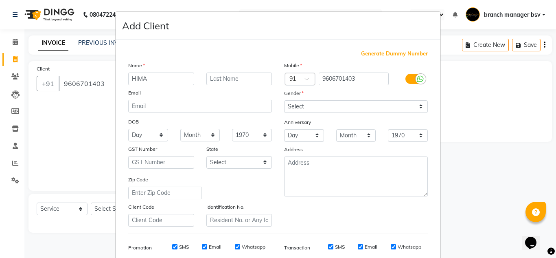
type input "HIMA"
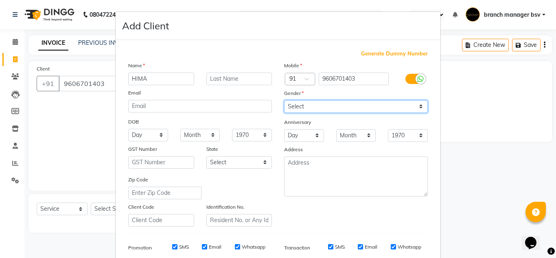
click at [291, 112] on select "Select Male Female Other Prefer Not To Say" at bounding box center [356, 106] width 144 height 13
select select "female"
click at [284, 100] on select "Select Male Female Other Prefer Not To Say" at bounding box center [356, 106] width 144 height 13
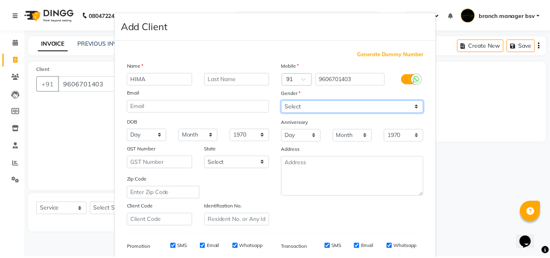
scroll to position [118, 0]
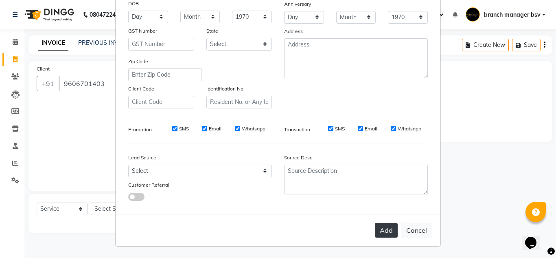
click at [382, 227] on button "Add" at bounding box center [386, 230] width 23 height 15
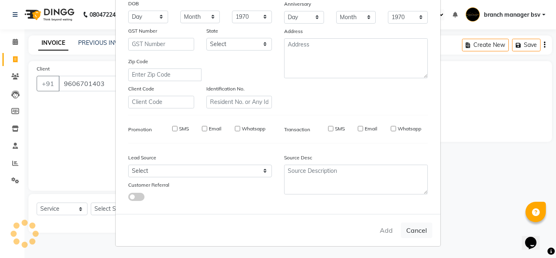
select select
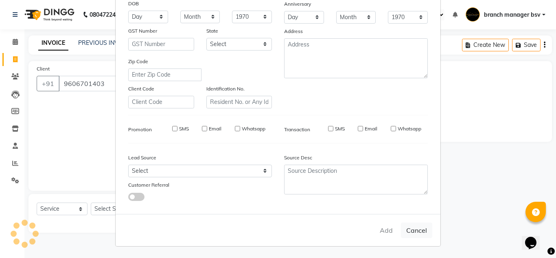
select select
checkbox input "false"
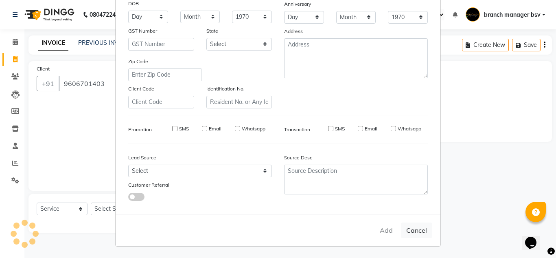
checkbox input "false"
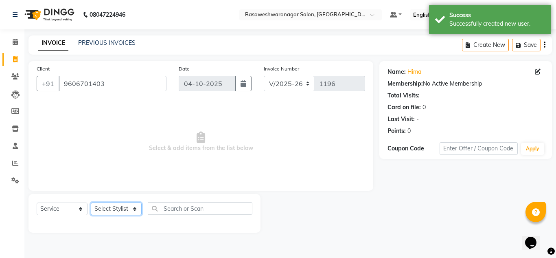
click at [103, 205] on select "Select Stylist branch manager bsv Dr.Jabin Dr mehzabin JASSI Jayshree Navya PRA…" at bounding box center [116, 208] width 51 height 13
select select "30333"
click at [91, 202] on select "Select Stylist branch manager bsv Dr.Jabin Dr mehzabin JASSI Jayshree Navya PRA…" at bounding box center [116, 208] width 51 height 13
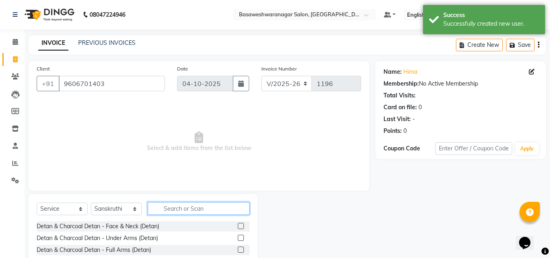
click at [189, 210] on input "text" at bounding box center [199, 208] width 102 height 13
type input "THR"
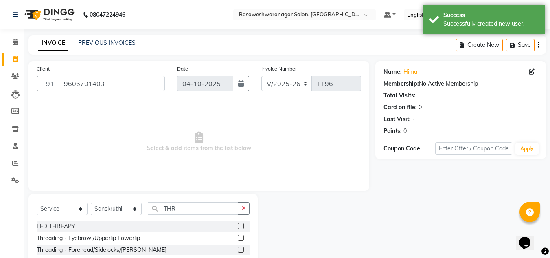
click at [239, 237] on label at bounding box center [241, 237] width 6 height 6
click at [239, 237] on input "checkbox" at bounding box center [240, 237] width 5 height 5
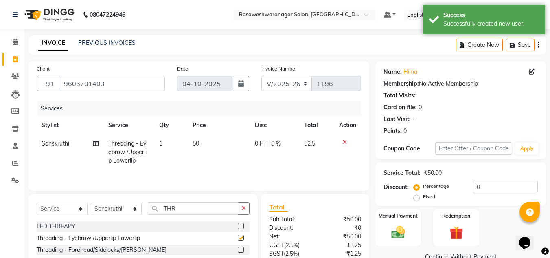
checkbox input "false"
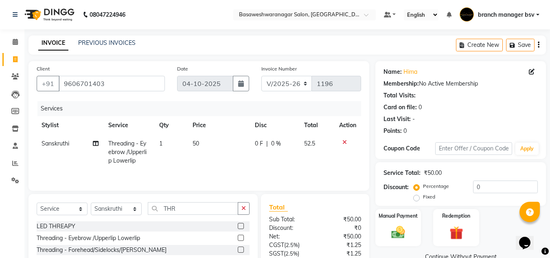
scroll to position [68, 0]
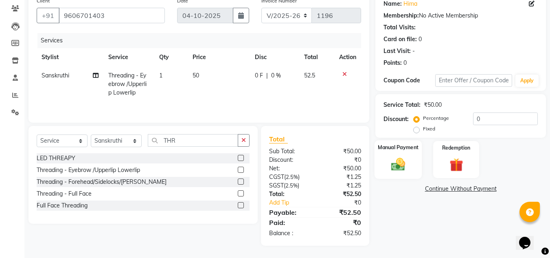
click at [390, 155] on div "Manual Payment" at bounding box center [398, 159] width 48 height 39
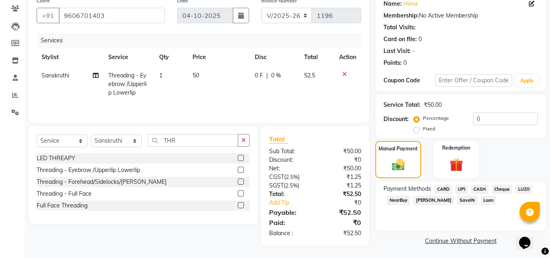
click at [423, 131] on label "Fixed" at bounding box center [429, 128] width 12 height 7
click at [420, 131] on input "Fixed" at bounding box center [418, 129] width 6 height 6
radio input "true"
click at [480, 121] on input "0" at bounding box center [505, 118] width 65 height 13
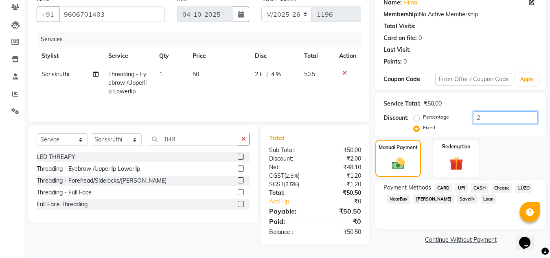
type input "2"
click at [478, 187] on span "CASH" at bounding box center [480, 187] width 18 height 9
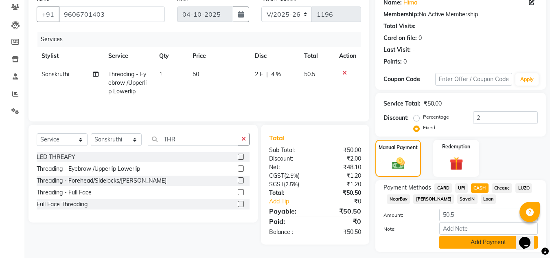
click at [457, 243] on button "Add Payment" at bounding box center [488, 242] width 98 height 13
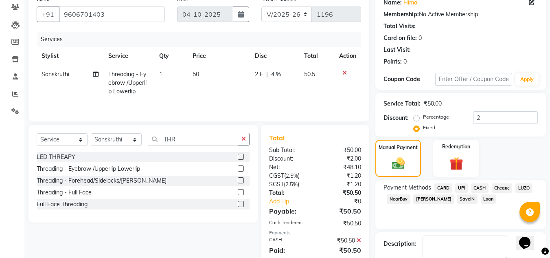
scroll to position [115, 0]
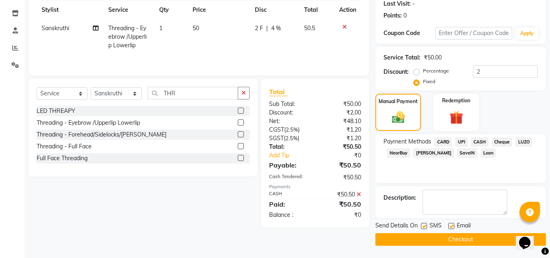
click at [439, 243] on button "Checkout" at bounding box center [460, 239] width 171 height 13
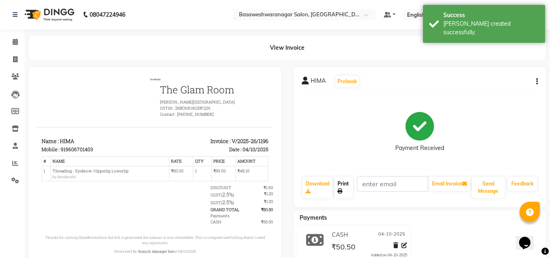
click at [343, 186] on link "Print" at bounding box center [343, 187] width 19 height 21
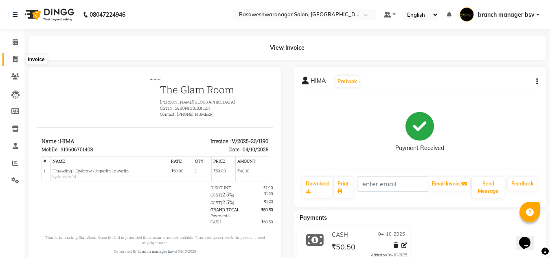
click at [15, 63] on span at bounding box center [15, 59] width 14 height 9
select select "service"
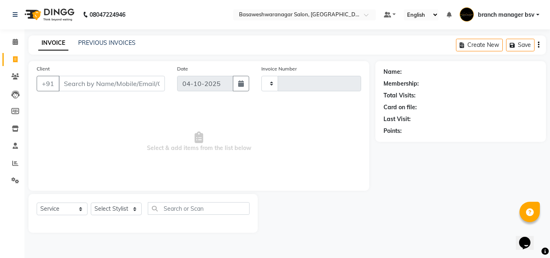
type input "1197"
select select "842"
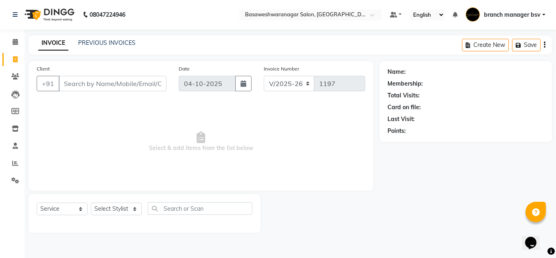
click at [98, 90] on input "Client" at bounding box center [113, 83] width 108 height 15
type input "9740062425"
click at [138, 85] on span "Add Client" at bounding box center [145, 83] width 32 height 8
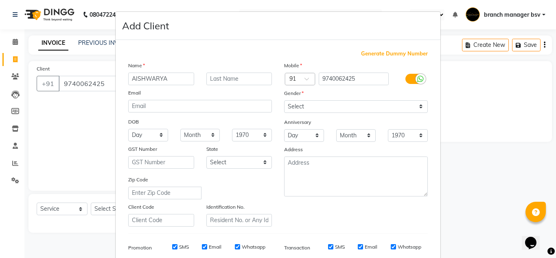
type input "AISHWARYA"
click at [306, 96] on div "Gender" at bounding box center [356, 94] width 156 height 11
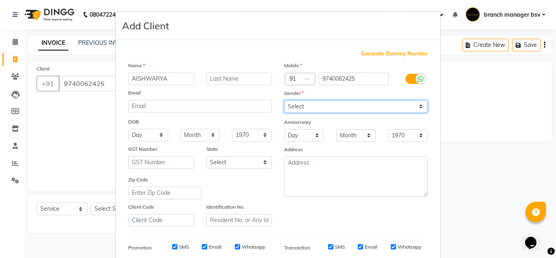
click at [320, 109] on select "Select Male Female Other Prefer Not To Say" at bounding box center [356, 106] width 144 height 13
select select "female"
click at [284, 100] on select "Select Male Female Other Prefer Not To Say" at bounding box center [356, 106] width 144 height 13
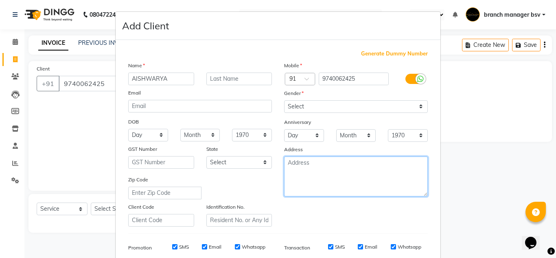
click at [348, 186] on textarea at bounding box center [356, 176] width 144 height 40
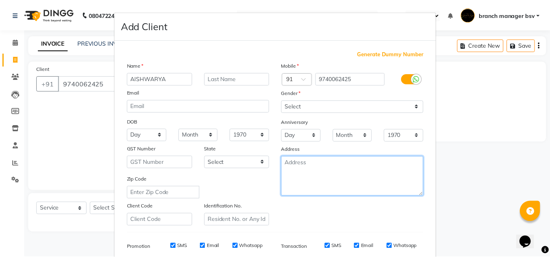
scroll to position [118, 0]
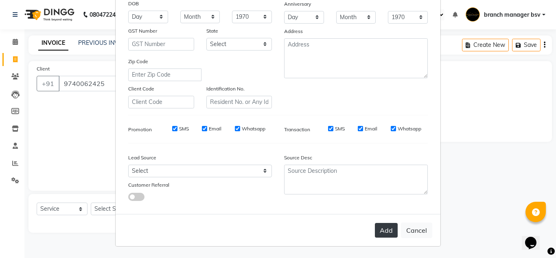
click at [379, 232] on button "Add" at bounding box center [386, 230] width 23 height 15
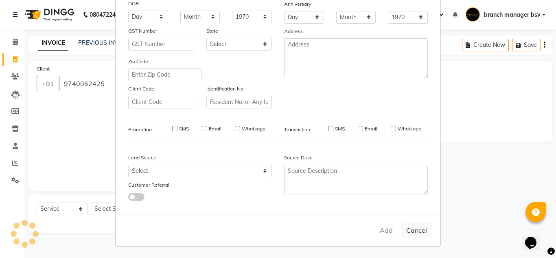
select select
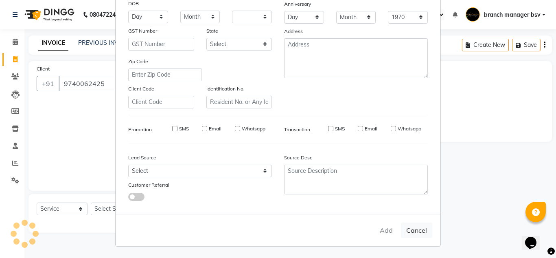
select select
checkbox input "false"
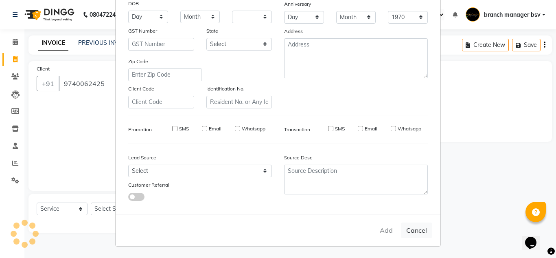
checkbox input "false"
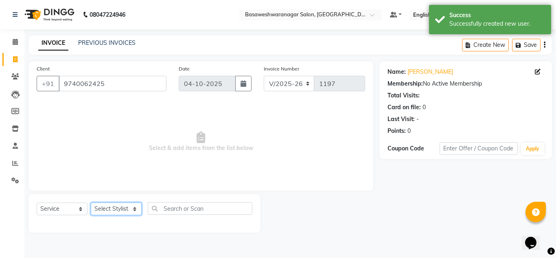
click at [117, 214] on select "Select Stylist branch manager bsv Dr.Jabin Dr mehzabin JASSI Jayshree Navya PRA…" at bounding box center [116, 208] width 51 height 13
select select "64363"
click at [91, 202] on select "Select Stylist branch manager bsv Dr.Jabin Dr mehzabin JASSI Jayshree Navya PRA…" at bounding box center [116, 208] width 51 height 13
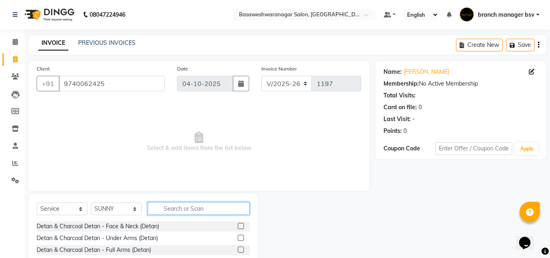
click at [171, 208] on input "text" at bounding box center [199, 208] width 102 height 13
type input "CUS"
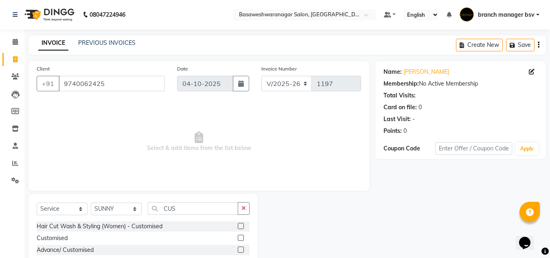
click at [239, 225] on label at bounding box center [241, 226] width 6 height 6
click at [239, 225] on input "checkbox" at bounding box center [240, 225] width 5 height 5
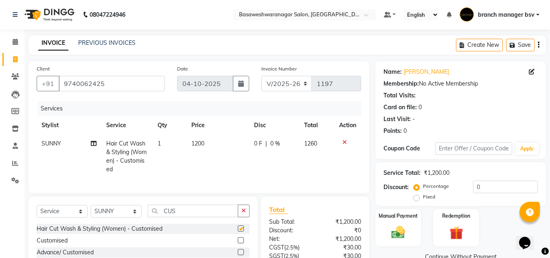
checkbox input "false"
click at [219, 142] on td "1200" at bounding box center [217, 156] width 63 height 44
select select "64363"
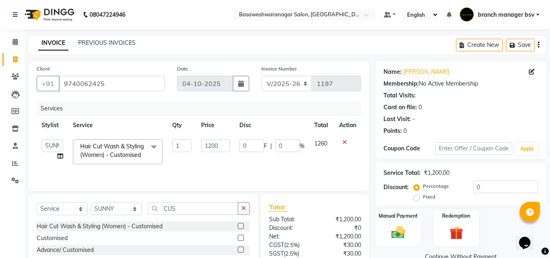
click at [219, 142] on input "1200" at bounding box center [215, 145] width 28 height 13
type input "1"
type input "2500"
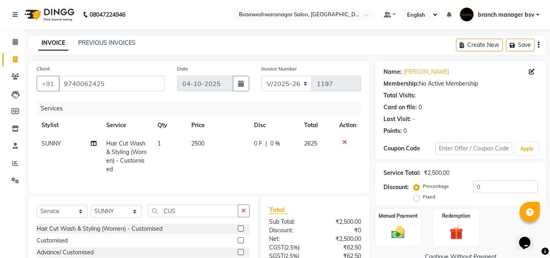
click at [304, 200] on div "Client +91 9740062425 Date 04-10-2025 Invoice Number V/2025 V/2025-26 1197 Serv…" at bounding box center [198, 188] width 353 height 255
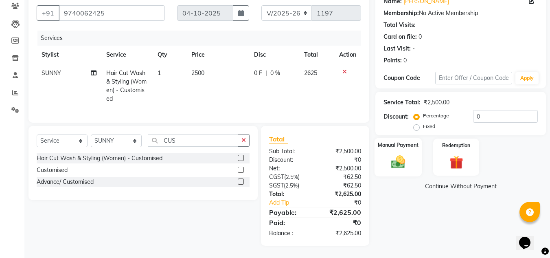
click at [391, 161] on img at bounding box center [398, 161] width 23 height 16
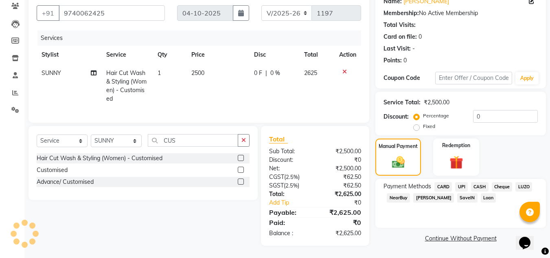
click at [460, 182] on span "UPI" at bounding box center [461, 186] width 13 height 9
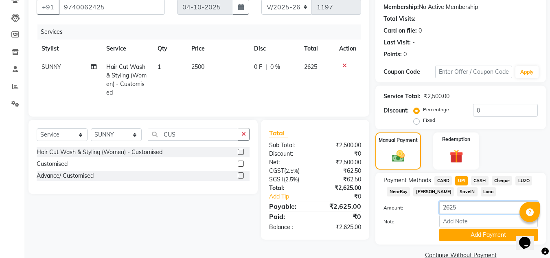
click at [453, 208] on input "2625" at bounding box center [488, 207] width 98 height 13
type input "1500"
click at [469, 233] on button "Add Payment" at bounding box center [488, 234] width 98 height 13
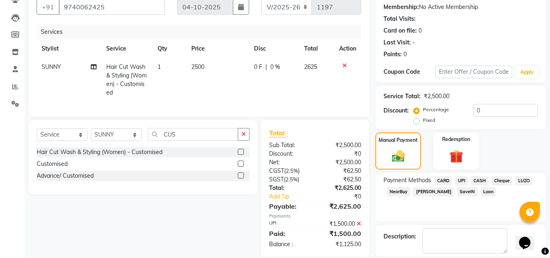
scroll to position [115, 0]
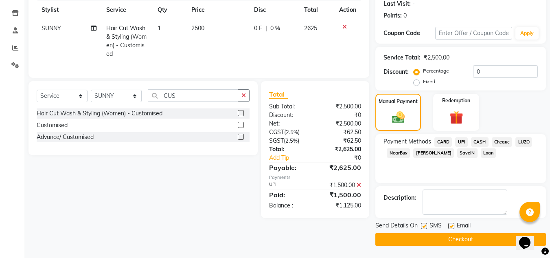
click at [449, 140] on span "CARD" at bounding box center [443, 141] width 18 height 9
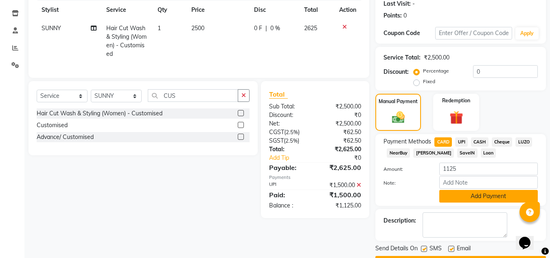
click at [468, 193] on button "Add Payment" at bounding box center [488, 196] width 98 height 13
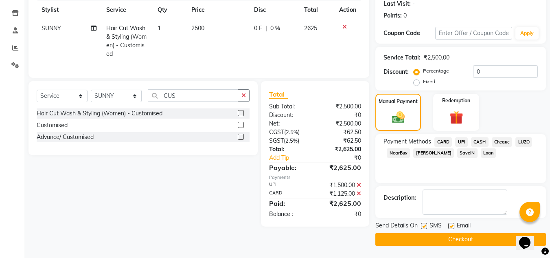
click at [464, 242] on button "Checkout" at bounding box center [460, 239] width 171 height 13
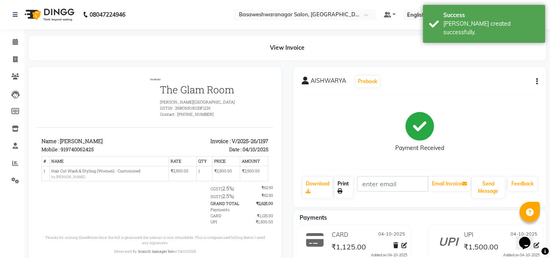
click at [341, 179] on link "Print" at bounding box center [343, 187] width 19 height 21
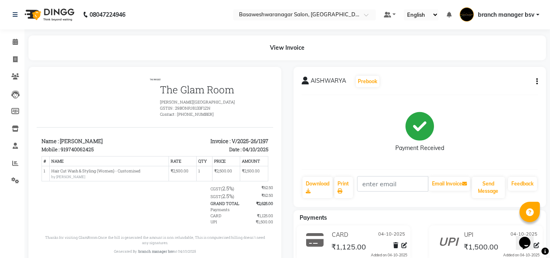
click at [503, 125] on div "Payment Received" at bounding box center [420, 131] width 236 height 61
click at [17, 39] on icon at bounding box center [15, 42] width 5 height 6
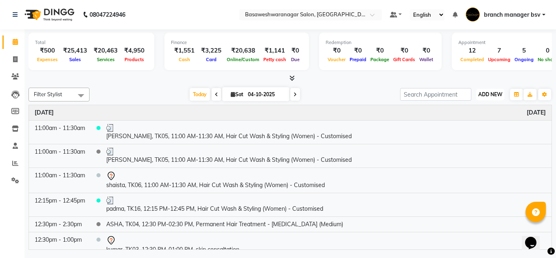
click at [481, 93] on span "ADD NEW" at bounding box center [490, 94] width 24 height 6
click at [471, 130] on link "Add Expense" at bounding box center [472, 131] width 64 height 11
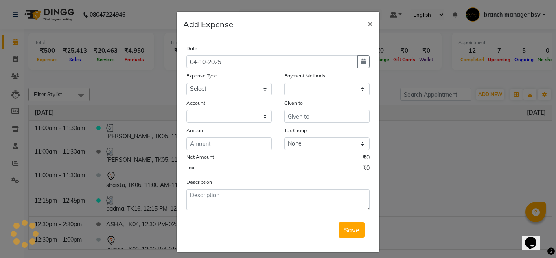
select select "1"
select select "2196"
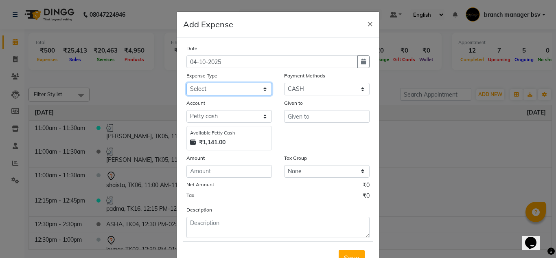
click at [241, 86] on select "Select AC SERVICE Beauty Center BLINKIT BPMP BUILDING MAINTENACE Building Rent …" at bounding box center [228, 89] width 85 height 13
select select "8093"
click at [186, 83] on select "Select AC SERVICE Beauty Center BLINKIT BPMP BUILDING MAINTENACE Building Rent …" at bounding box center [228, 89] width 85 height 13
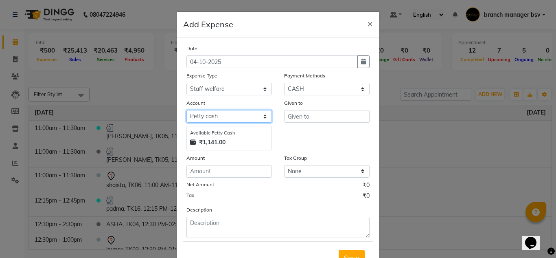
click at [243, 114] on select "Select [PERSON_NAME] cash Cash Settlement [PERSON_NAME] Bank MONTHLY EXPENSES" at bounding box center [228, 116] width 85 height 13
select select "6158"
click at [186, 110] on select "Select [PERSON_NAME] cash Cash Settlement [PERSON_NAME] Bank MONTHLY EXPENSES" at bounding box center [228, 116] width 85 height 13
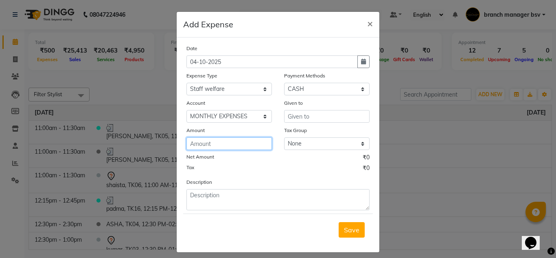
click at [212, 148] on input "number" at bounding box center [228, 143] width 85 height 13
type input "80"
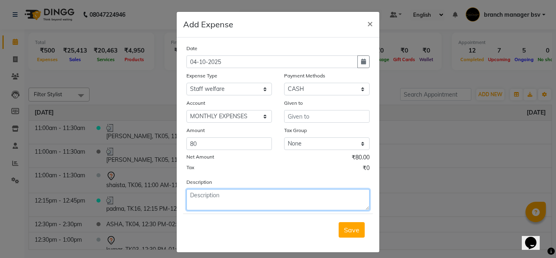
click at [207, 194] on textarea at bounding box center [277, 199] width 183 height 21
type textarea "PAID FOR MILK AND COFFEE POWDER"
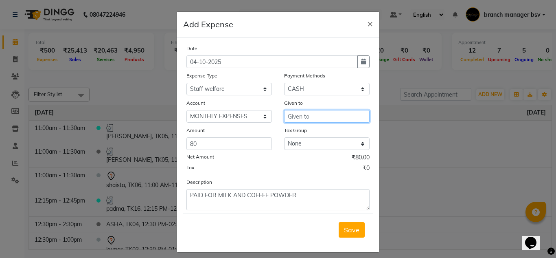
click at [301, 121] on input "text" at bounding box center [326, 116] width 85 height 13
type input "80"
click at [346, 232] on span "Save" at bounding box center [351, 229] width 15 height 8
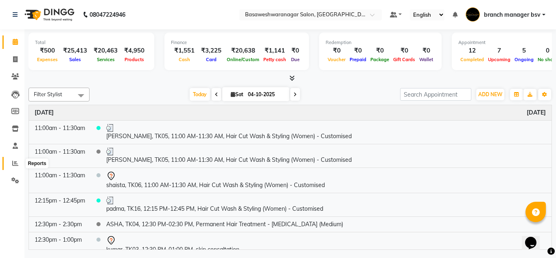
click at [19, 164] on span at bounding box center [15, 163] width 14 height 9
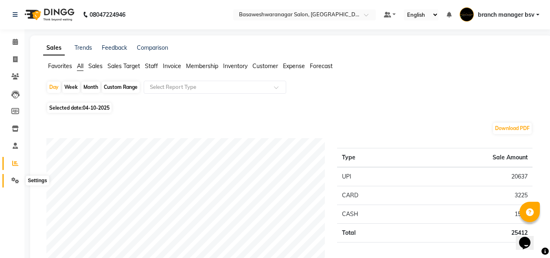
click at [14, 176] on span at bounding box center [15, 180] width 14 height 9
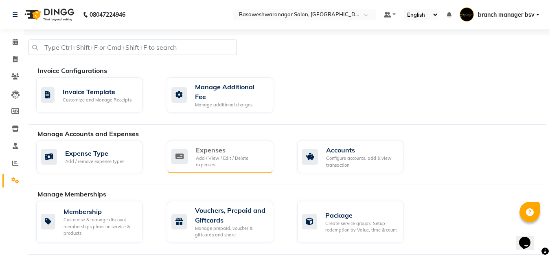
click at [237, 145] on div "Expenses" at bounding box center [231, 150] width 71 height 10
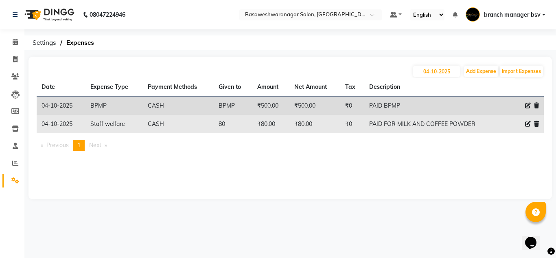
click at [527, 122] on icon at bounding box center [528, 124] width 6 height 6
select select "8093"
select select "1"
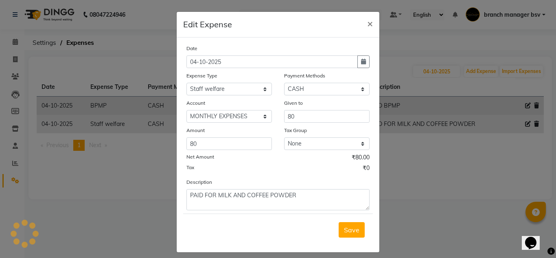
select select "2196"
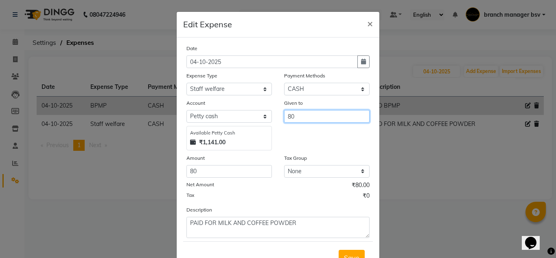
click at [313, 114] on input "80" at bounding box center [326, 116] width 85 height 13
type input "8"
type input "100"
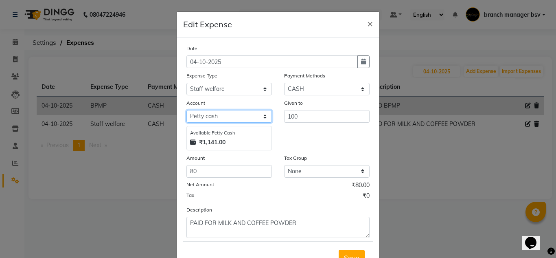
click at [239, 112] on select "Select [PERSON_NAME] cash Cash Settlement [PERSON_NAME] Bank MONTHLY EXPENSES" at bounding box center [228, 116] width 85 height 13
select select "6158"
click at [186, 110] on select "Select [PERSON_NAME] cash Cash Settlement [PERSON_NAME] Bank MONTHLY EXPENSES" at bounding box center [228, 116] width 85 height 13
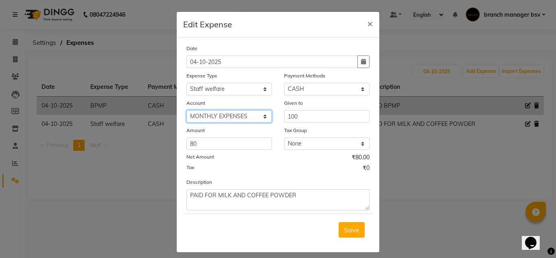
scroll to position [6, 0]
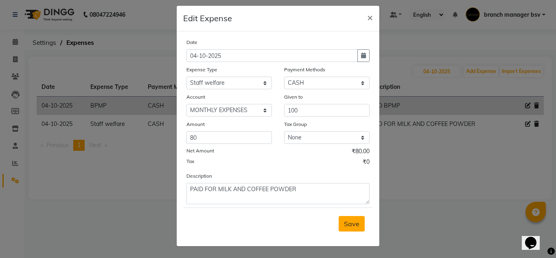
click at [349, 222] on span "Save" at bounding box center [351, 223] width 15 height 8
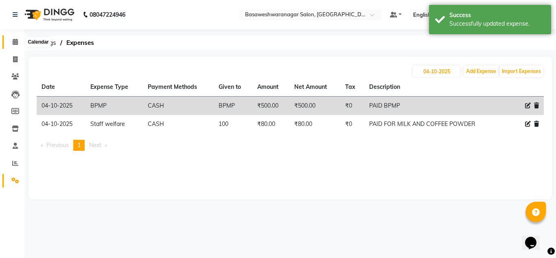
click at [16, 40] on icon at bounding box center [15, 42] width 5 height 6
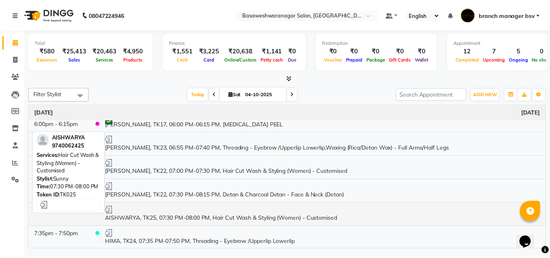
scroll to position [437, 0]
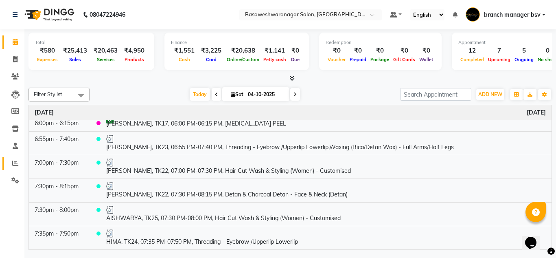
click at [16, 157] on link "Reports" at bounding box center [12, 163] width 20 height 13
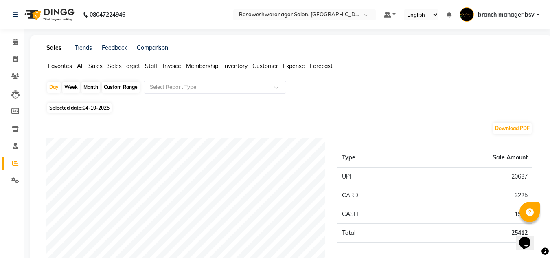
click at [149, 68] on span "Staff" at bounding box center [151, 65] width 13 height 7
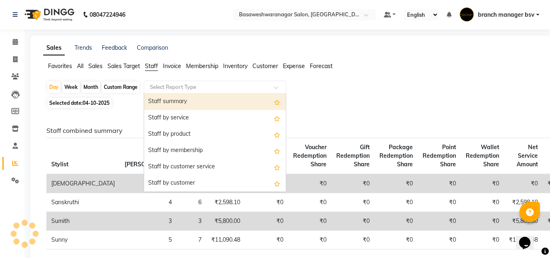
click at [166, 85] on input "text" at bounding box center [206, 87] width 117 height 8
click at [168, 98] on div "Staff summary" at bounding box center [215, 102] width 142 height 16
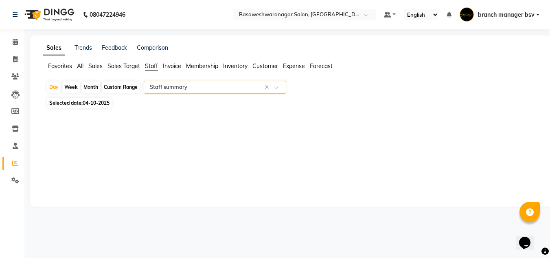
select select "full_report"
select select "csv"
click at [121, 88] on div "Custom Range" at bounding box center [121, 86] width 38 height 11
select select "10"
select select "2025"
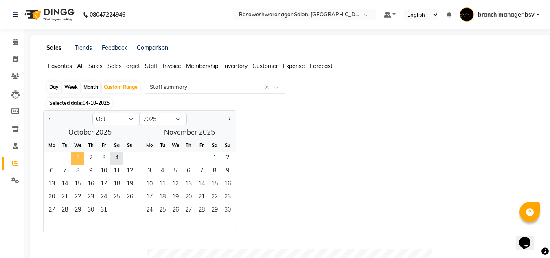
click at [74, 156] on span "1" at bounding box center [77, 158] width 13 height 13
click at [115, 155] on span "4" at bounding box center [116, 158] width 13 height 13
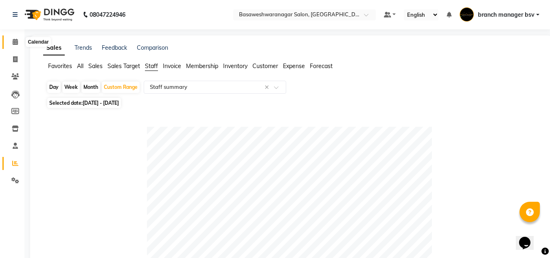
click at [10, 41] on span at bounding box center [15, 41] width 14 height 9
